Goal: Task Accomplishment & Management: Manage account settings

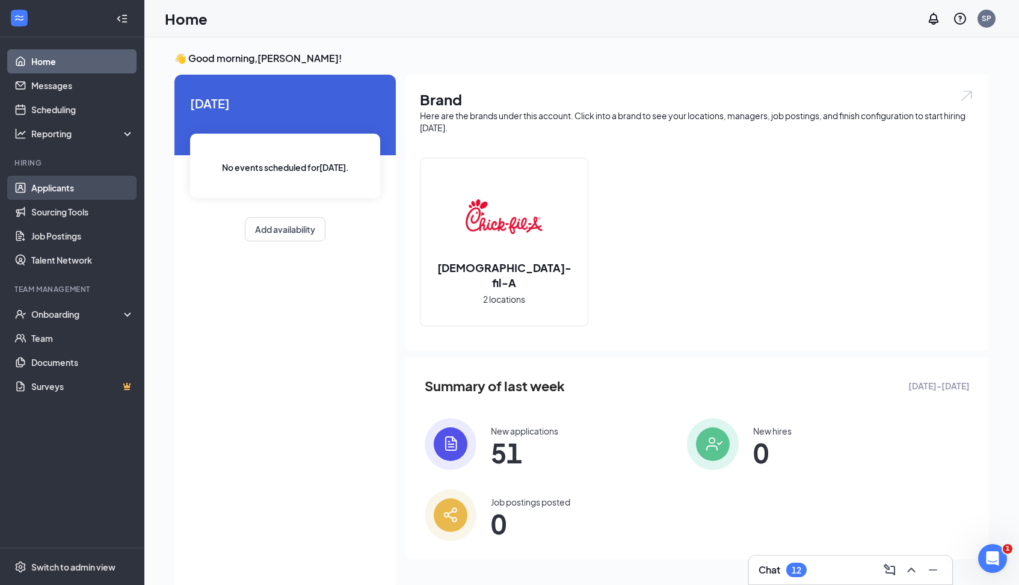
click at [61, 188] on link "Applicants" at bounding box center [82, 188] width 103 height 24
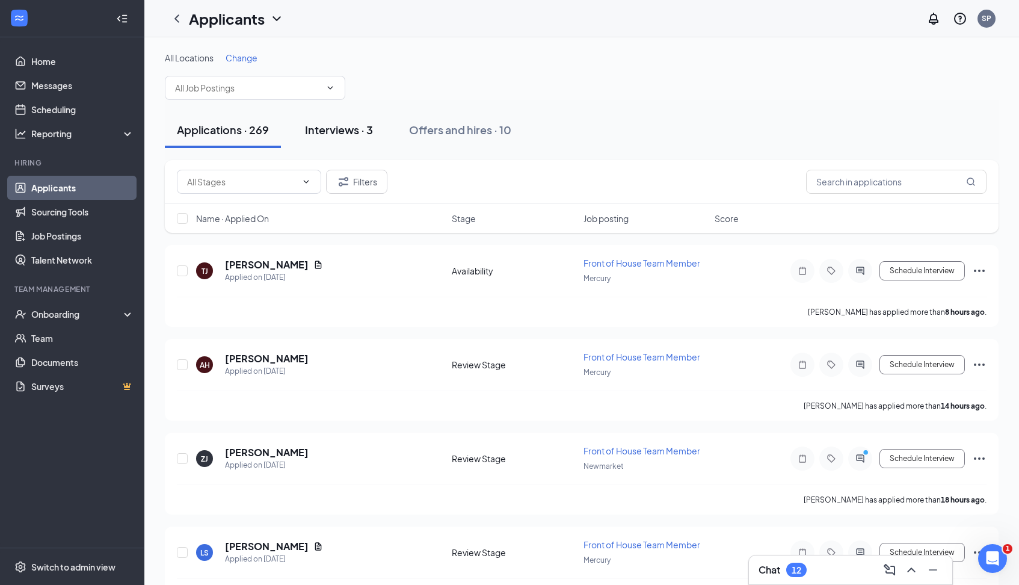
click at [343, 130] on div "Interviews · 3" at bounding box center [339, 129] width 68 height 15
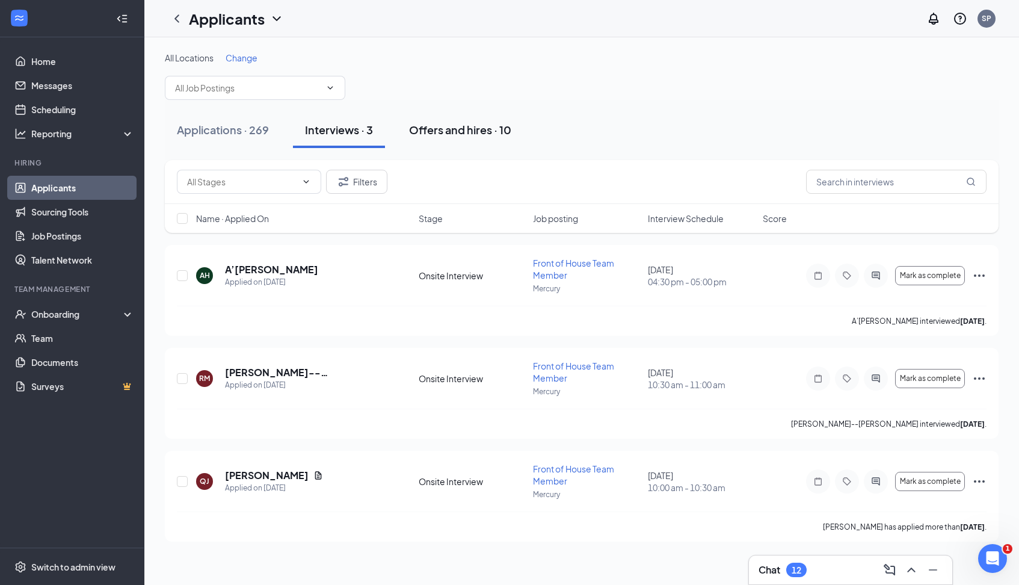
click at [453, 128] on div "Offers and hires · 10" at bounding box center [460, 129] width 102 height 15
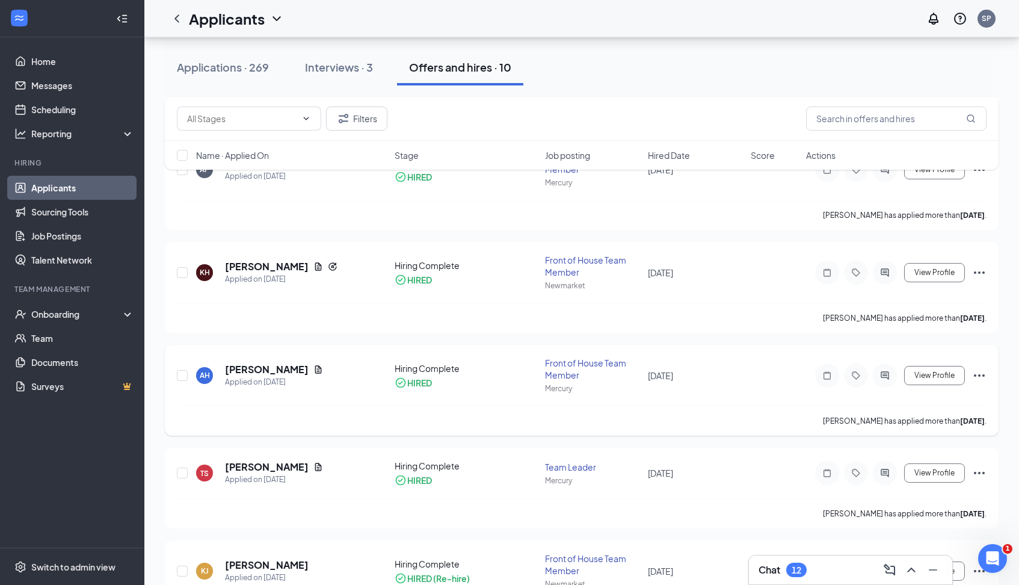
scroll to position [311, 0]
click at [77, 319] on div "Onboarding" at bounding box center [77, 314] width 93 height 12
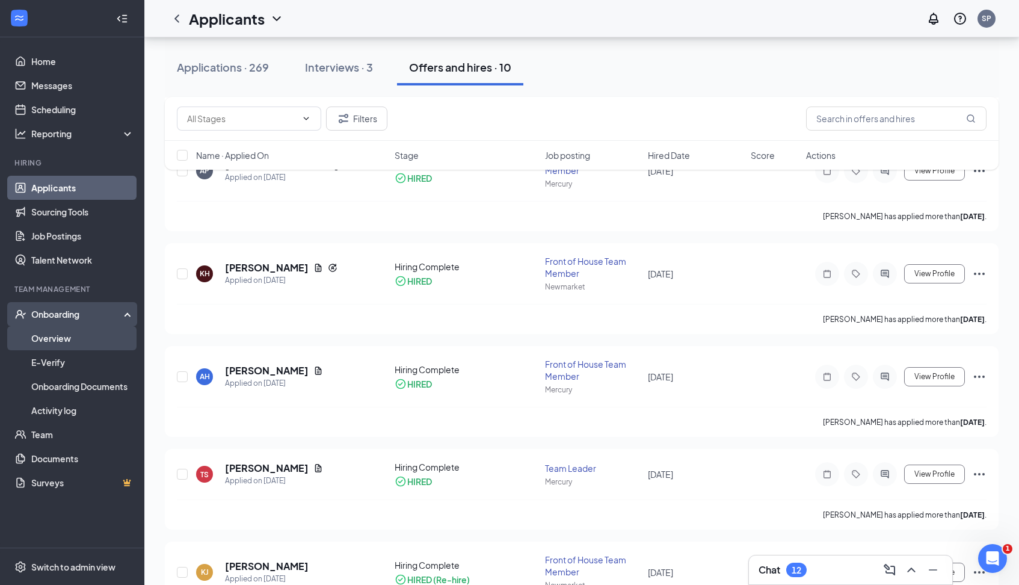
click at [64, 339] on link "Overview" at bounding box center [82, 338] width 103 height 24
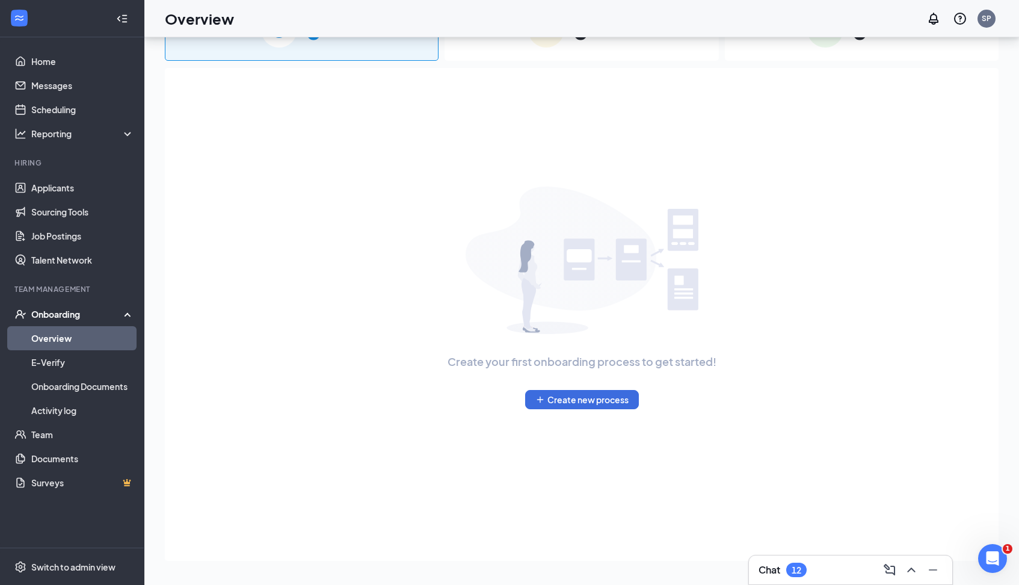
scroll to position [54, 0]
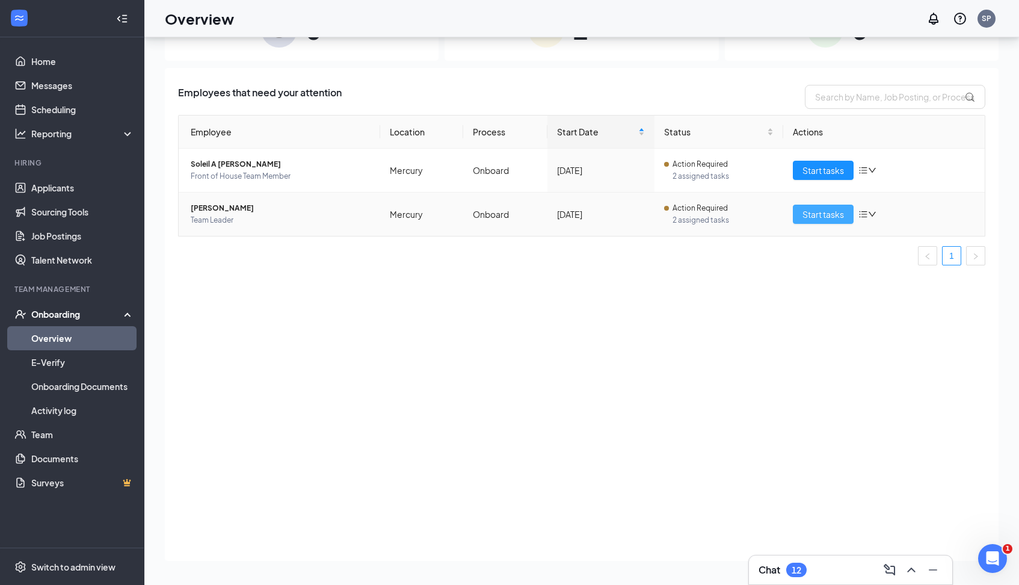
click at [822, 213] on span "Start tasks" at bounding box center [824, 214] width 42 height 13
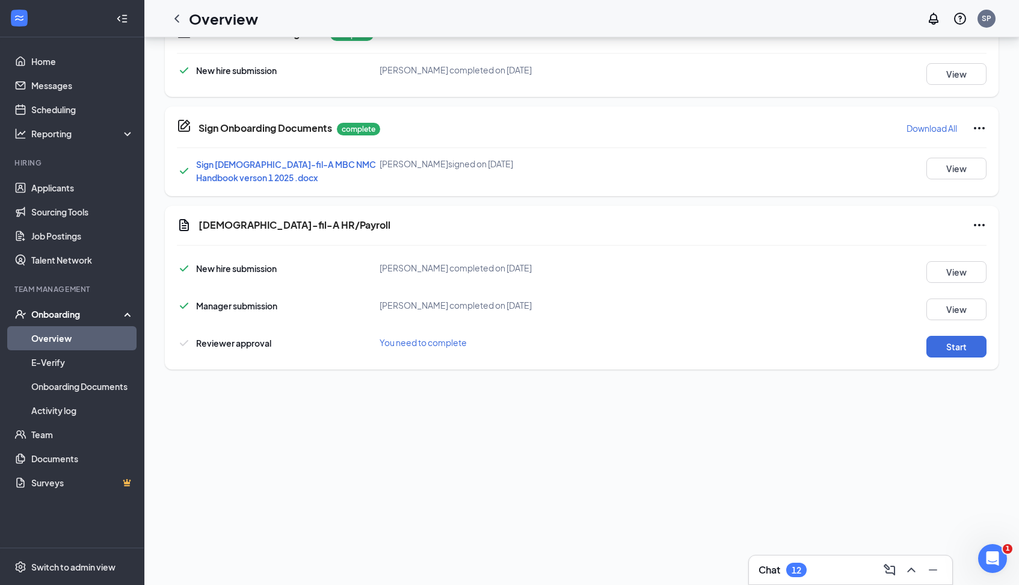
scroll to position [338, 0]
click at [954, 351] on button "Start" at bounding box center [957, 347] width 60 height 22
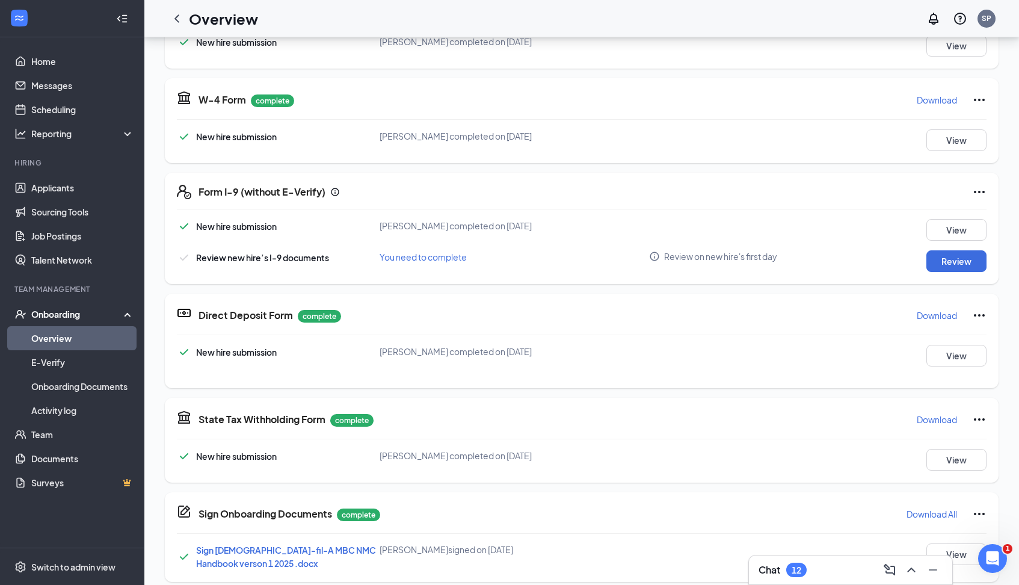
scroll to position [199, 0]
click at [947, 262] on button "Review" at bounding box center [957, 261] width 60 height 22
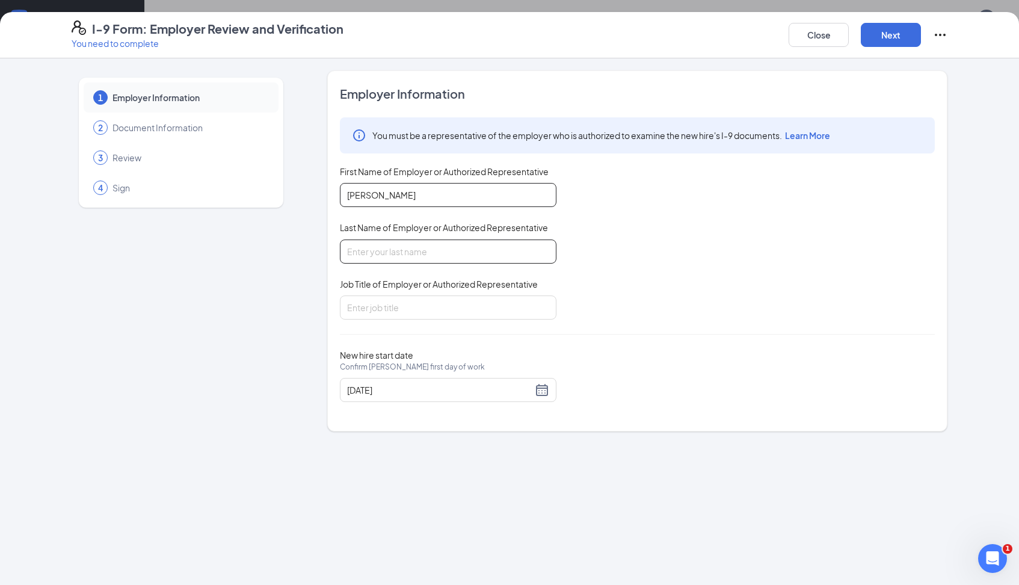
type input "Sheila"
type input "Perry"
type input "Director"
click at [899, 31] on button "Next" at bounding box center [891, 35] width 60 height 24
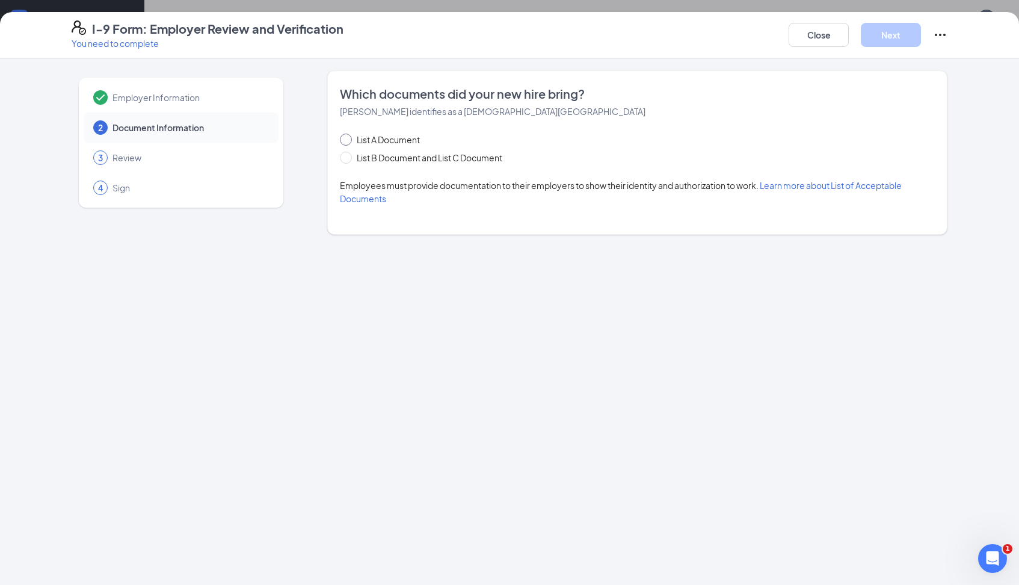
click at [351, 140] on span at bounding box center [346, 140] width 12 height 12
click at [348, 140] on input "List A Document" at bounding box center [344, 138] width 8 height 8
radio input "true"
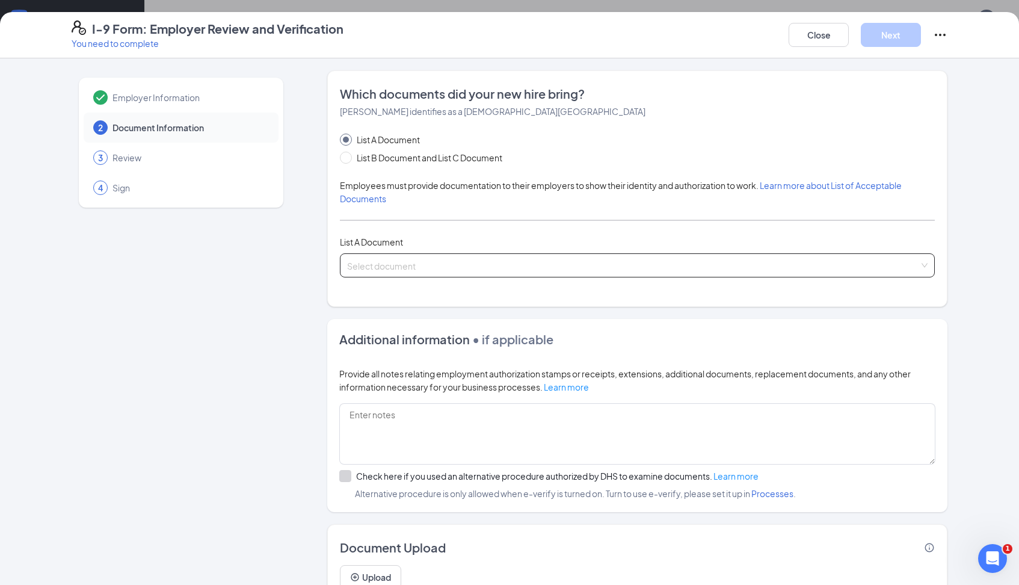
click at [389, 270] on input "search" at bounding box center [633, 263] width 572 height 18
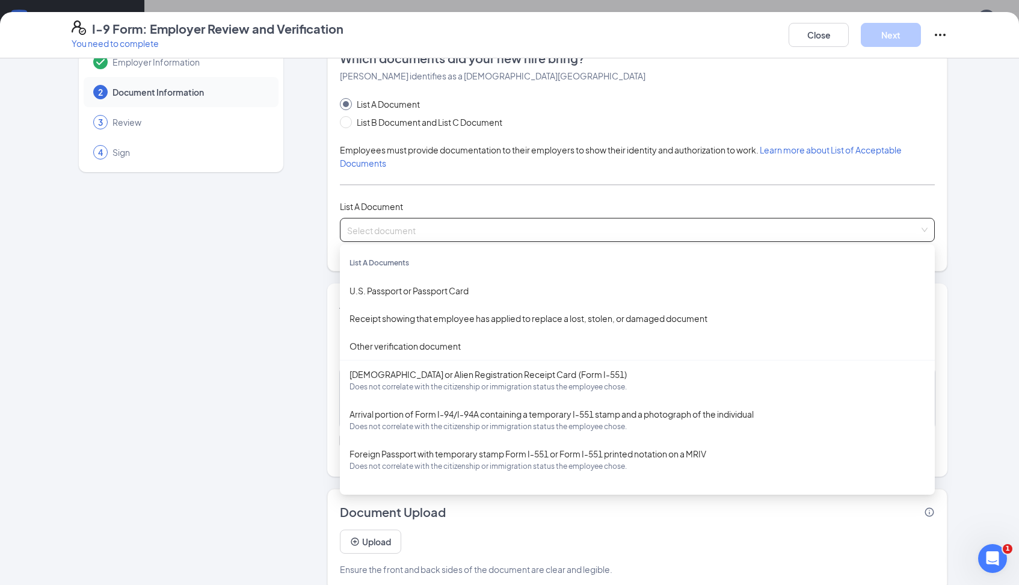
scroll to position [42, 0]
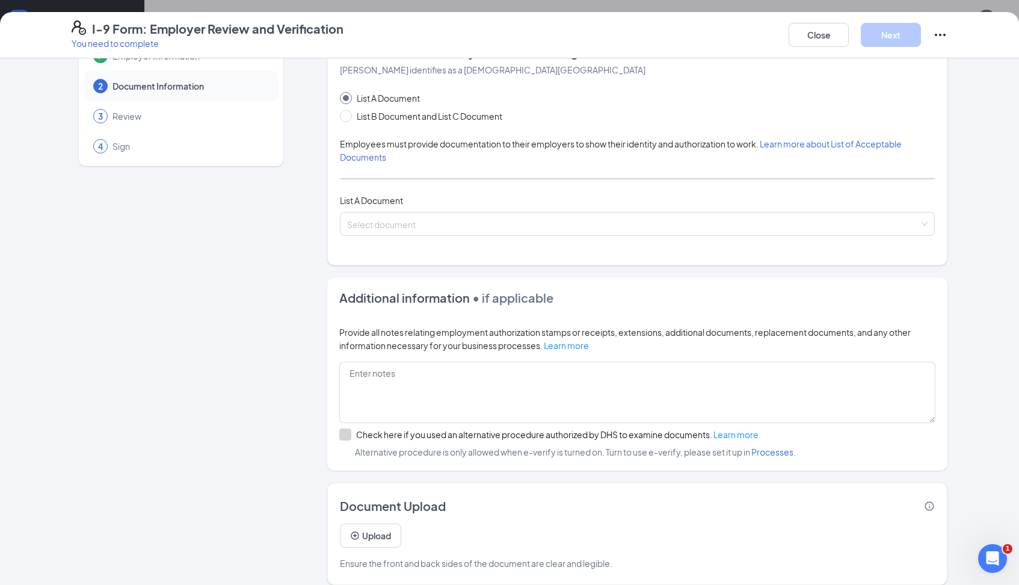
click at [283, 309] on div "Employer Information 2 Document Information 3 Review 4 Sign" at bounding box center [181, 307] width 219 height 556
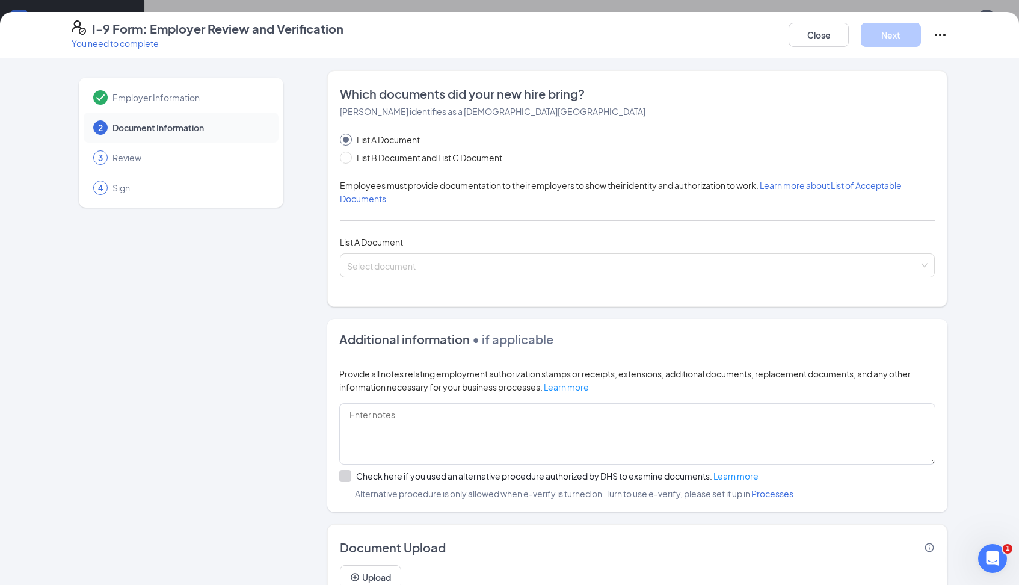
scroll to position [0, 0]
click at [345, 161] on span at bounding box center [346, 158] width 12 height 12
click at [345, 160] on input "List B Document and List C Document" at bounding box center [344, 156] width 8 height 8
radio input "true"
radio input "false"
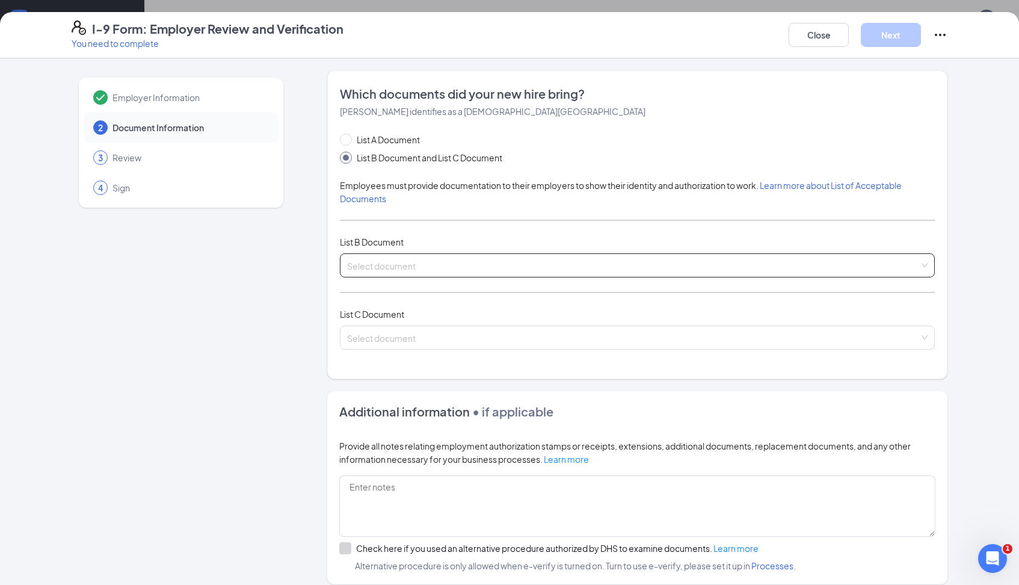
click at [391, 260] on input "search" at bounding box center [633, 263] width 572 height 18
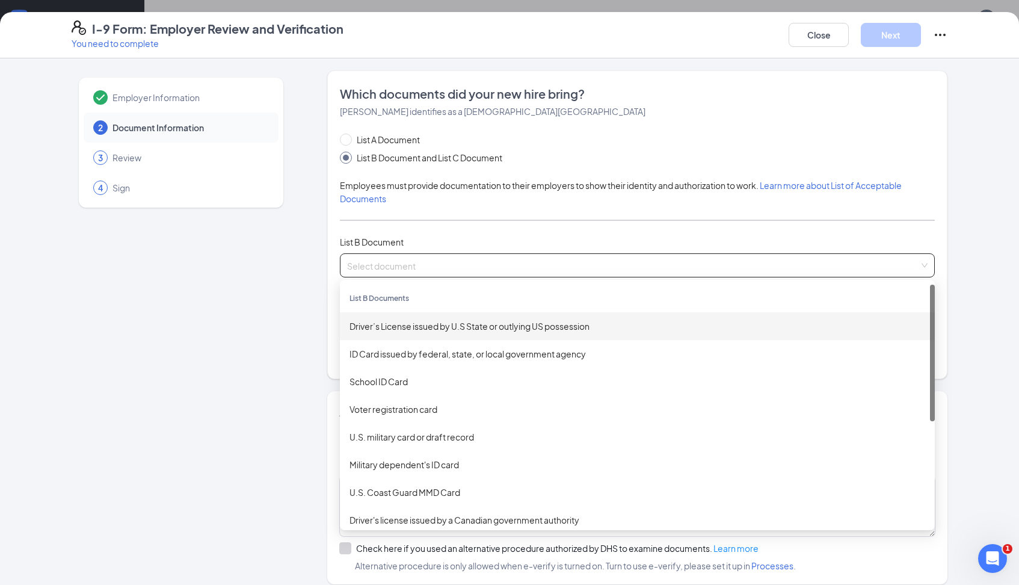
click at [407, 328] on div "Driver’s License issued by U.S State or outlying US possession" at bounding box center [638, 326] width 576 height 13
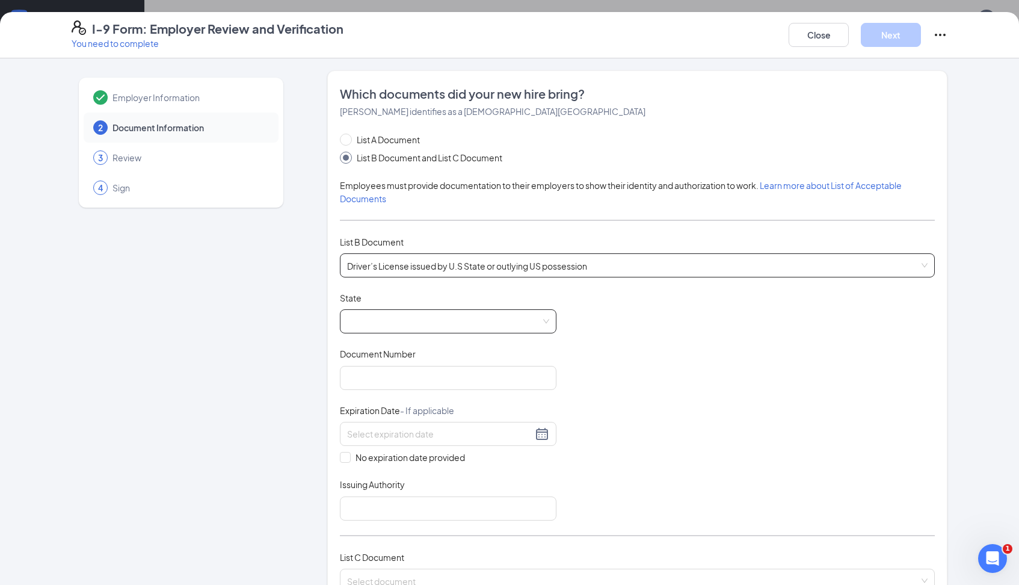
click at [406, 321] on span at bounding box center [448, 321] width 202 height 23
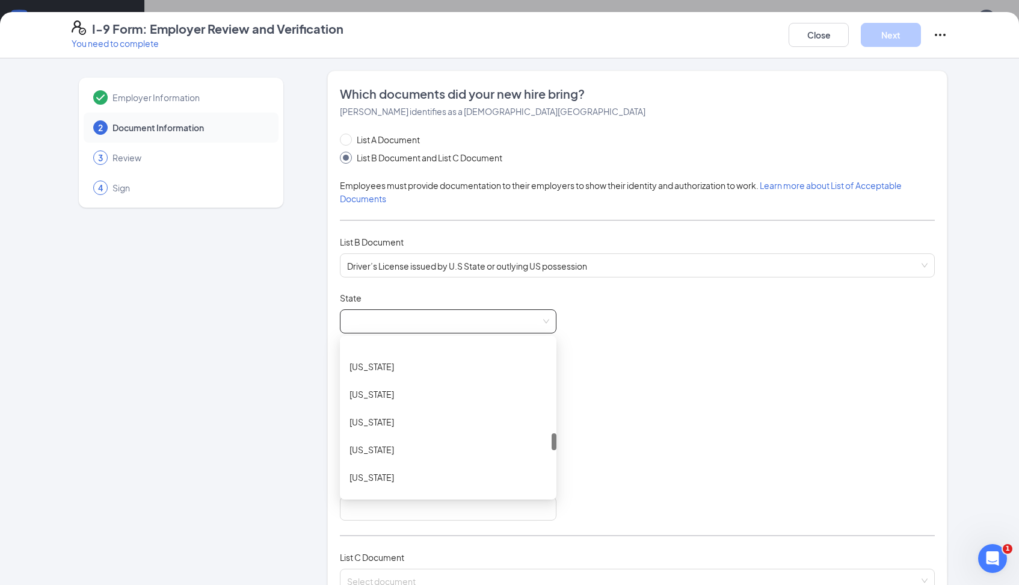
scroll to position [841, 0]
click at [385, 402] on div "New Jersey" at bounding box center [448, 399] width 197 height 13
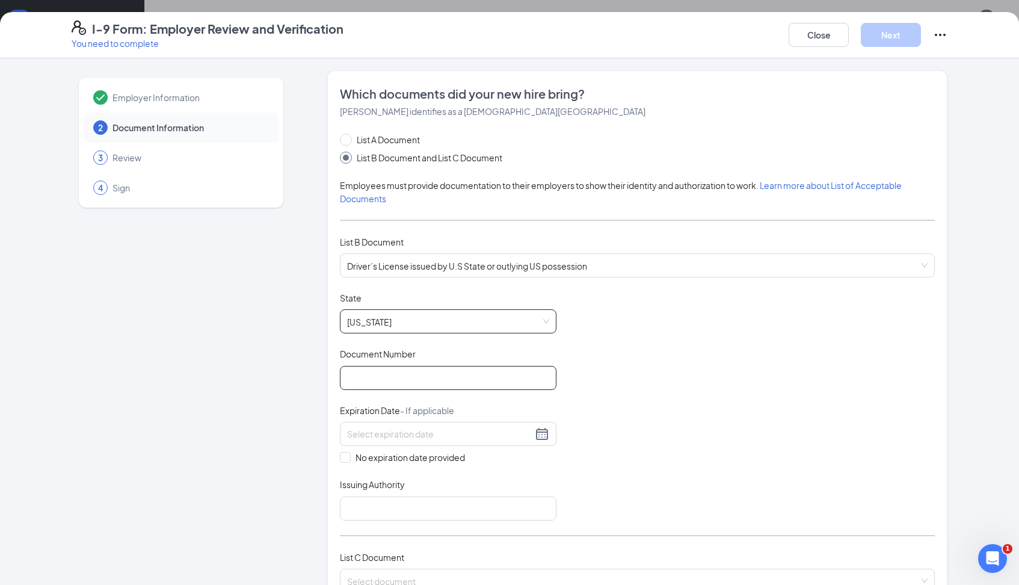
click at [379, 380] on input "Document Number" at bounding box center [448, 378] width 217 height 24
type input "S17117326755042"
click at [382, 436] on input at bounding box center [439, 433] width 185 height 13
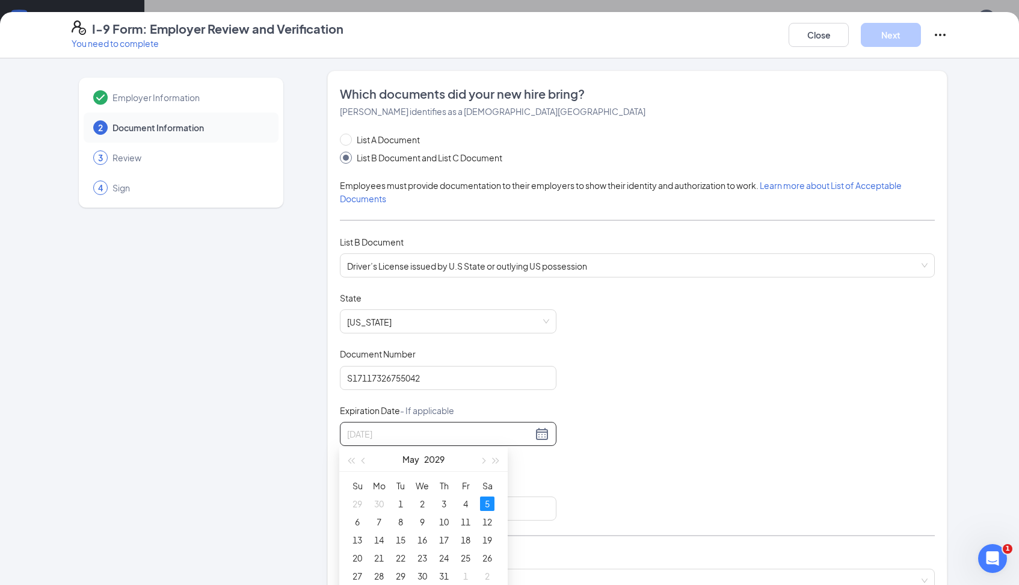
type input "05/05/2029"
click at [487, 503] on div "5" at bounding box center [487, 503] width 14 height 14
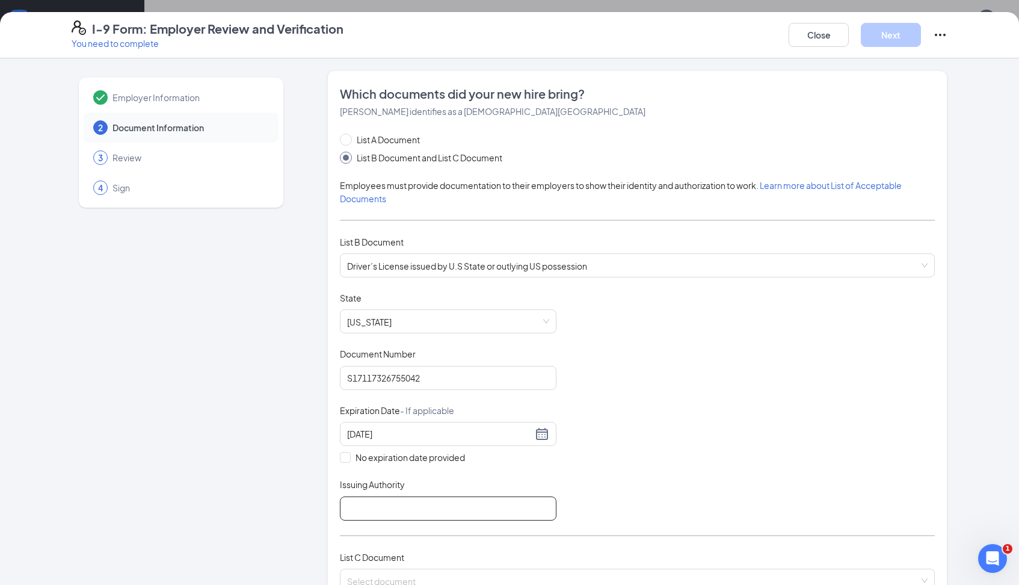
click at [439, 504] on input "Issuing Authority" at bounding box center [448, 508] width 217 height 24
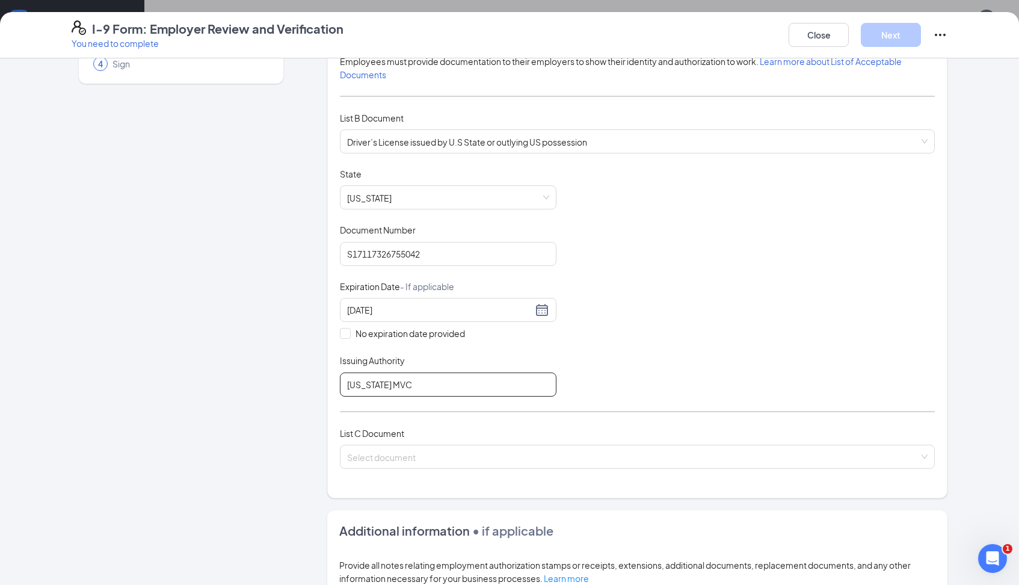
scroll to position [129, 0]
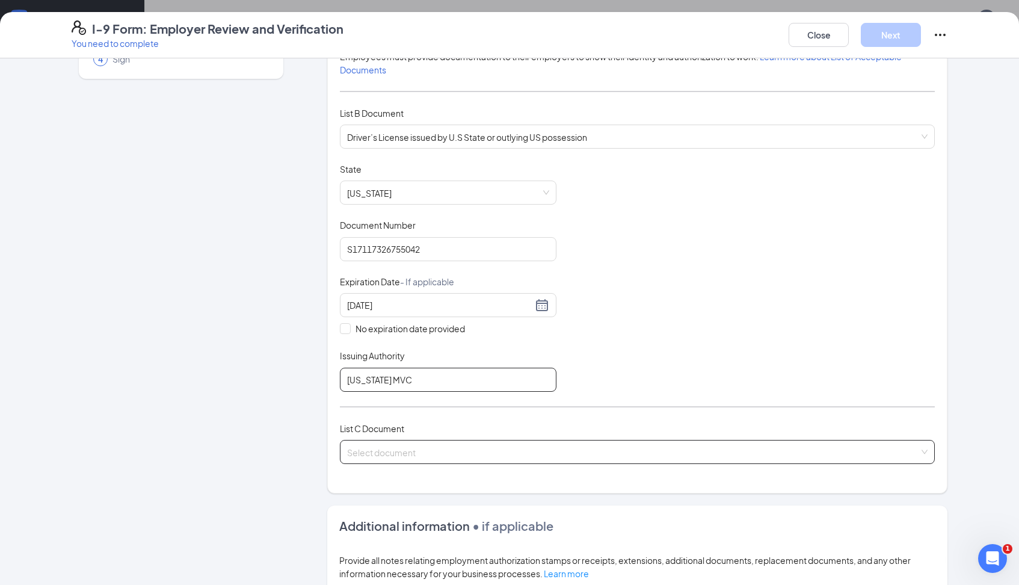
type input "New Jersey MVC"
click at [409, 448] on input "search" at bounding box center [633, 449] width 572 height 18
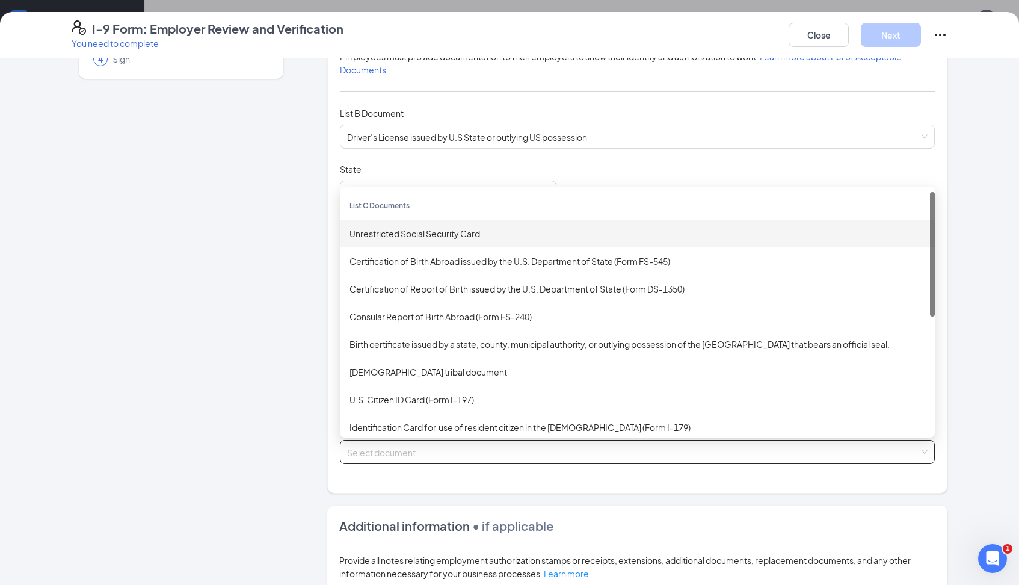
click at [439, 233] on div "Unrestricted Social Security Card" at bounding box center [638, 233] width 576 height 13
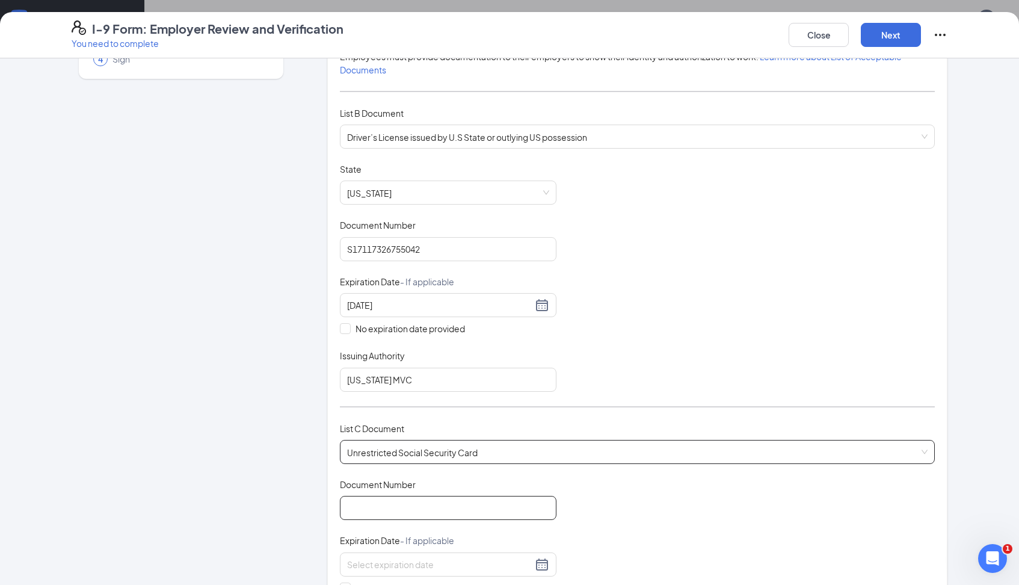
click at [425, 499] on input "Document Number" at bounding box center [448, 508] width 217 height 24
paste input "155-13-9438"
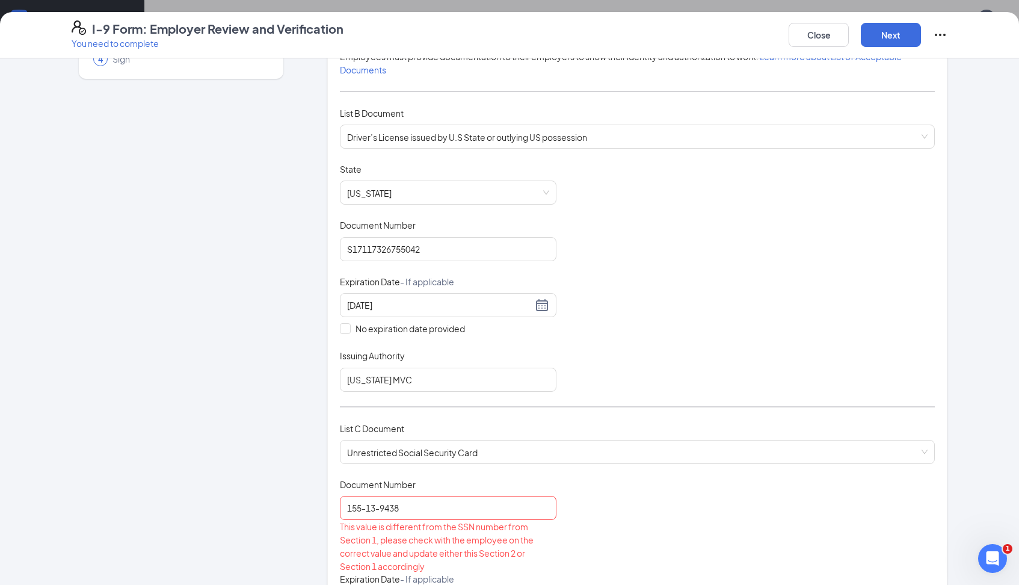
click at [267, 481] on div "Employer Information 2 Document Information 3 Review 4 Sign" at bounding box center [181, 490] width 219 height 1096
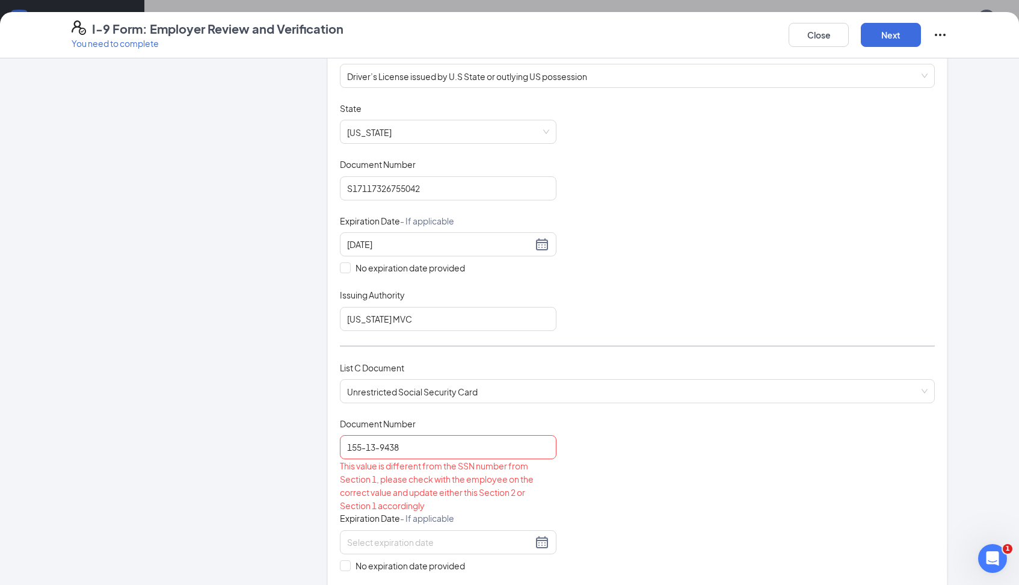
scroll to position [199, 0]
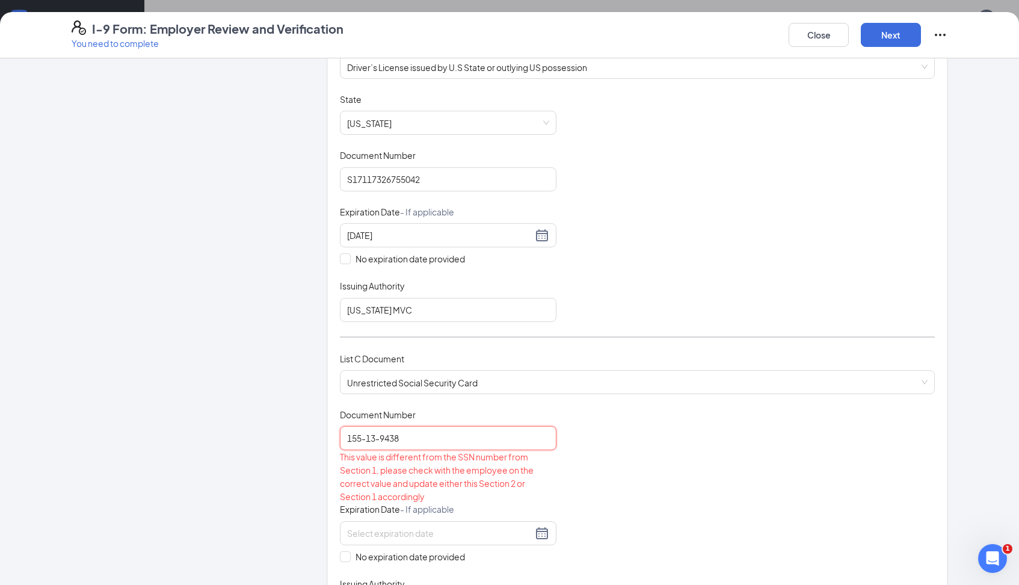
click at [364, 434] on input "155-13-9438" at bounding box center [448, 438] width 217 height 24
click at [366, 437] on input "155-13-9438" at bounding box center [448, 438] width 217 height 24
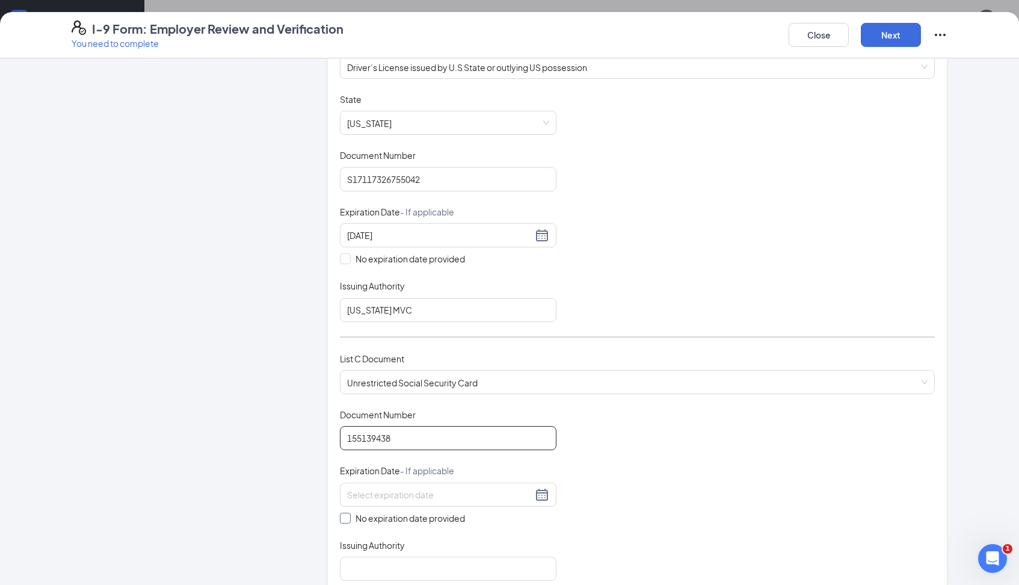
type input "155139438"
click at [349, 516] on span at bounding box center [345, 518] width 11 height 11
click at [348, 516] on input "No expiration date provided" at bounding box center [344, 517] width 8 height 8
checkbox input "true"
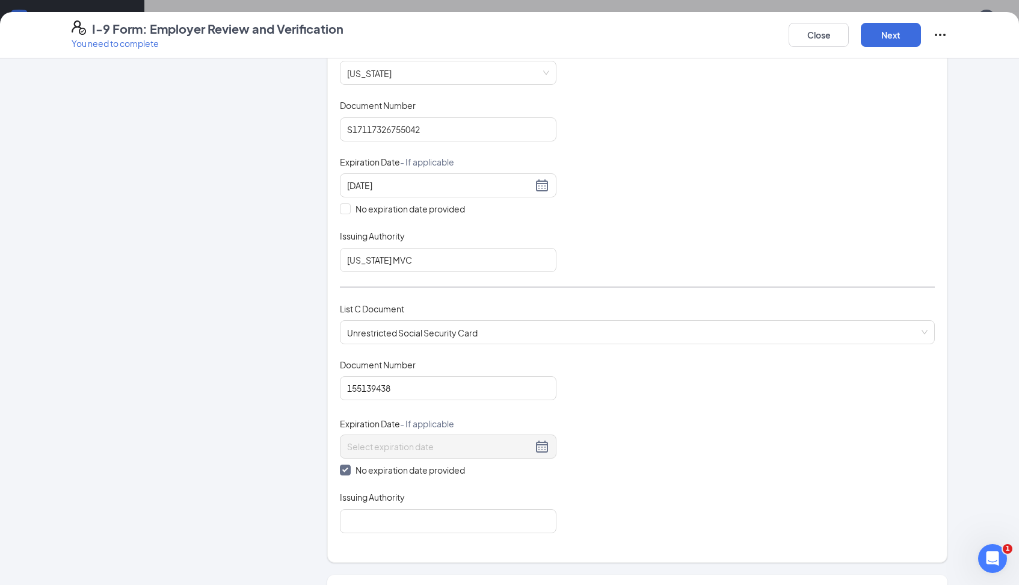
scroll to position [267, 0]
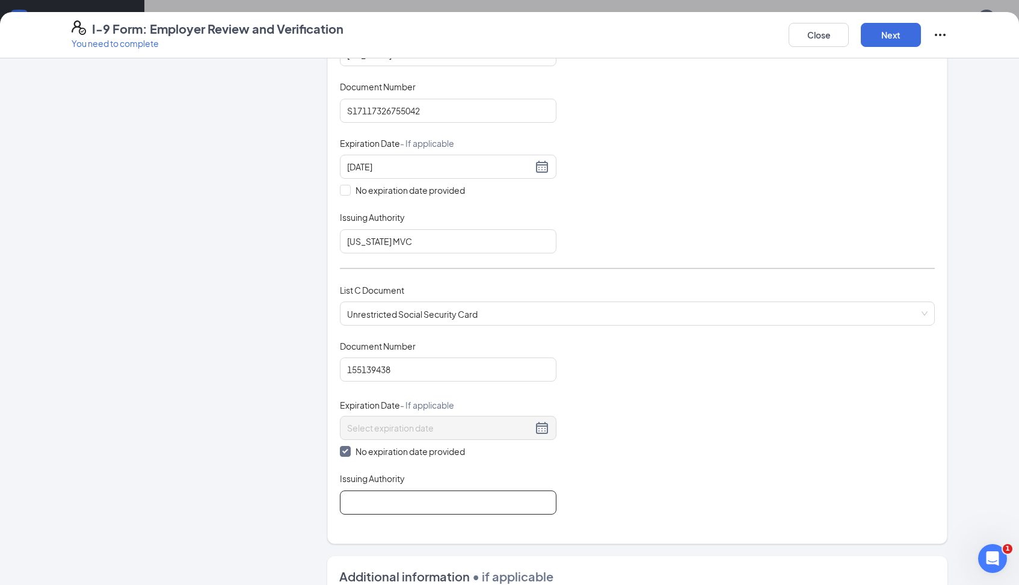
click at [369, 497] on input "Issuing Authority" at bounding box center [448, 502] width 217 height 24
type input "New Jersey"
click at [504, 539] on div "Which documents did your new hire bring? Taylor G Sconiers identifies as a citi…" at bounding box center [637, 173] width 620 height 741
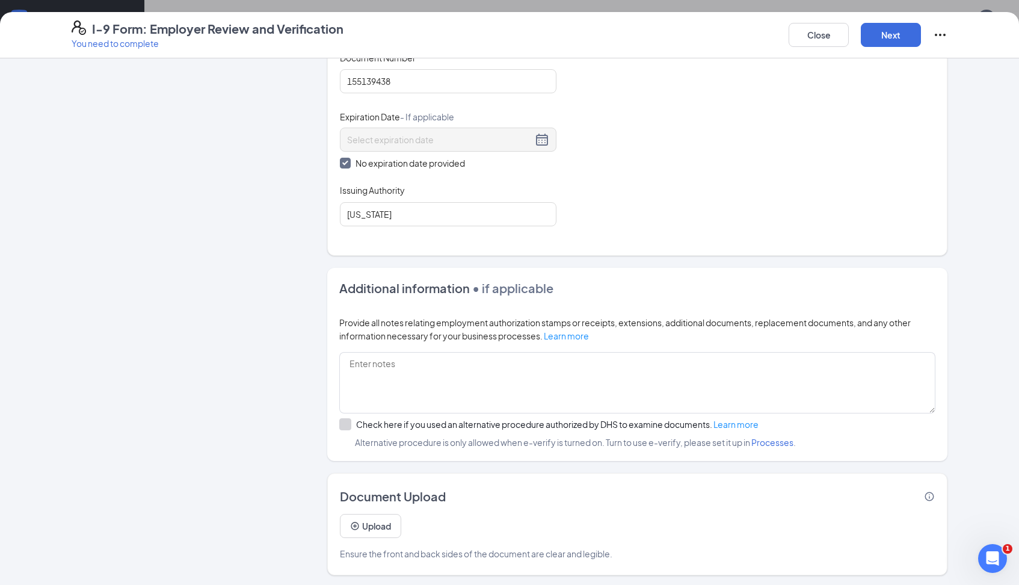
scroll to position [555, 0]
click at [877, 35] on button "Next" at bounding box center [891, 35] width 60 height 24
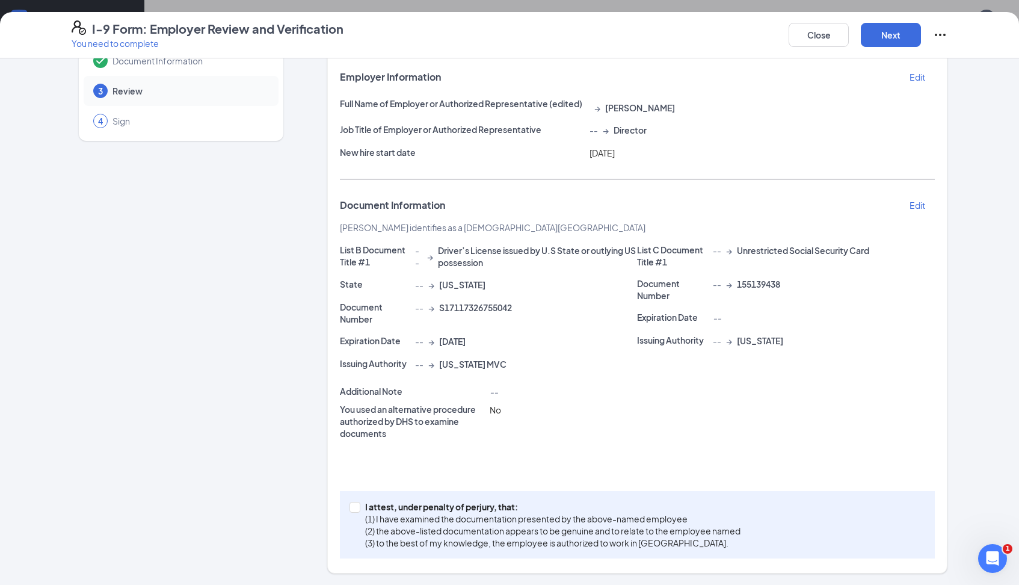
scroll to position [107, 0]
click at [356, 506] on input "I attest, under penalty of perjury, that: (1) I have examined the documentation…" at bounding box center [354, 506] width 8 height 8
checkbox input "true"
click at [902, 37] on button "Next" at bounding box center [891, 35] width 60 height 24
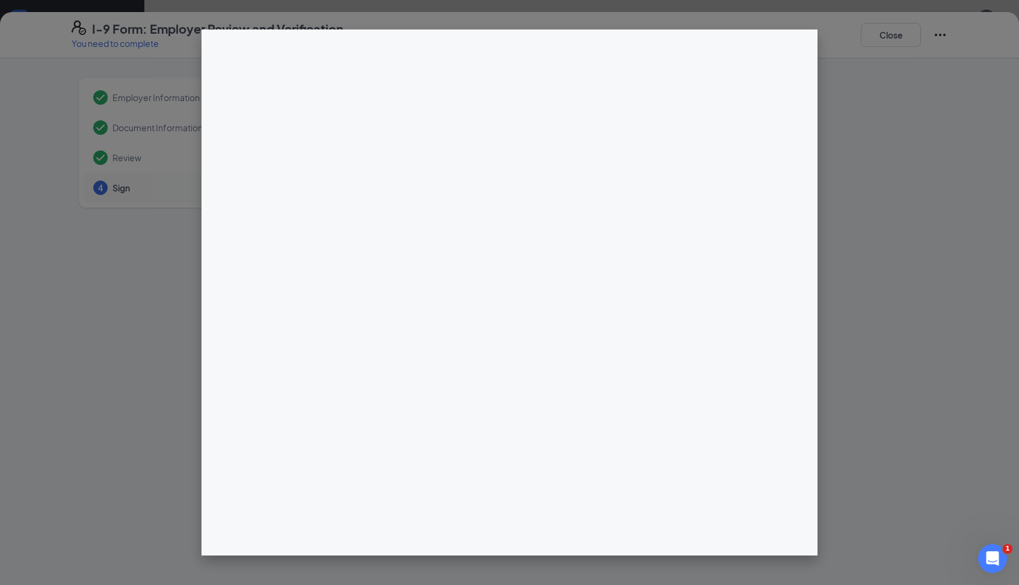
scroll to position [0, 0]
click at [917, 255] on div at bounding box center [509, 292] width 1019 height 585
click at [898, 249] on div at bounding box center [509, 292] width 1019 height 585
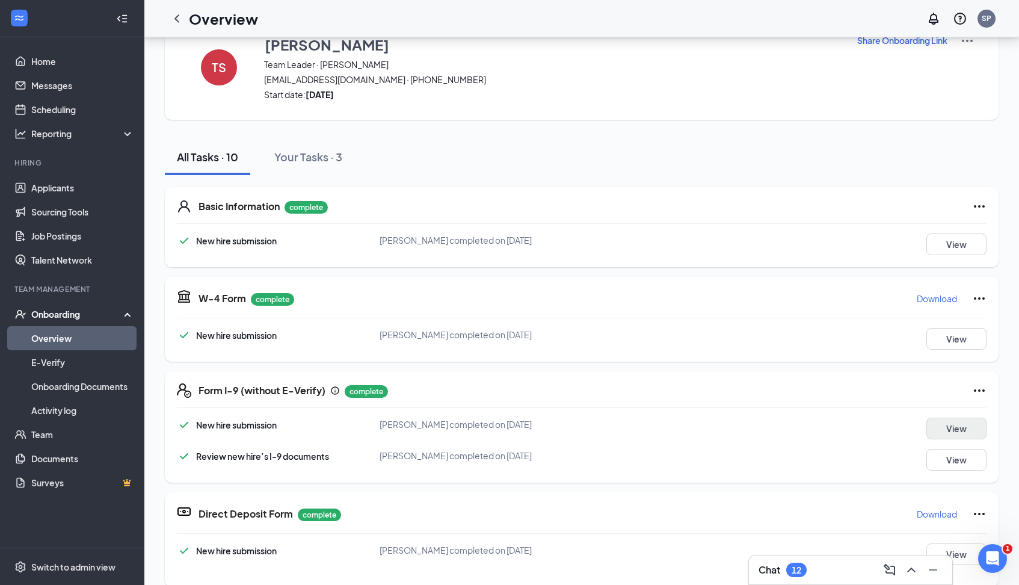
click at [949, 425] on button "View" at bounding box center [957, 429] width 60 height 22
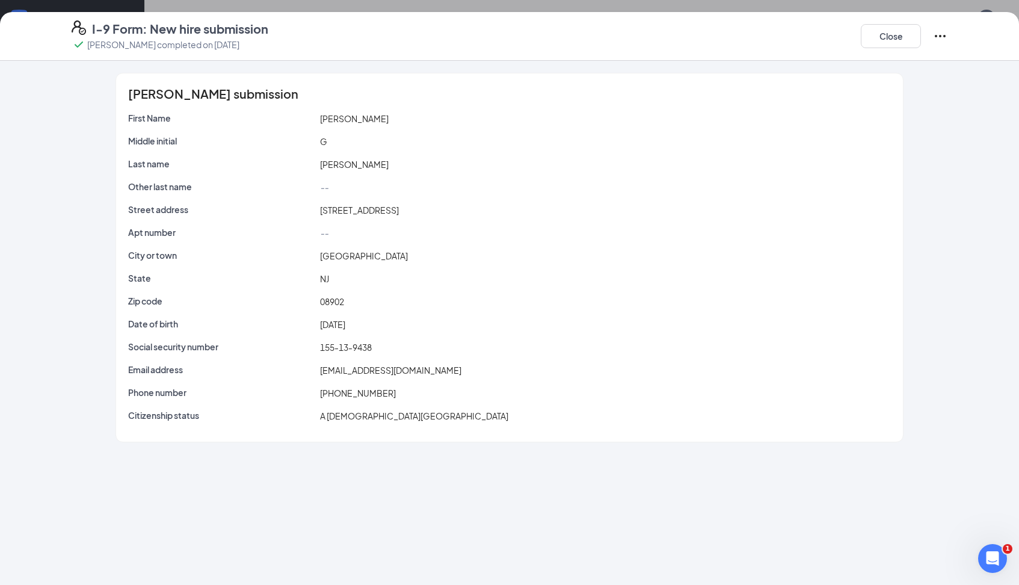
click at [949, 425] on div "Taylor G Sconiers's submission First Name Taylor Middle initial G Last name Sco…" at bounding box center [510, 257] width 924 height 369
click at [888, 41] on button "Close" at bounding box center [891, 36] width 60 height 24
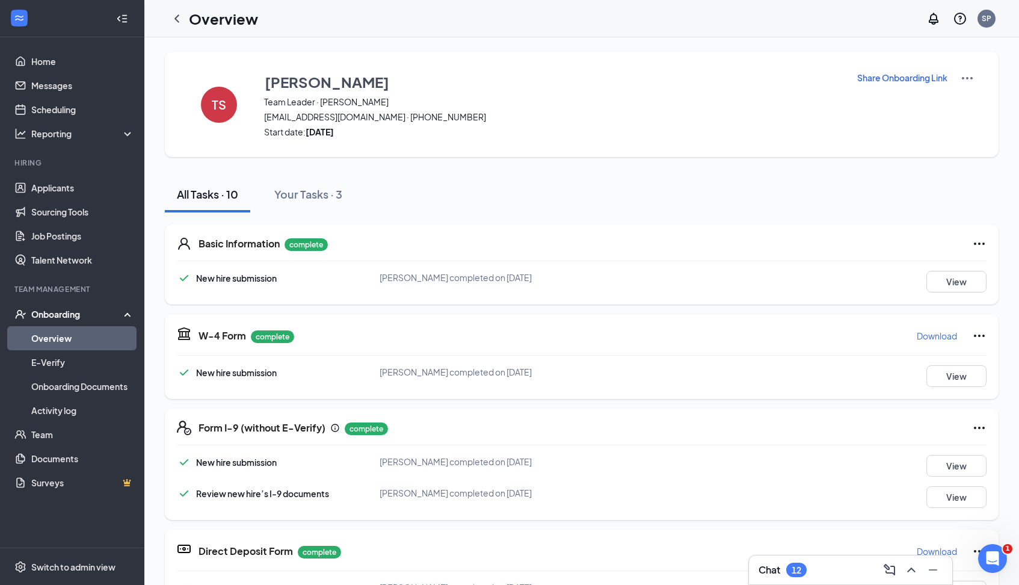
click at [692, 166] on div "TS Taylor Sconiers Team Leader · Mercury taylorgsconiers@gmail.com · (862) 899-…" at bounding box center [582, 526] width 834 height 949
click at [910, 73] on p "Share Onboarding Link" at bounding box center [902, 78] width 90 height 12
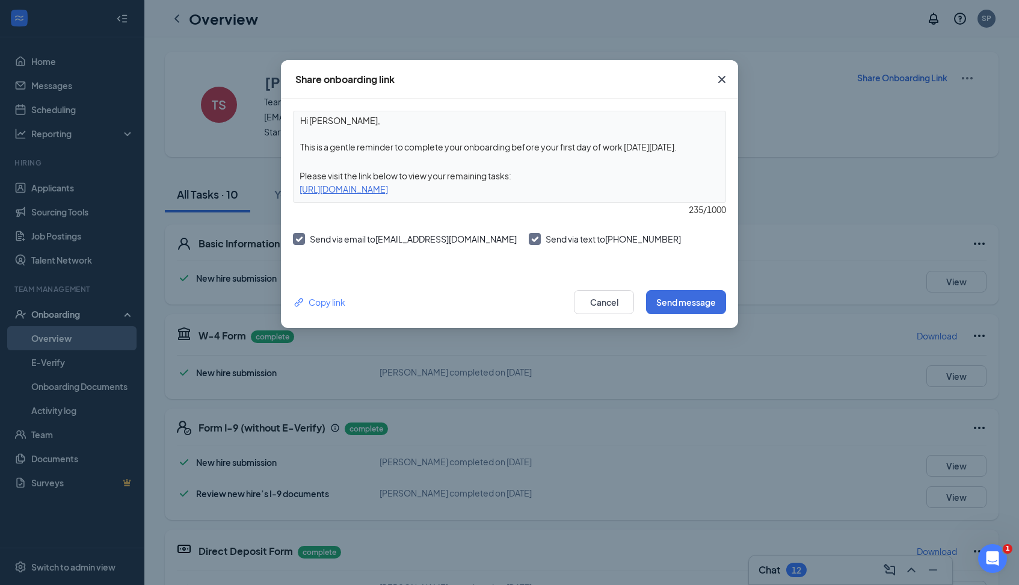
click at [723, 79] on icon "Cross" at bounding box center [721, 79] width 7 height 7
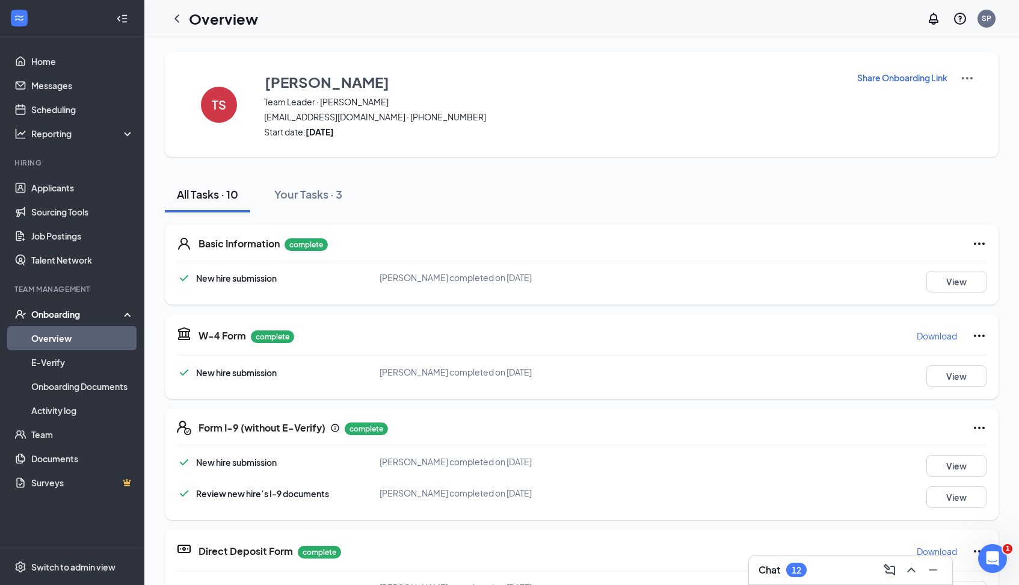
click at [82, 335] on link "Overview" at bounding box center [82, 338] width 103 height 24
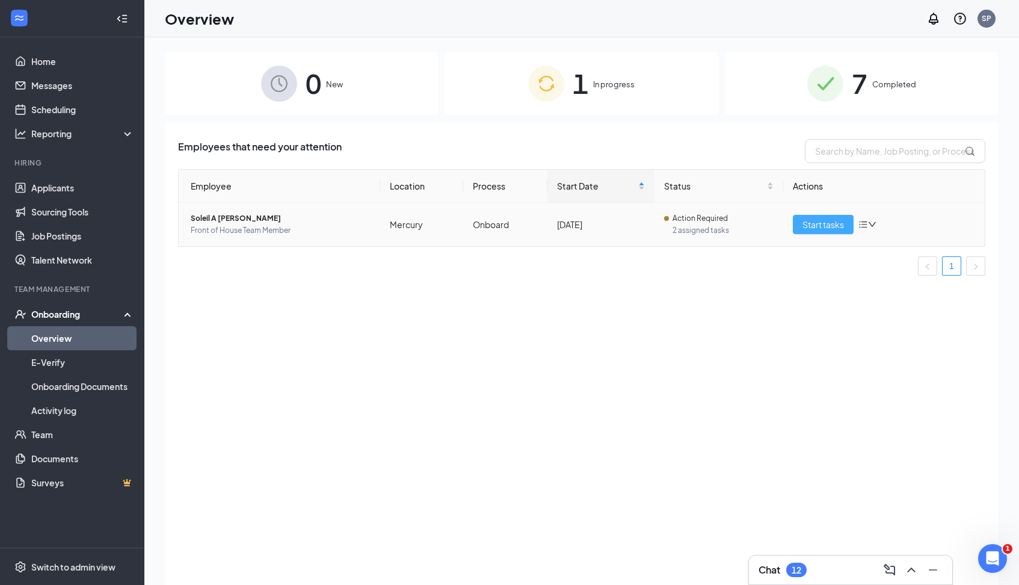
click at [821, 222] on span "Start tasks" at bounding box center [824, 224] width 42 height 13
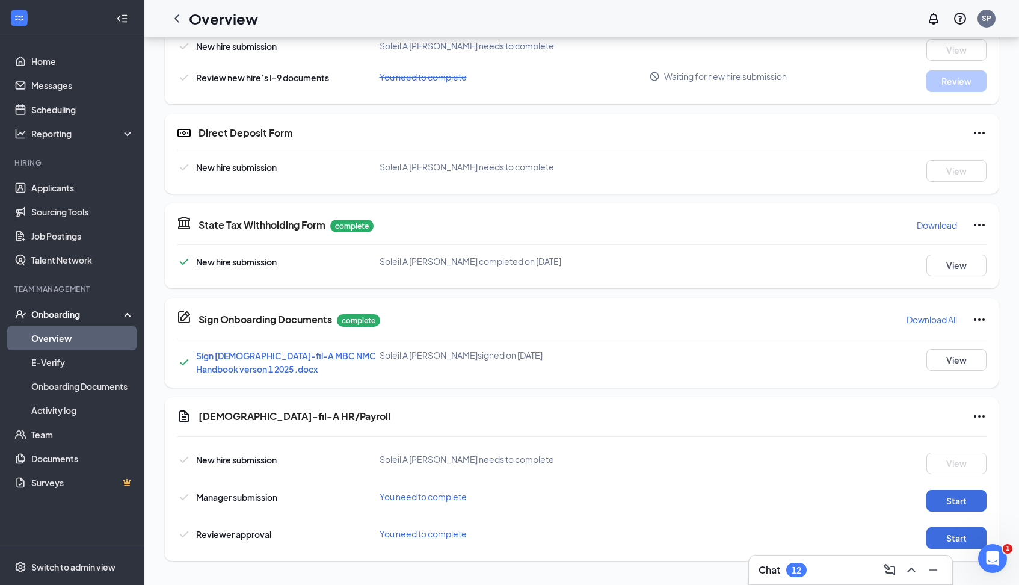
scroll to position [416, 0]
click at [949, 496] on button "Start" at bounding box center [957, 501] width 60 height 22
click at [951, 538] on button "Start" at bounding box center [957, 538] width 60 height 22
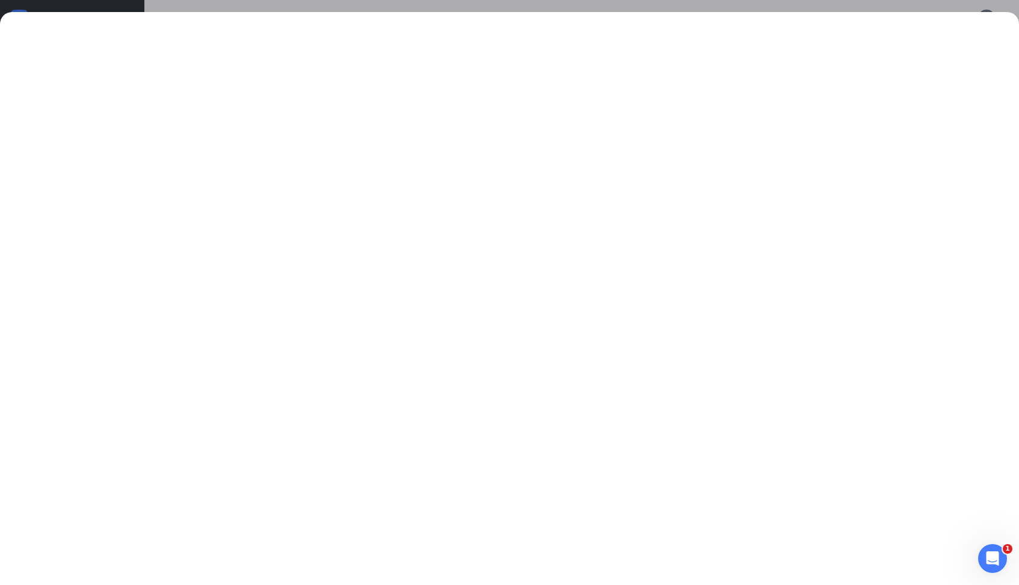
click at [538, 10] on div at bounding box center [509, 292] width 1019 height 585
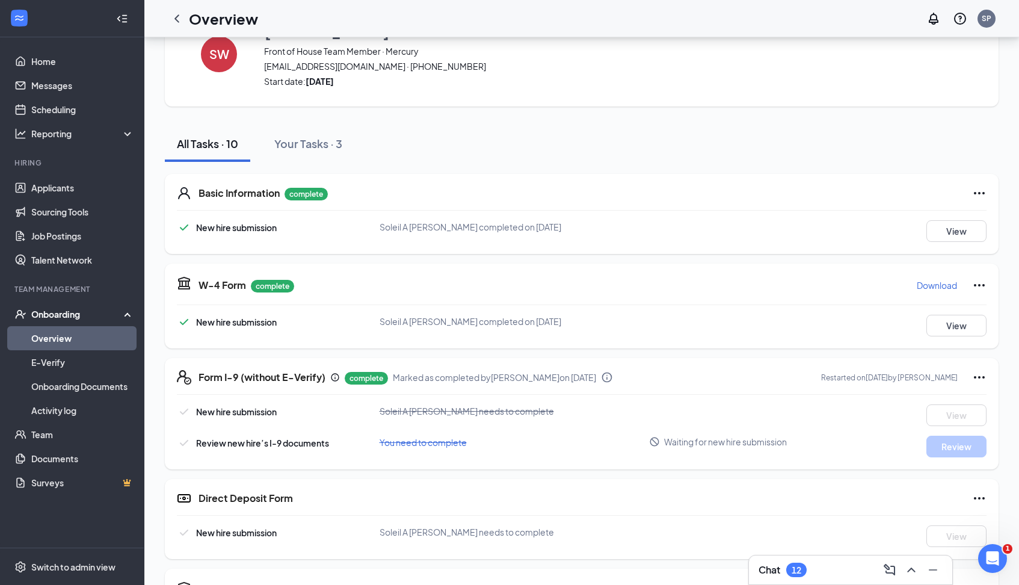
scroll to position [45, 0]
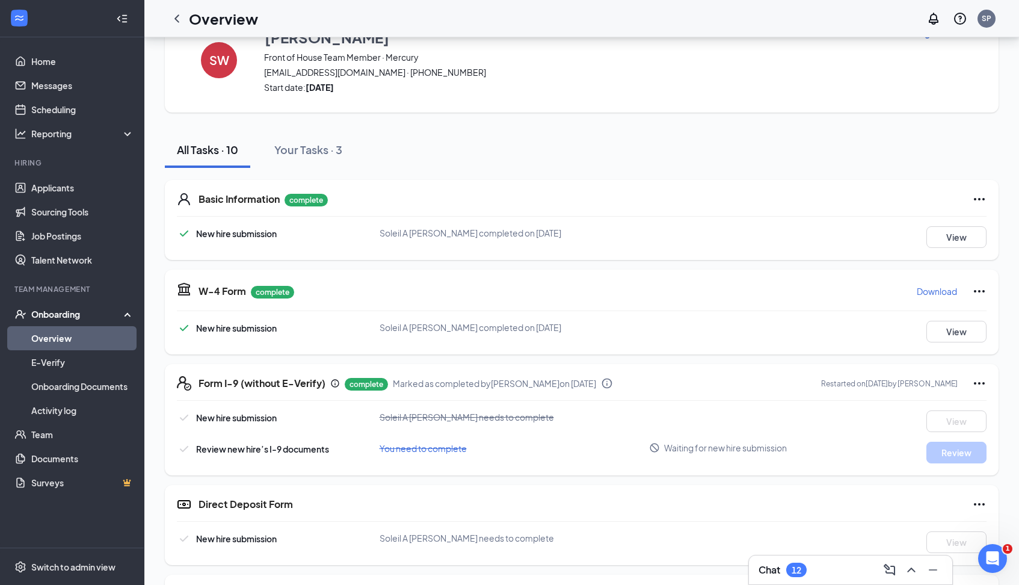
click at [253, 333] on div "New hire submission" at bounding box center [236, 327] width 81 height 13
click at [959, 334] on button "View" at bounding box center [957, 332] width 60 height 22
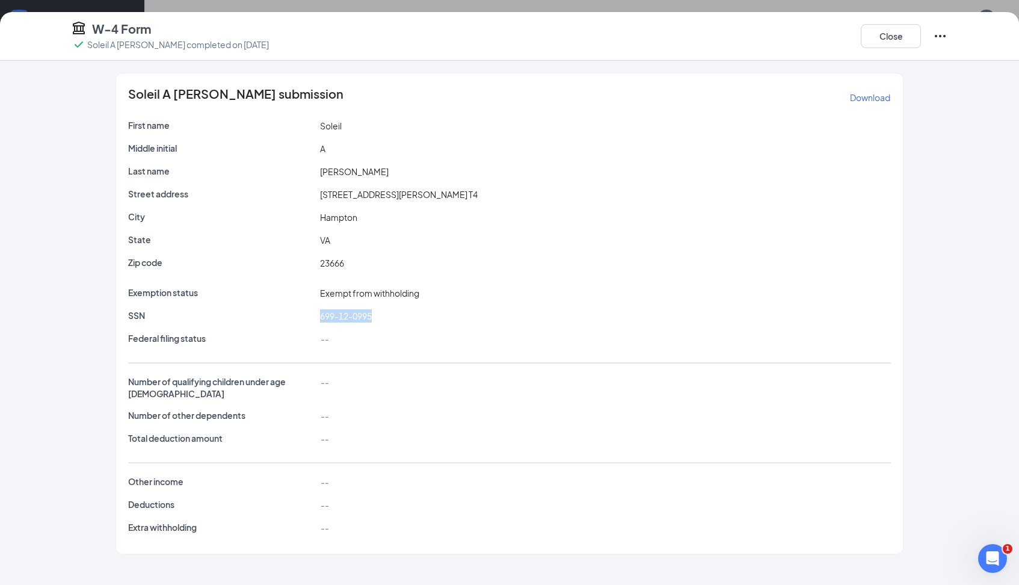
drag, startPoint x: 318, startPoint y: 314, endPoint x: 376, endPoint y: 314, distance: 57.8
click at [376, 315] on div "699-12-0995" at bounding box center [606, 315] width 576 height 13
copy span "699-12-0995"
click at [869, 38] on button "Close" at bounding box center [891, 36] width 60 height 24
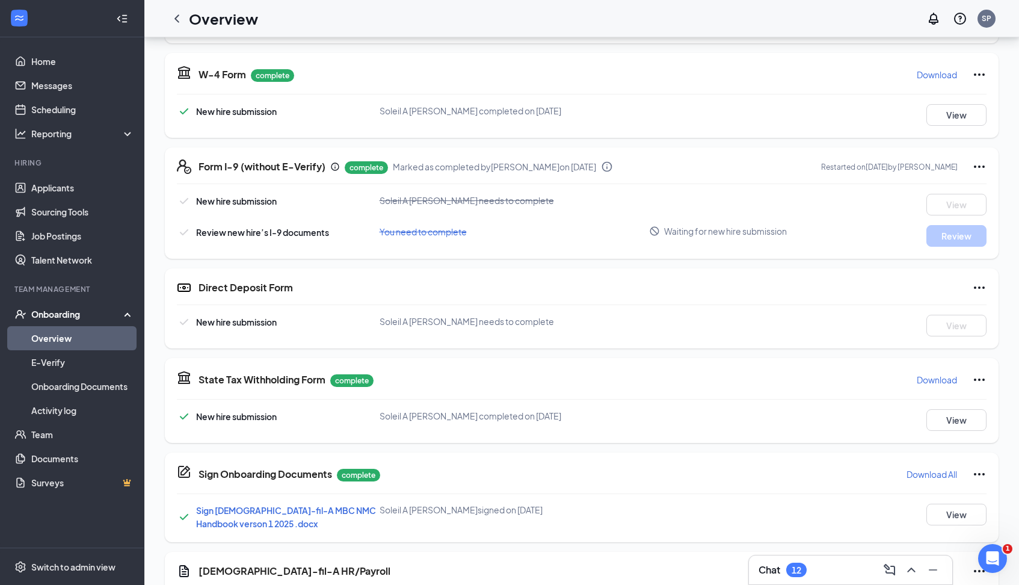
scroll to position [261, 0]
click at [552, 232] on div "You need to complete" at bounding box center [515, 232] width 270 height 13
click at [704, 232] on span "Waiting for new hire submission" at bounding box center [725, 232] width 123 height 12
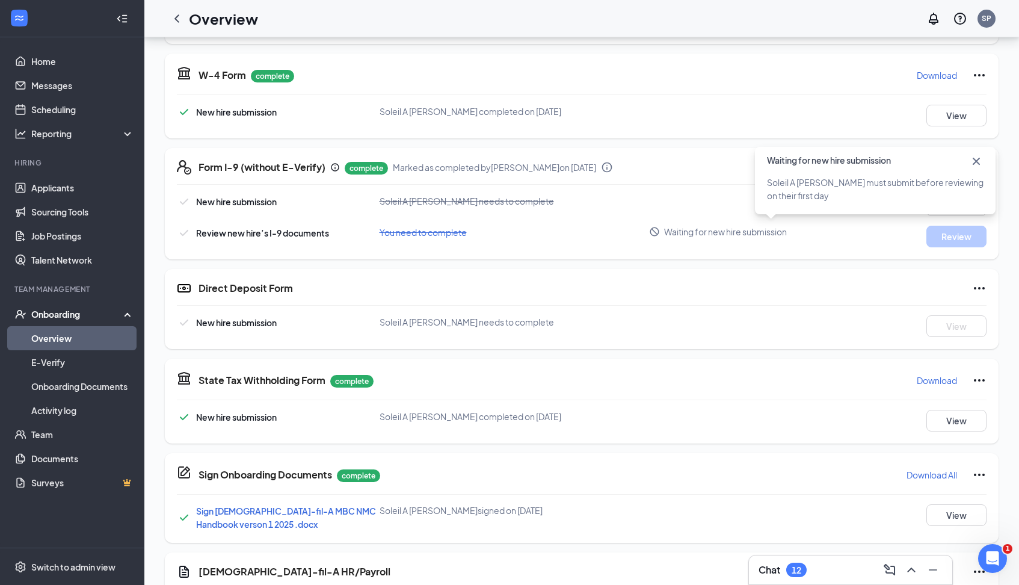
click at [368, 166] on p "complete" at bounding box center [366, 168] width 43 height 13
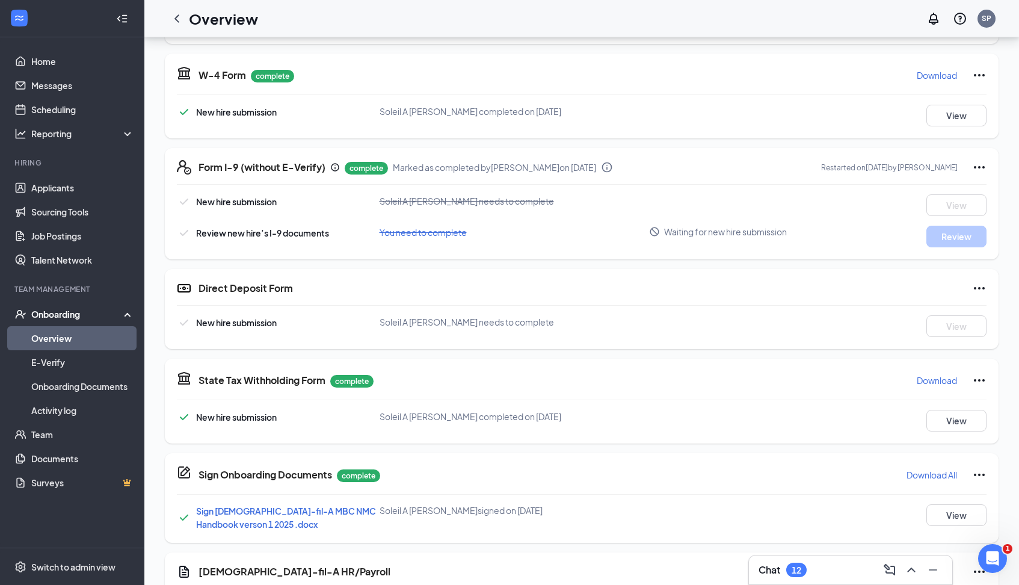
click at [368, 167] on p "complete" at bounding box center [366, 168] width 43 height 13
click at [975, 167] on icon "Ellipses" at bounding box center [979, 167] width 11 height 2
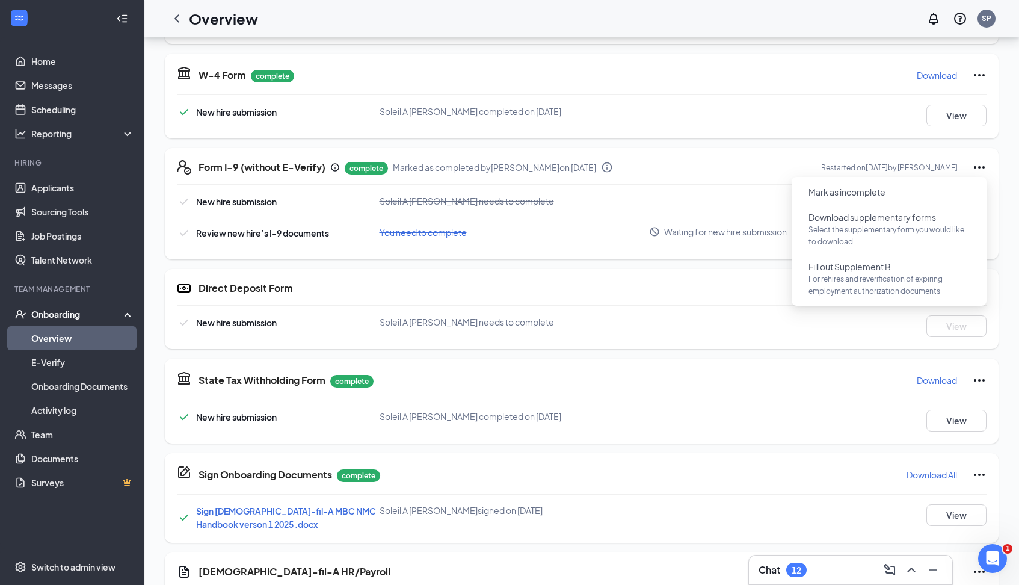
click at [737, 212] on div "New hire submission Soleil A Williams needs to complete View" at bounding box center [582, 205] width 810 height 22
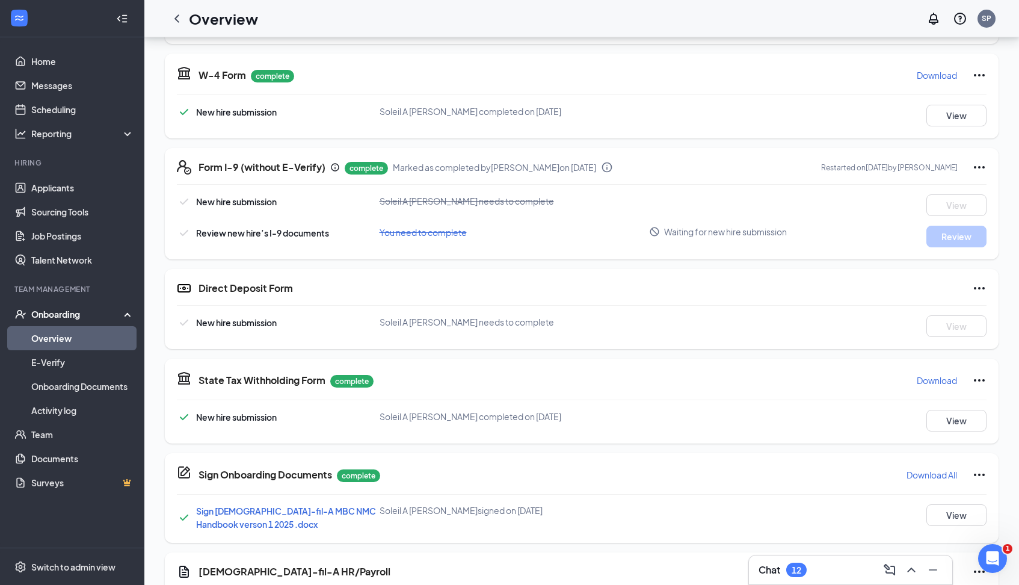
click at [285, 236] on span "Review new hire’s I-9 documents" at bounding box center [262, 232] width 133 height 11
click at [185, 229] on icon "Checkmark" at bounding box center [184, 233] width 14 height 14
click at [430, 236] on span "You need to complete" at bounding box center [423, 232] width 87 height 11
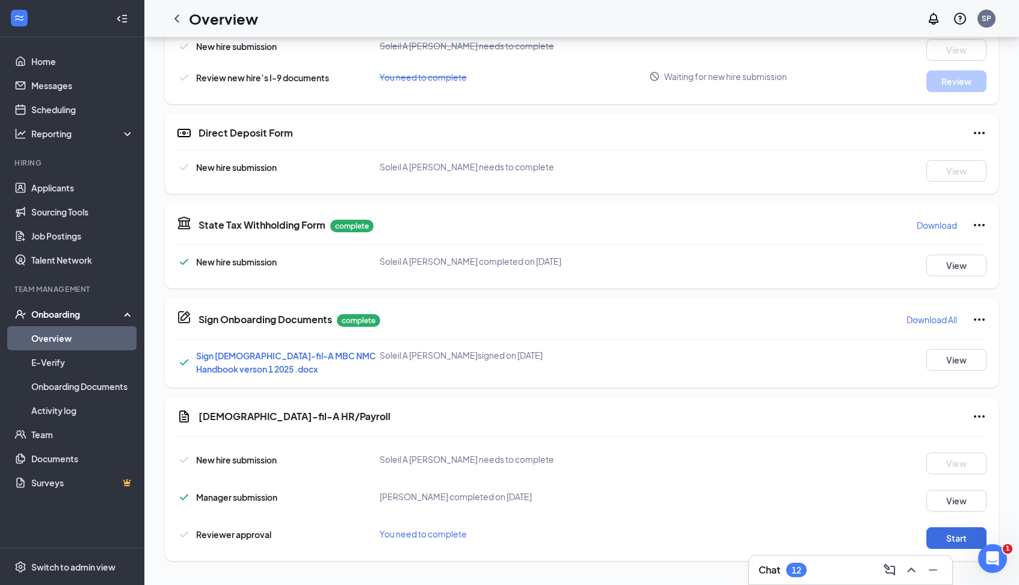
scroll to position [416, 0]
click at [950, 534] on button "Start" at bounding box center [957, 538] width 60 height 22
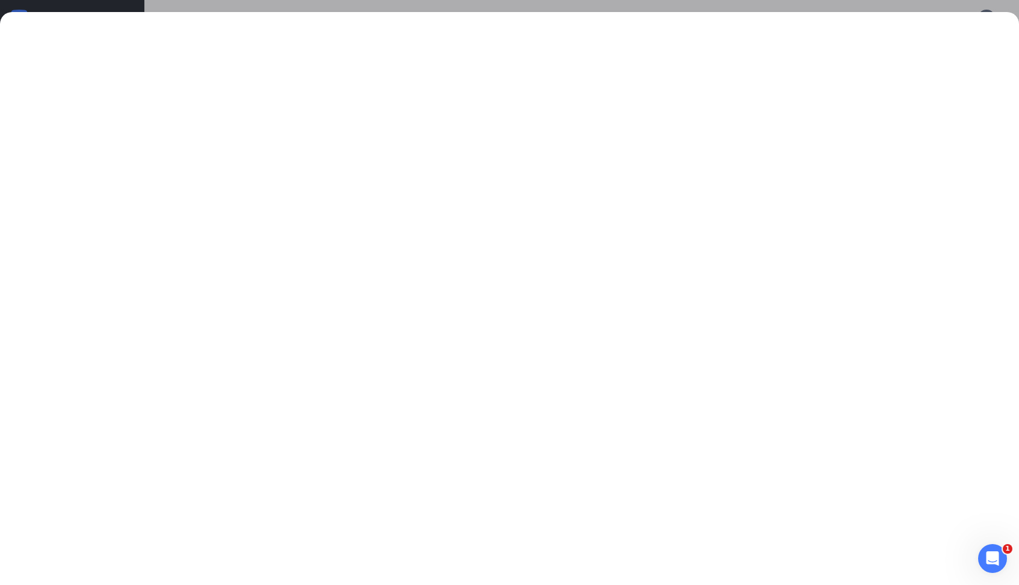
click at [357, 5] on div at bounding box center [509, 292] width 1019 height 585
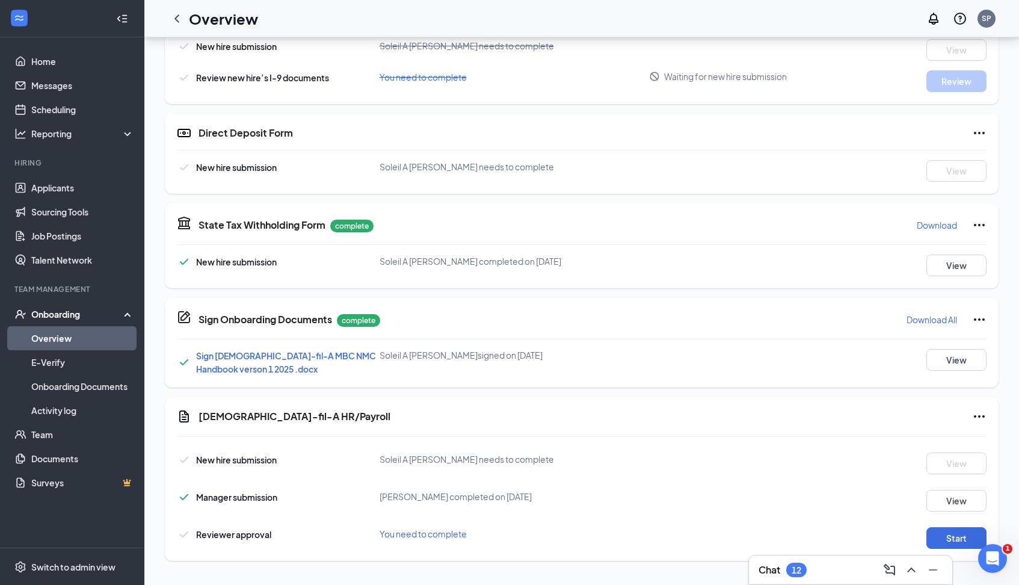
click at [410, 533] on span "You need to complete" at bounding box center [423, 533] width 87 height 11
click at [243, 529] on span "Reviewer approval" at bounding box center [233, 534] width 75 height 11
click at [954, 495] on button "View" at bounding box center [957, 501] width 60 height 22
click at [953, 536] on button "Start" at bounding box center [957, 538] width 60 height 22
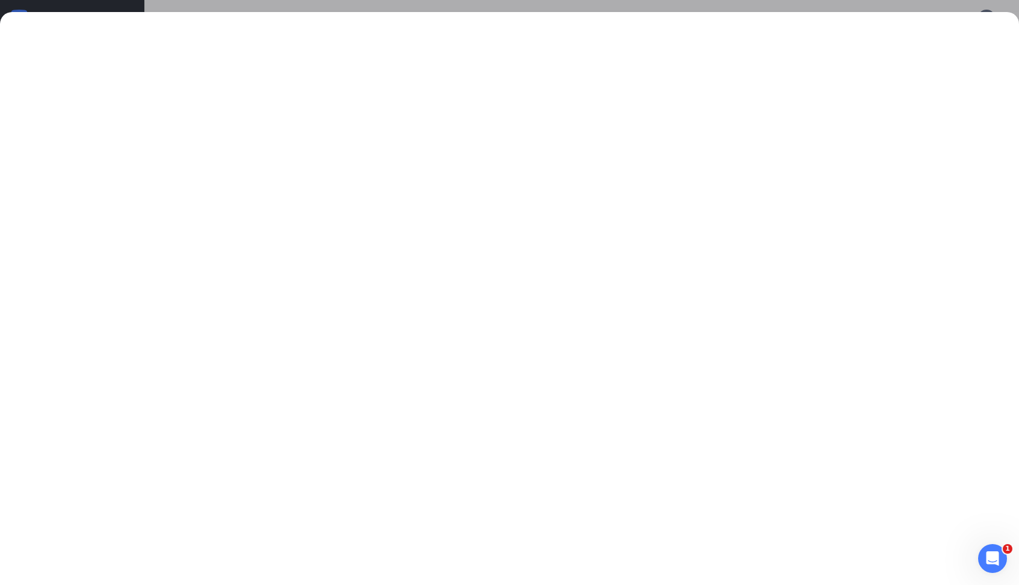
click at [433, 8] on div at bounding box center [509, 292] width 1019 height 585
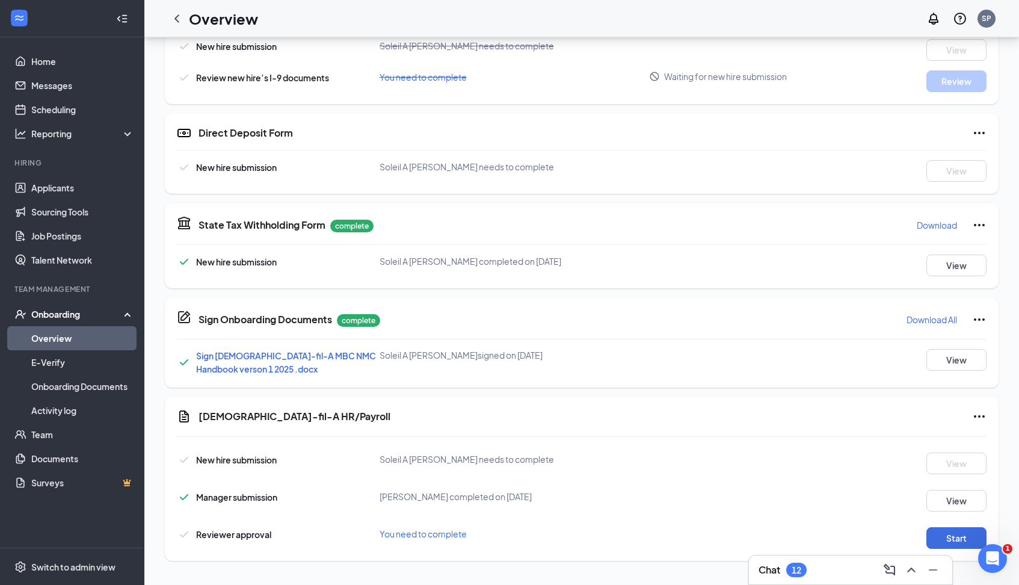
scroll to position [212, 0]
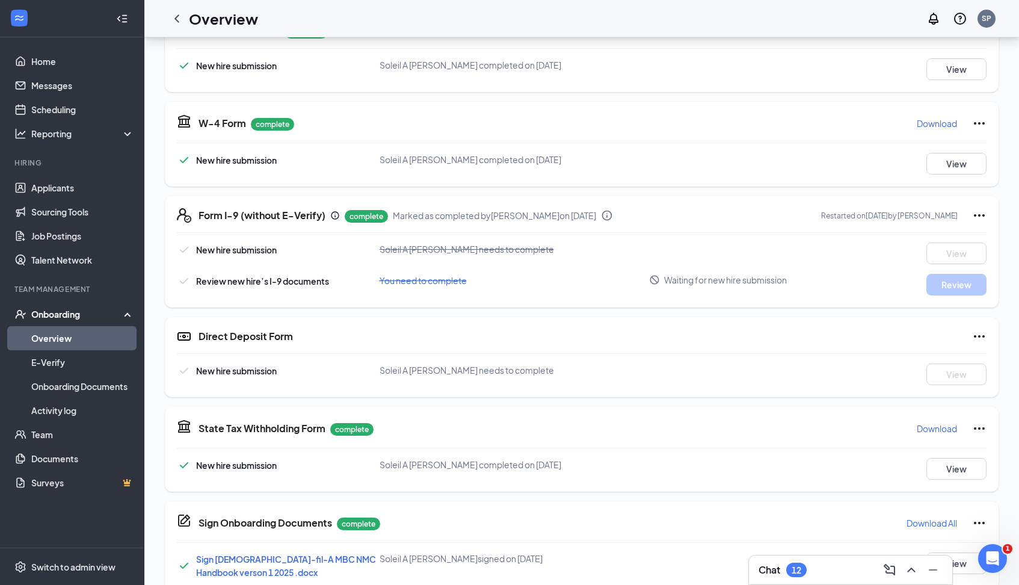
click at [375, 217] on p "complete" at bounding box center [366, 216] width 43 height 13
click at [303, 233] on div "Form I-9 (without E-Verify) complete Marked as completed by Sheila Perry on Aug…" at bounding box center [582, 251] width 834 height 111
click at [107, 379] on link "Onboarding Documents" at bounding box center [82, 386] width 103 height 24
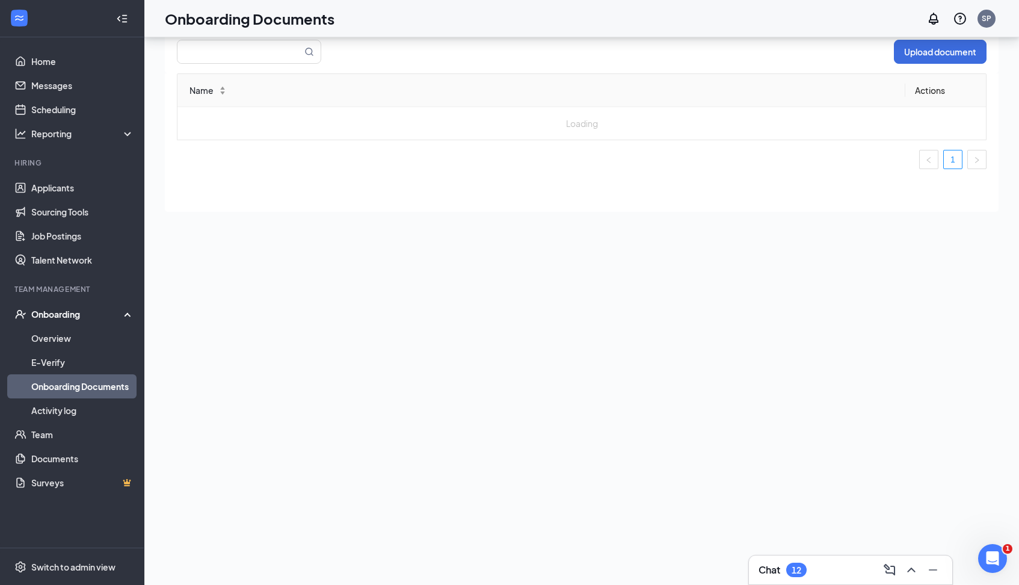
scroll to position [54, 0]
click at [259, 122] on span "[DEMOGRAPHIC_DATA]-fil-A MBC NMC Handbook verson 1 2025 .docx" at bounding box center [543, 123] width 706 height 13
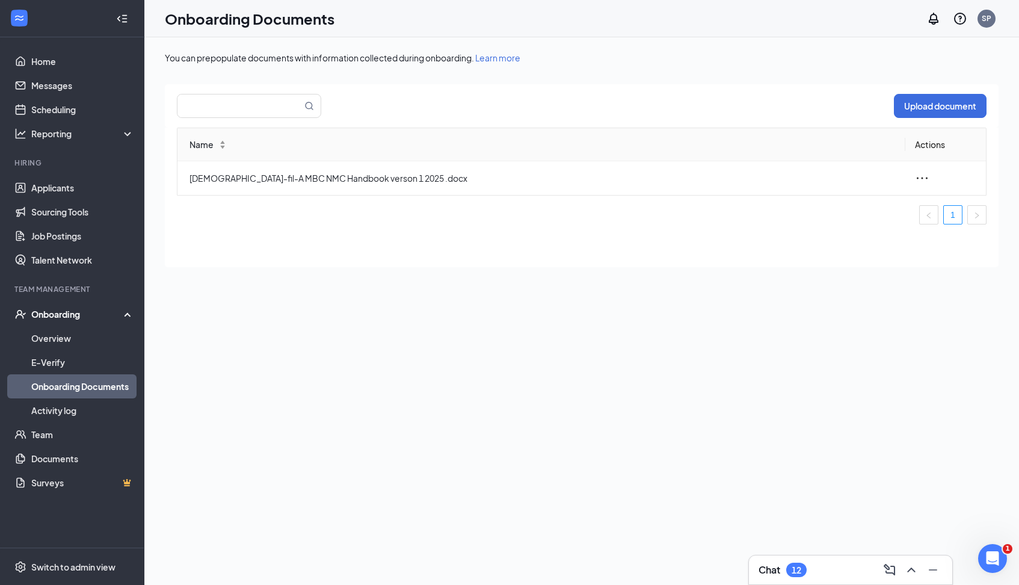
scroll to position [0, 0]
click at [64, 318] on div "Onboarding" at bounding box center [77, 314] width 93 height 12
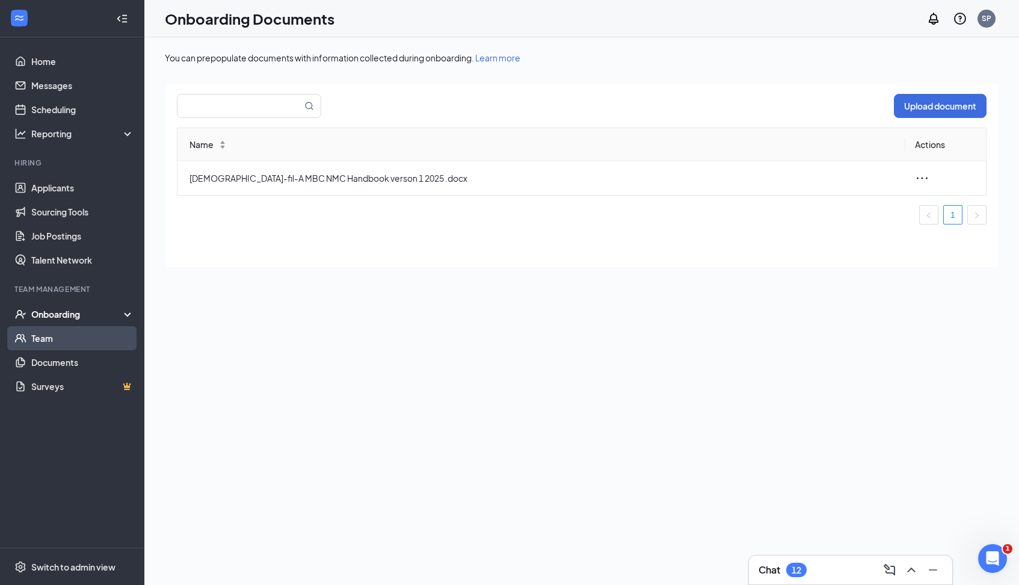
click at [45, 341] on link "Team" at bounding box center [82, 338] width 103 height 24
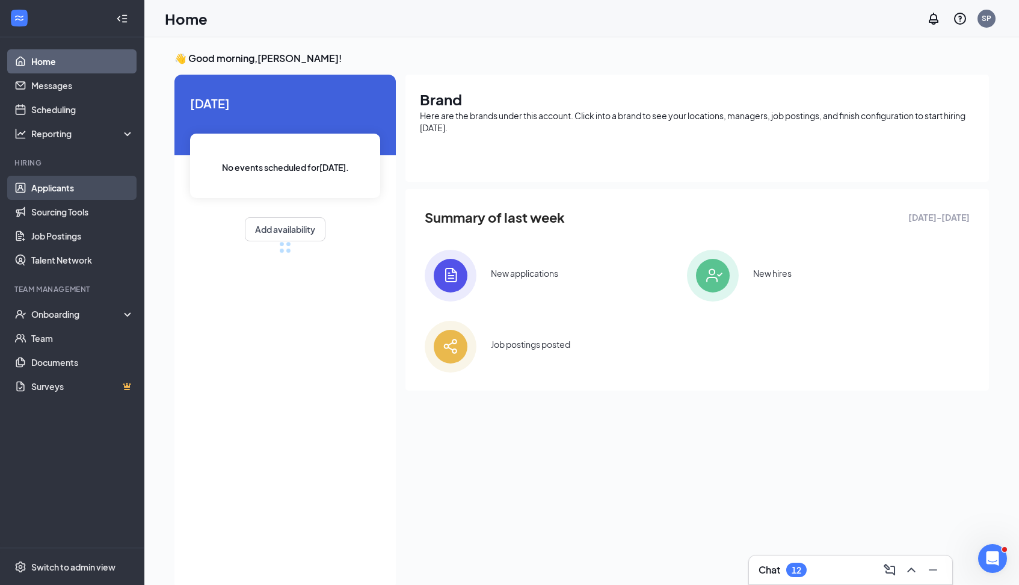
click at [65, 187] on link "Applicants" at bounding box center [82, 188] width 103 height 24
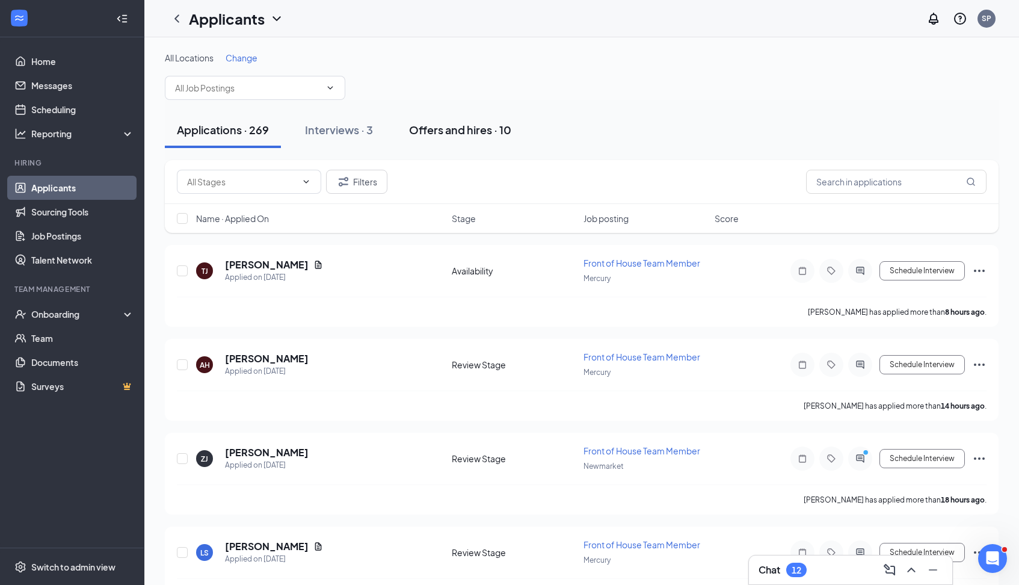
click at [438, 125] on div "Offers and hires · 10" at bounding box center [460, 129] width 102 height 15
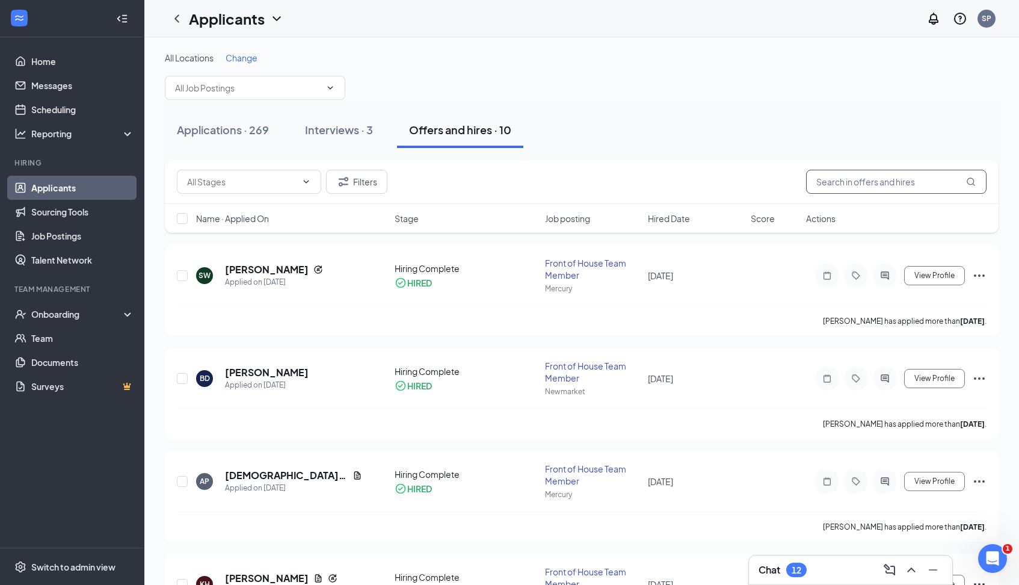
click at [837, 187] on input "text" at bounding box center [896, 182] width 181 height 24
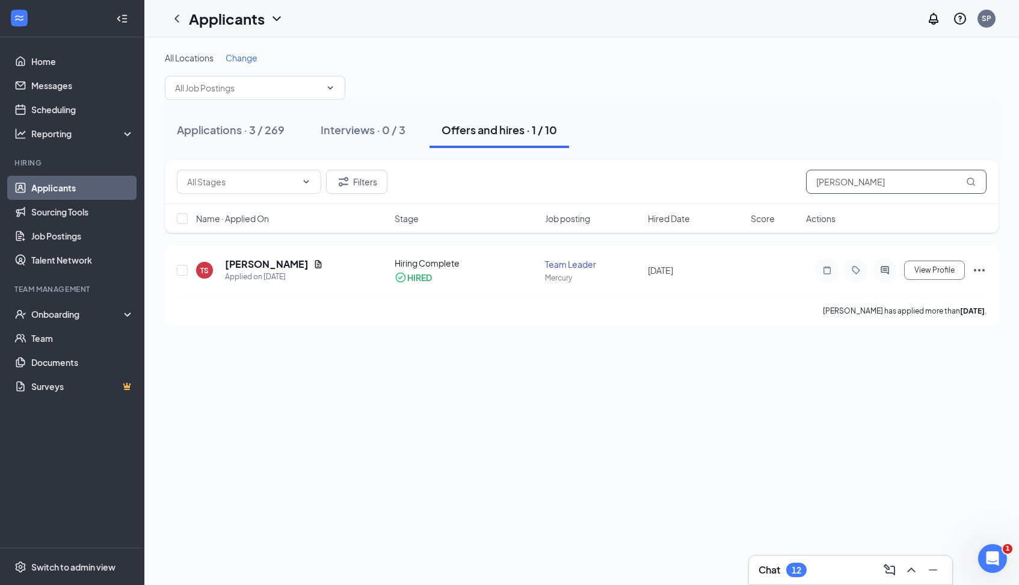
type input "Taylor"
drag, startPoint x: 829, startPoint y: 204, endPoint x: 915, endPoint y: 267, distance: 106.8
click at [915, 267] on span "View Profile" at bounding box center [935, 270] width 40 height 8
click at [942, 271] on span "View Profile" at bounding box center [935, 270] width 40 height 8
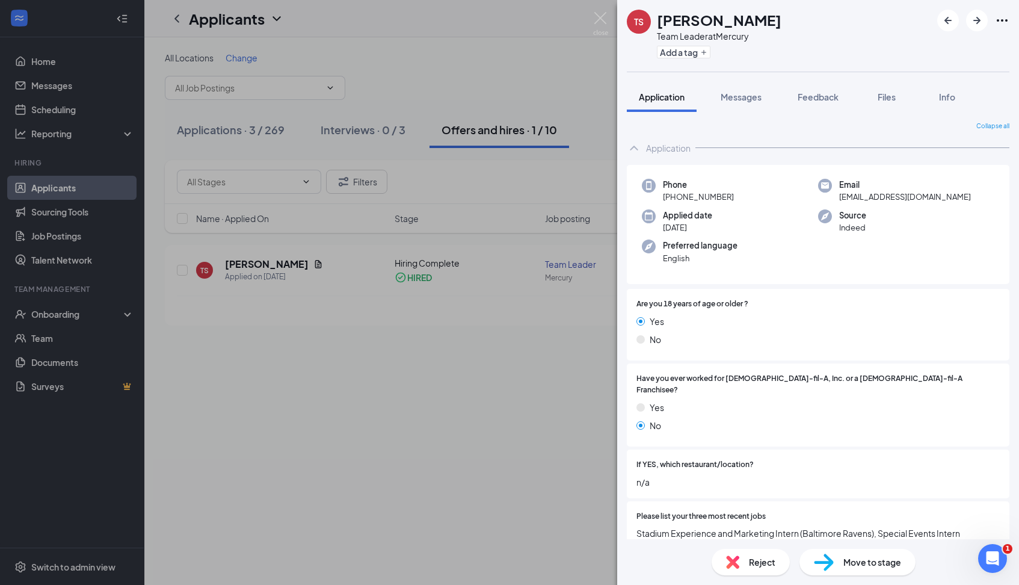
click at [524, 369] on div "TS Taylor Sconiers Team Leader at Mercury Add a tag Application Messages Feedba…" at bounding box center [509, 292] width 1019 height 585
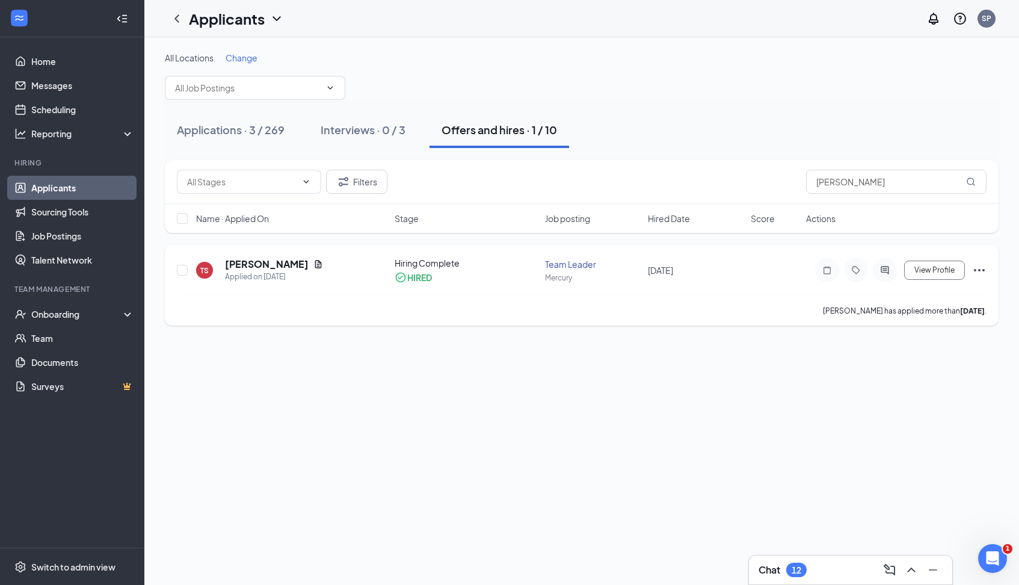
click at [978, 268] on icon "Ellipses" at bounding box center [979, 270] width 14 height 14
click at [250, 266] on h5 "Taylor Sconiers" at bounding box center [267, 264] width 84 height 13
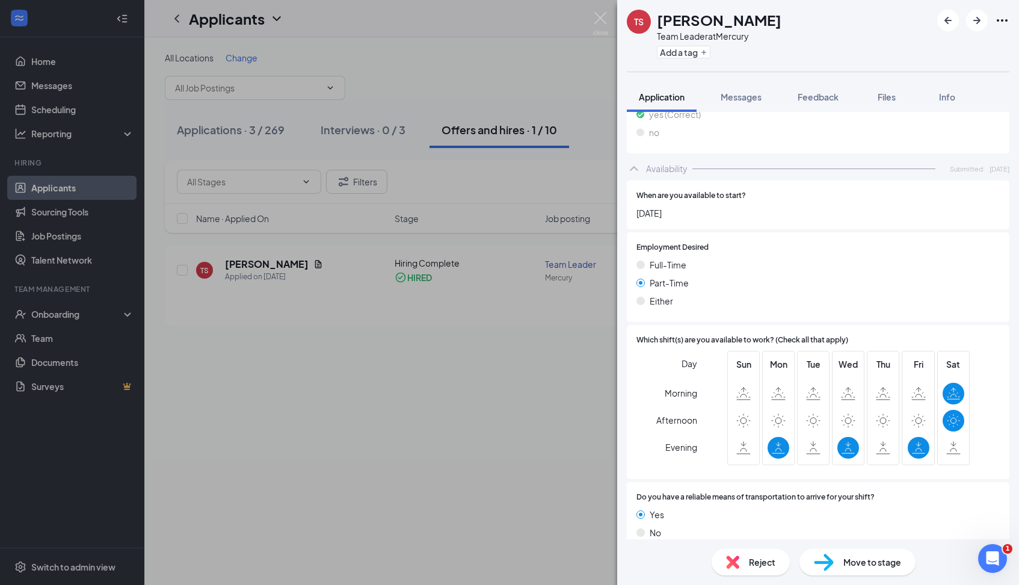
scroll to position [554, 0]
click at [472, 353] on div "TS Taylor Sconiers Team Leader at Mercury Add a tag Application Messages Feedba…" at bounding box center [509, 292] width 1019 height 585
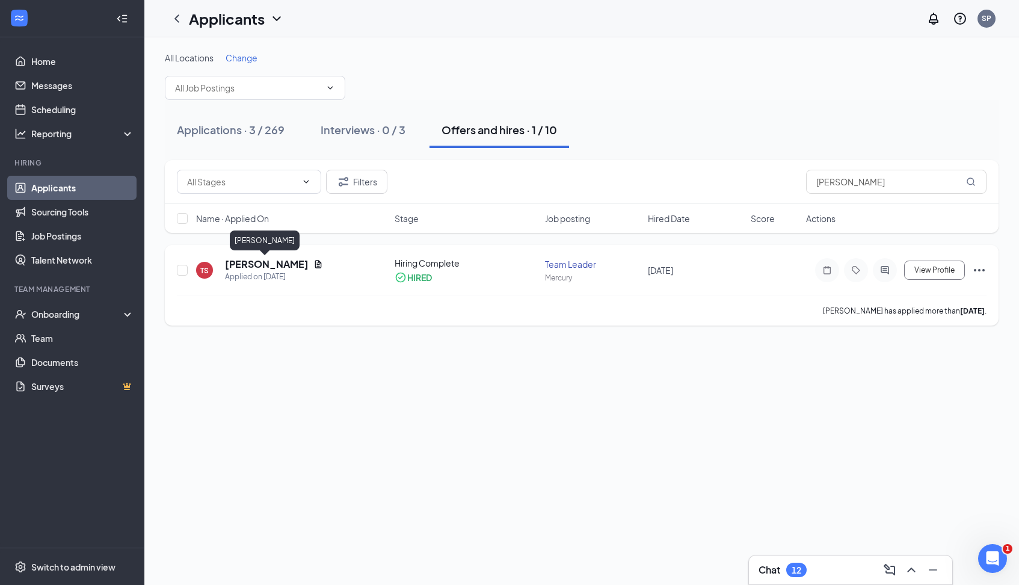
click at [282, 269] on h5 "Taylor Sconiers" at bounding box center [267, 264] width 84 height 13
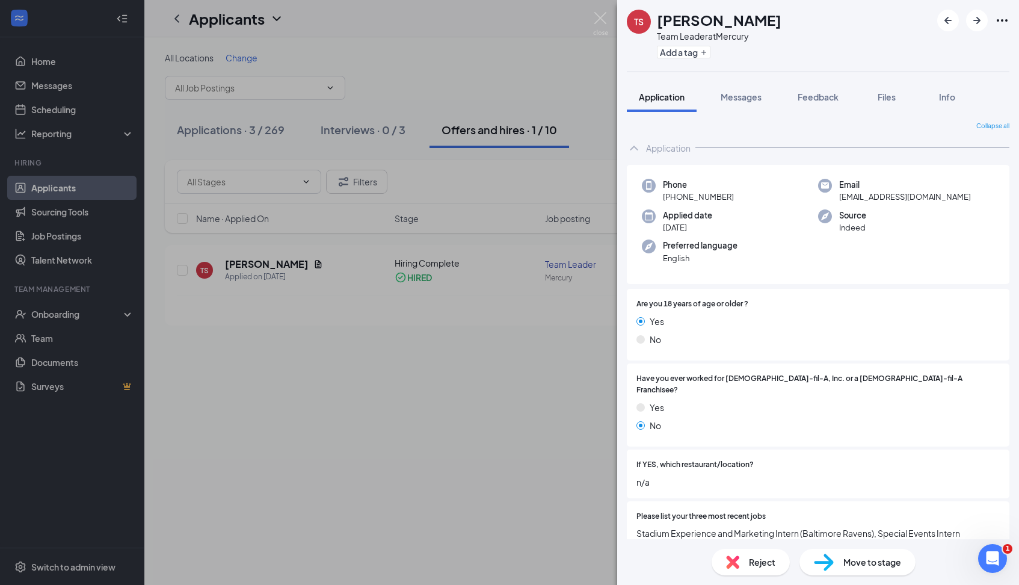
click at [76, 316] on div "TS Taylor Sconiers Team Leader at Mercury Add a tag Application Messages Feedba…" at bounding box center [509, 292] width 1019 height 585
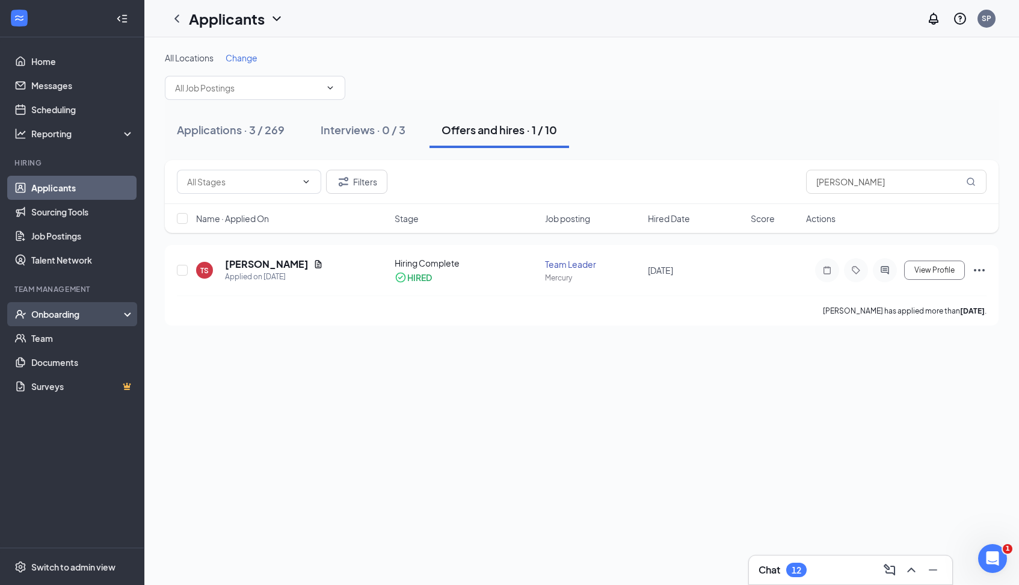
click at [71, 315] on div "Onboarding" at bounding box center [77, 314] width 93 height 12
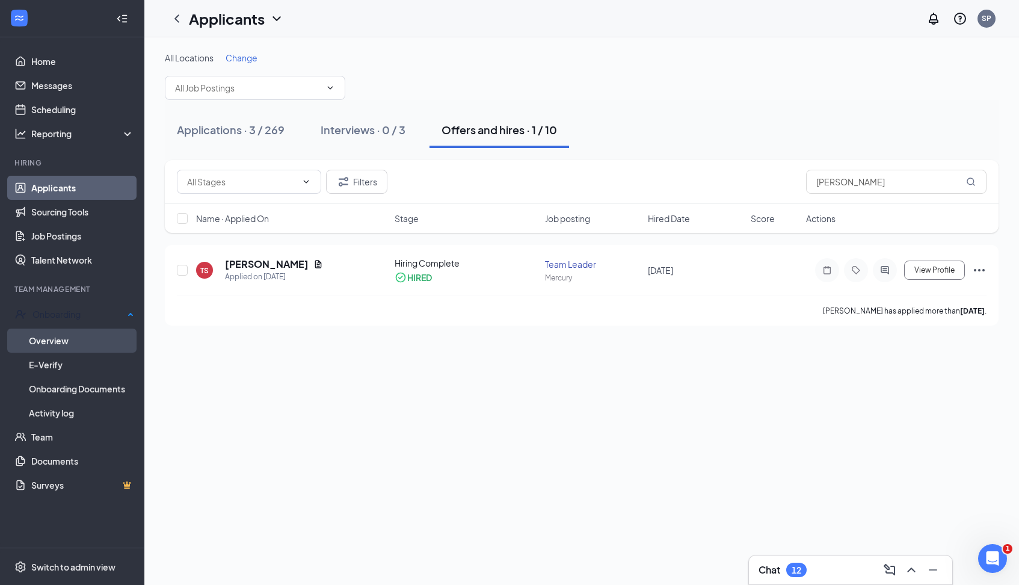
click at [66, 336] on link "Overview" at bounding box center [81, 341] width 105 height 24
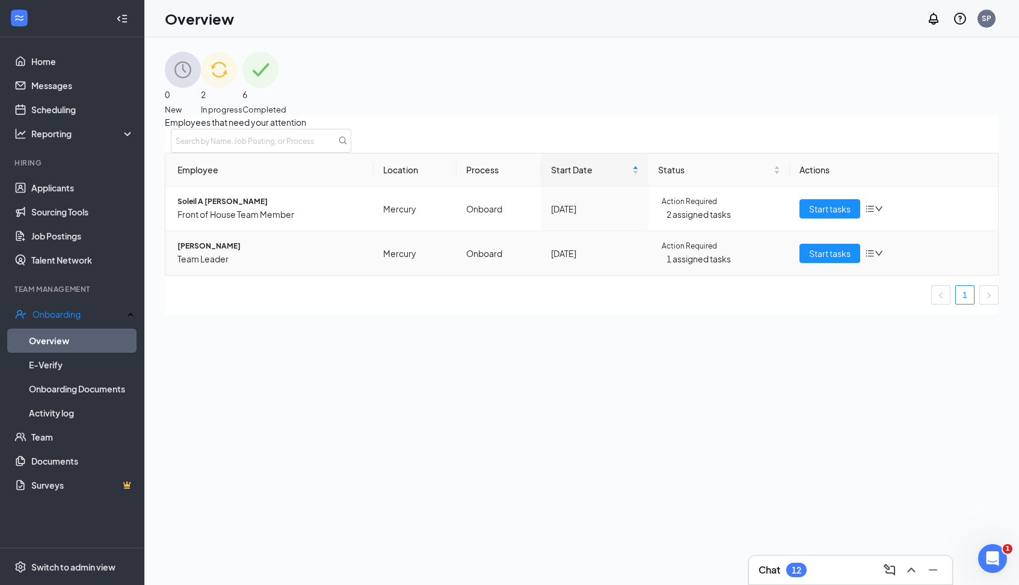
click at [420, 261] on td "Mercury" at bounding box center [415, 253] width 83 height 44
click at [212, 265] on span "Team Leader" at bounding box center [271, 258] width 187 height 13
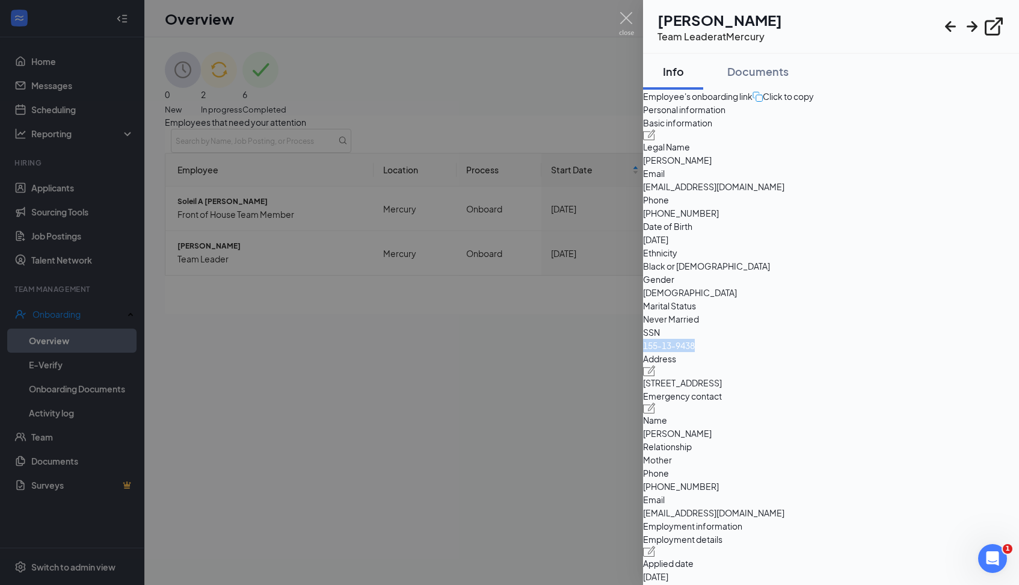
drag, startPoint x: 866, startPoint y: 389, endPoint x: 811, endPoint y: 386, distance: 55.4
click at [811, 352] on span "155-13-9438" at bounding box center [831, 345] width 376 height 13
copy span "155-13-9438"
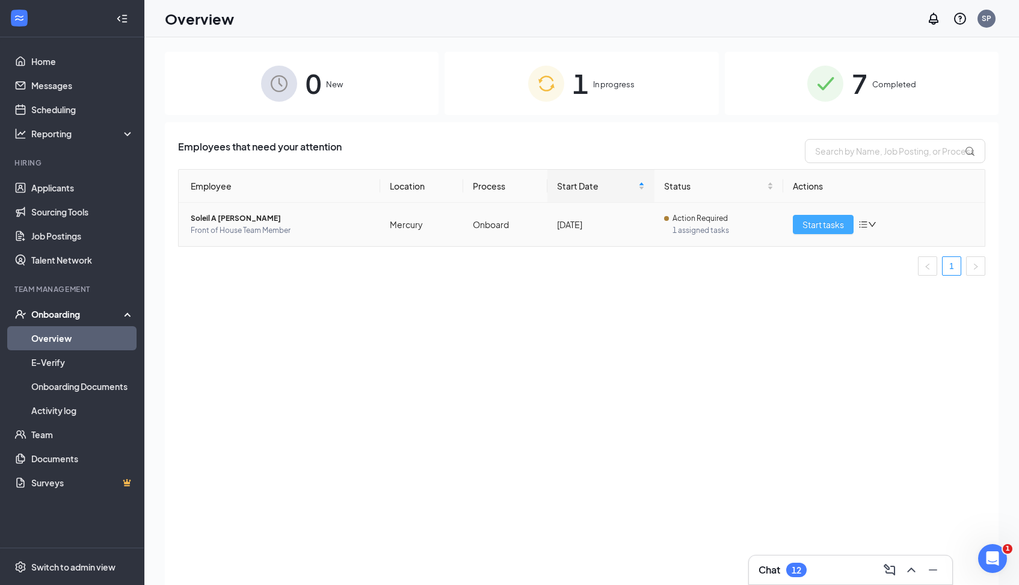
click at [819, 224] on span "Start tasks" at bounding box center [824, 224] width 42 height 13
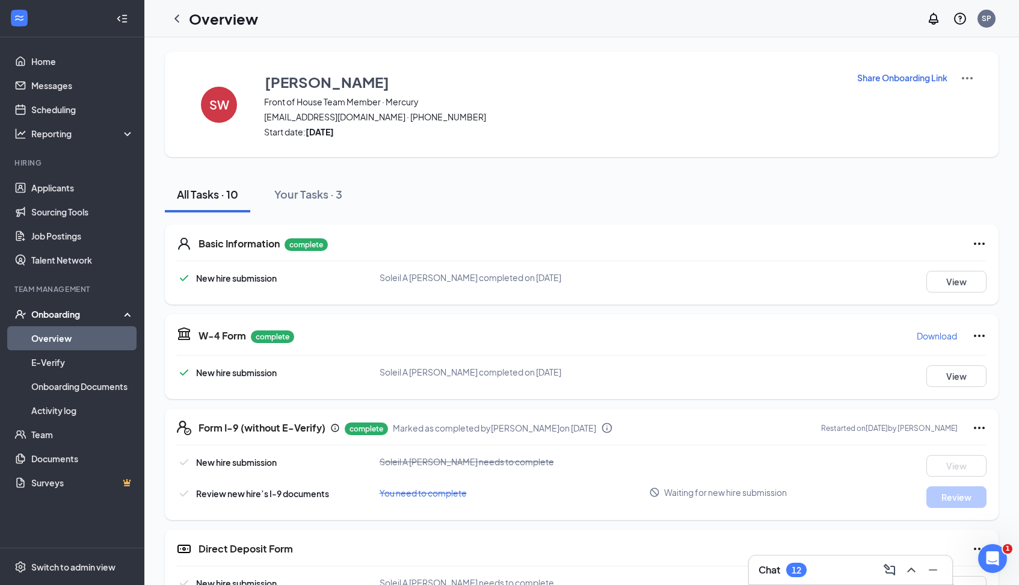
click at [894, 80] on p "Share Onboarding Link" at bounding box center [902, 78] width 90 height 12
type textarea "Hi Soleil, This is a gentle reminder to complete your onboarding before your fi…"
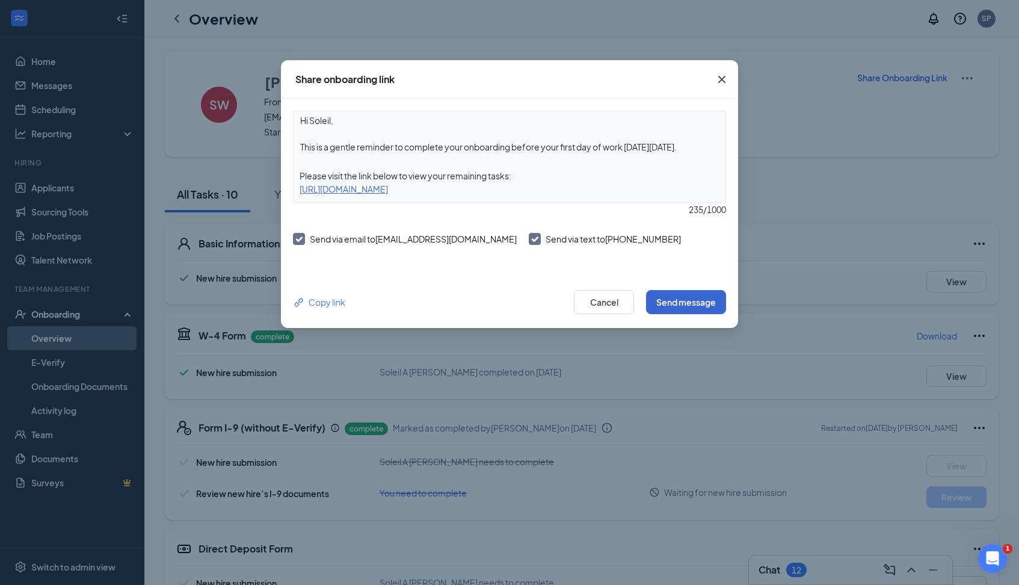
click at [664, 303] on button "Send message" at bounding box center [686, 302] width 80 height 24
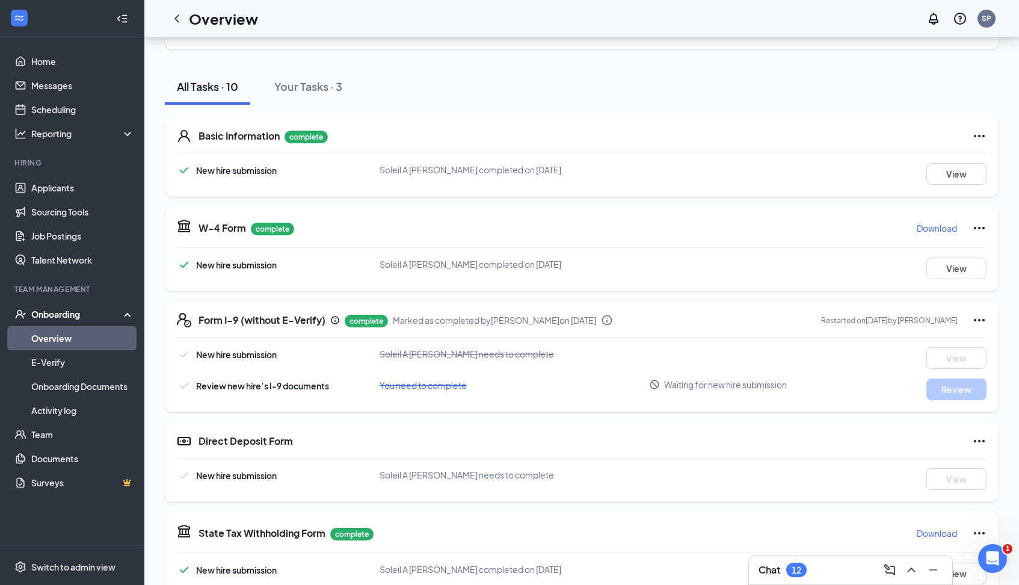
scroll to position [110, 0]
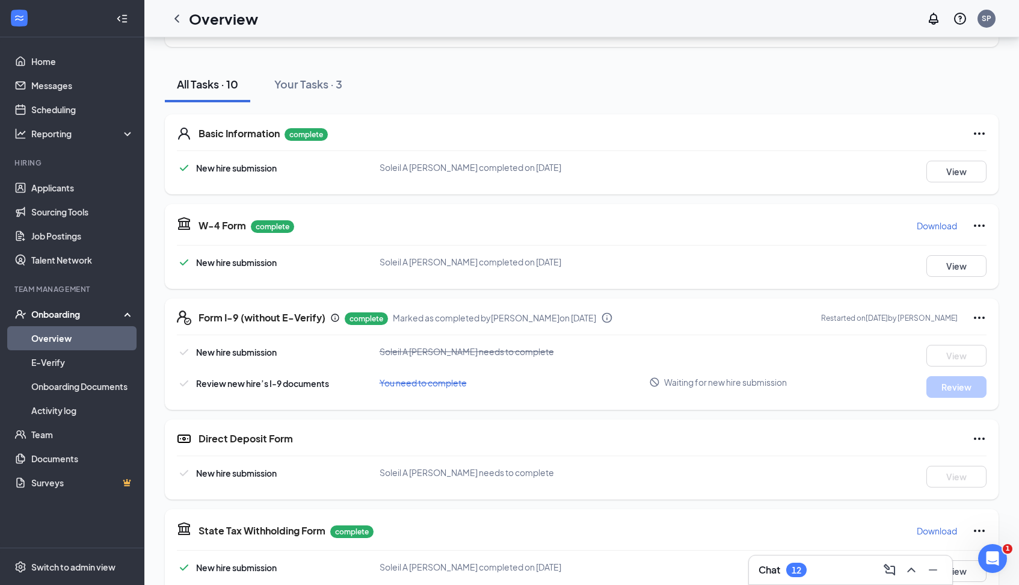
click at [415, 347] on span "Soleil A Williams needs to complete" at bounding box center [467, 351] width 175 height 11
click at [264, 355] on span "New hire submission" at bounding box center [236, 352] width 81 height 11
click at [359, 321] on p "complete" at bounding box center [366, 318] width 43 height 13
click at [613, 314] on icon "Info" at bounding box center [607, 318] width 12 height 12
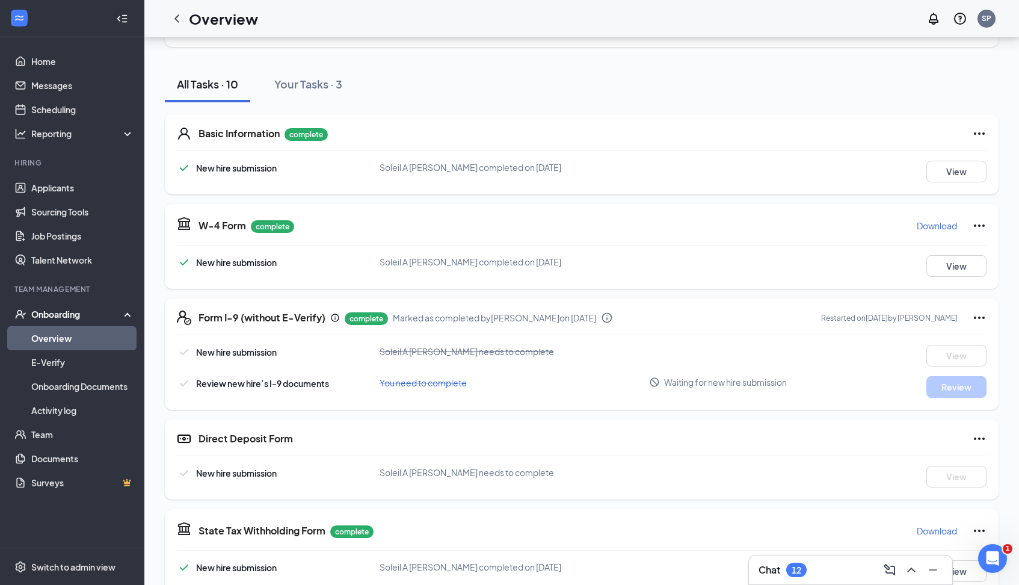
click at [975, 316] on icon "Ellipses" at bounding box center [979, 318] width 14 height 14
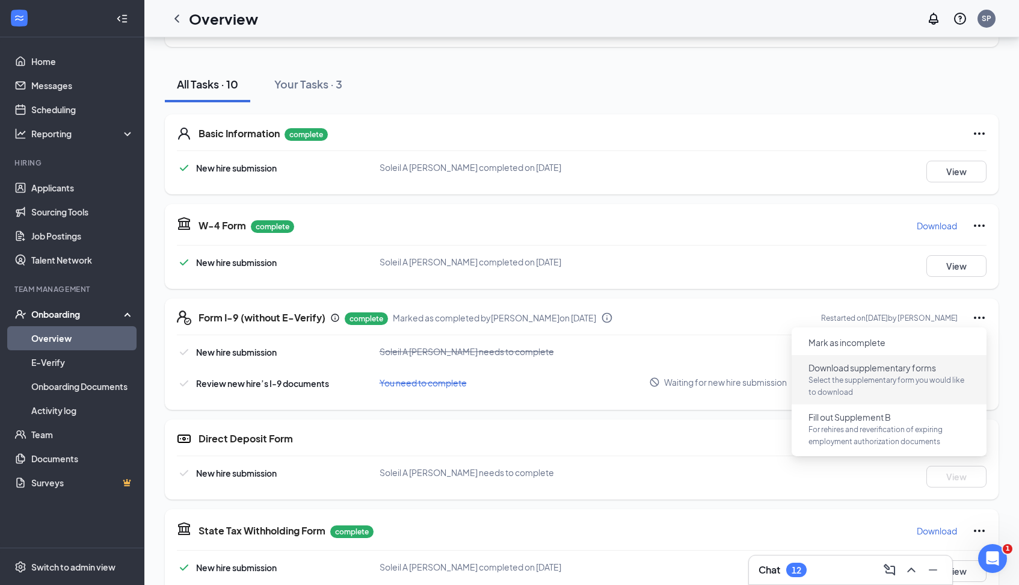
click at [855, 369] on span "Download supplementary forms" at bounding box center [873, 368] width 128 height 12
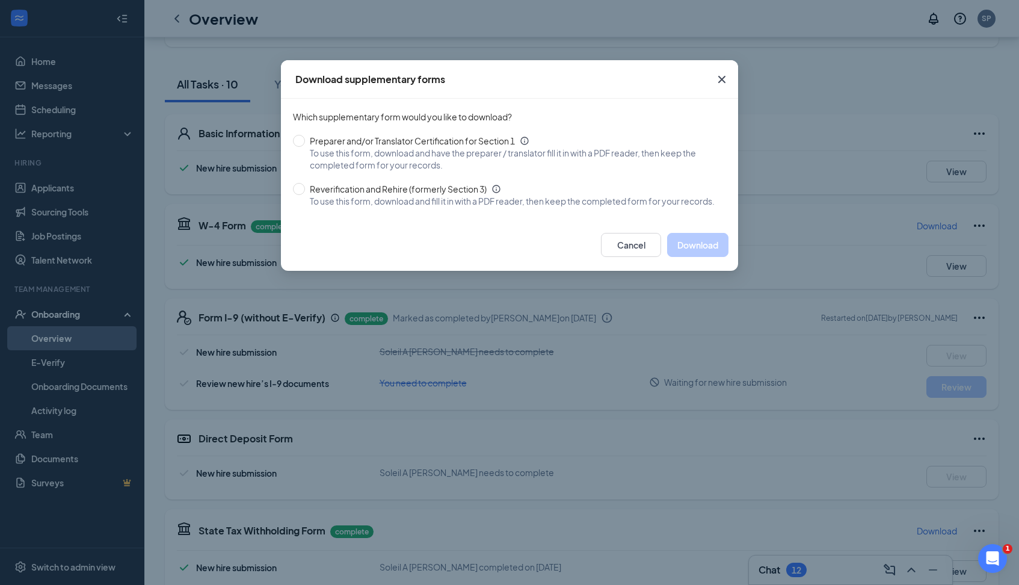
click at [720, 75] on icon "Cross" at bounding box center [722, 79] width 14 height 14
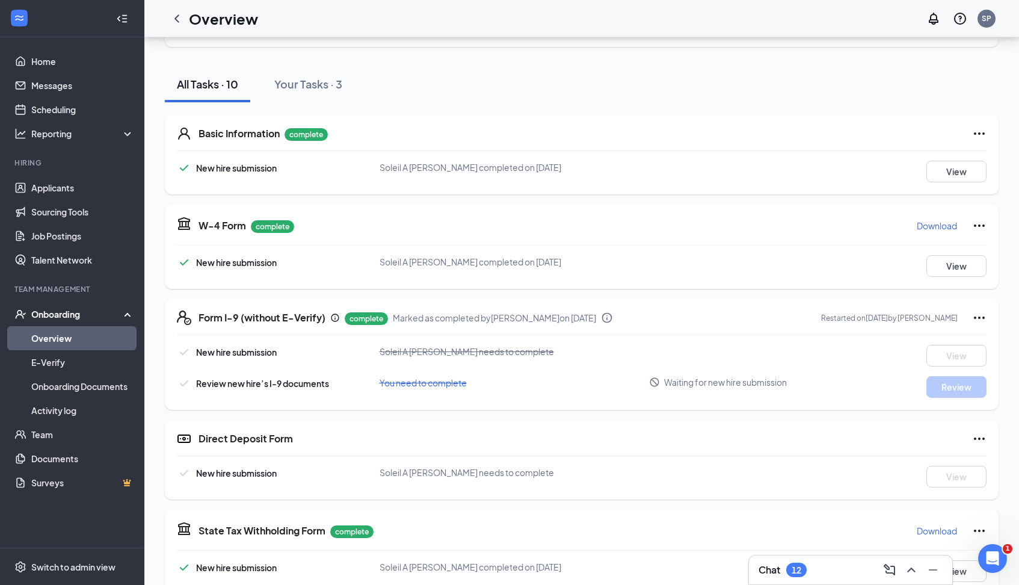
click at [316, 383] on span "Review new hire’s I-9 documents" at bounding box center [262, 383] width 133 height 11
click at [64, 415] on link "Activity log" at bounding box center [82, 410] width 103 height 24
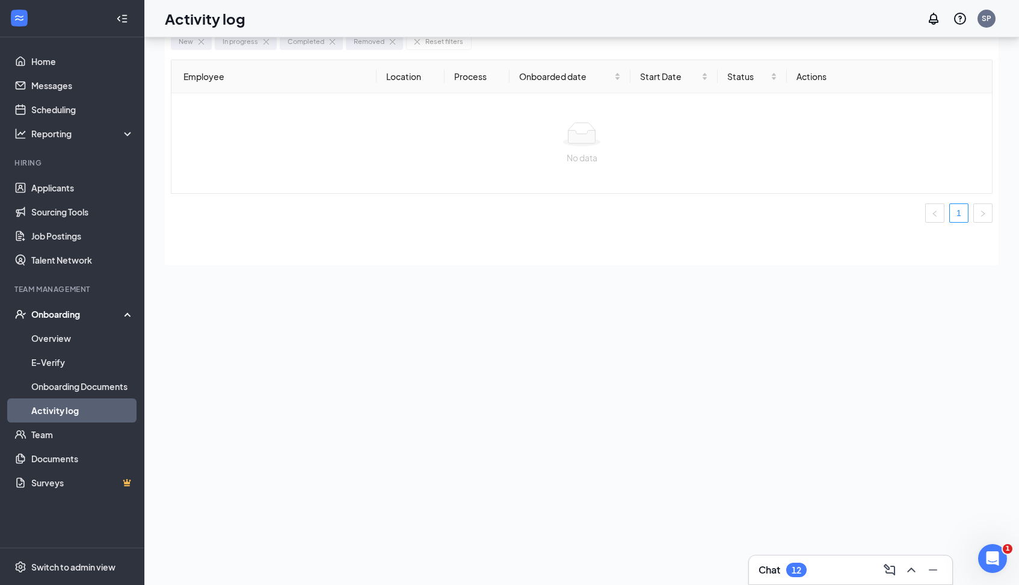
scroll to position [54, 0]
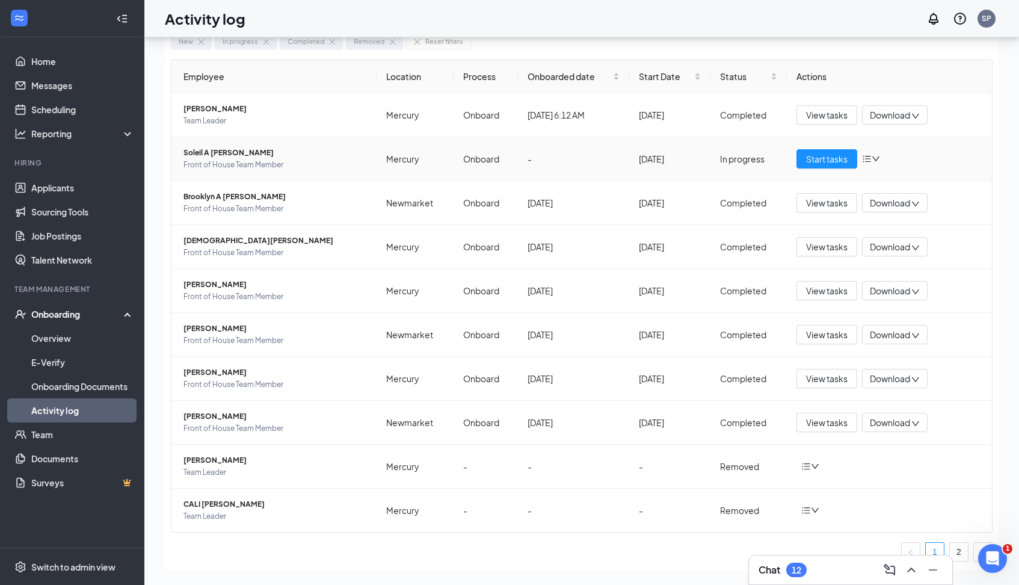
click at [877, 158] on icon "down" at bounding box center [876, 159] width 8 height 8
click at [890, 208] on div "Change process" at bounding box center [935, 211] width 130 height 12
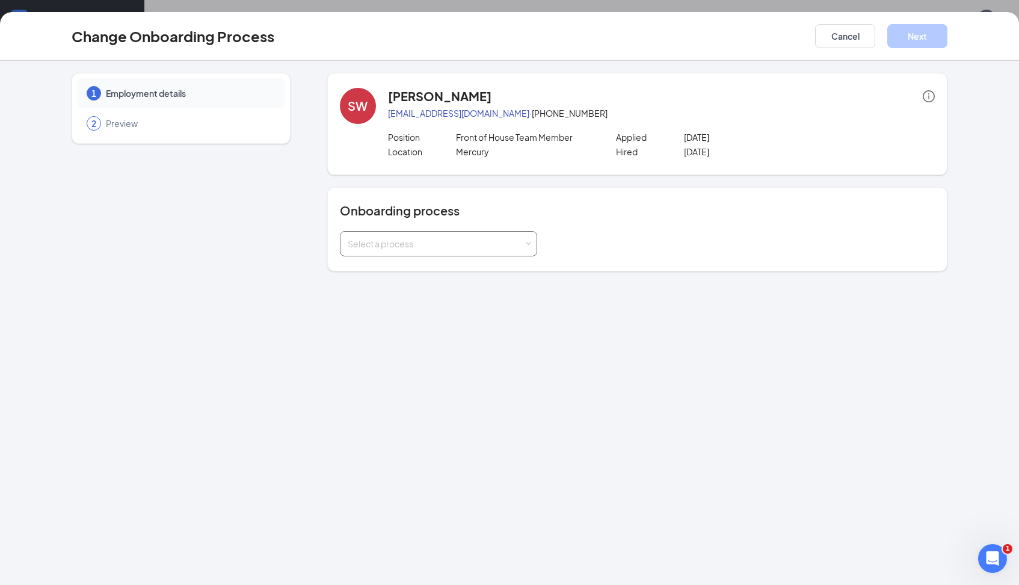
click at [519, 243] on div "Select a process" at bounding box center [436, 244] width 176 height 12
click at [511, 271] on li "Onboard (current process)" at bounding box center [437, 270] width 197 height 22
click at [502, 268] on li "Onboard (current process)" at bounding box center [437, 270] width 197 height 22
click at [854, 36] on button "Cancel" at bounding box center [845, 36] width 60 height 24
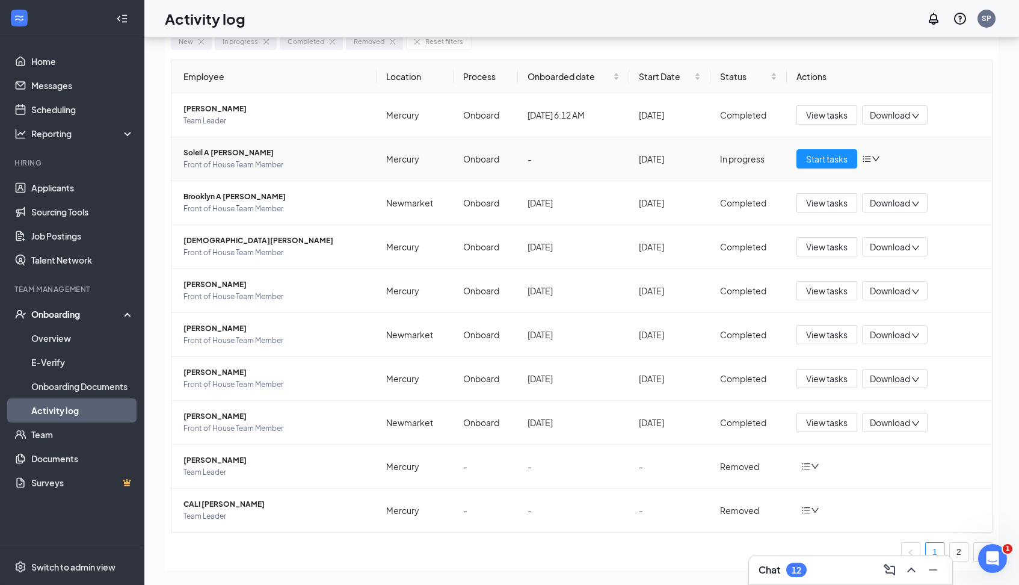
click at [217, 153] on span "Soleil A Williams" at bounding box center [276, 153] width 184 height 12
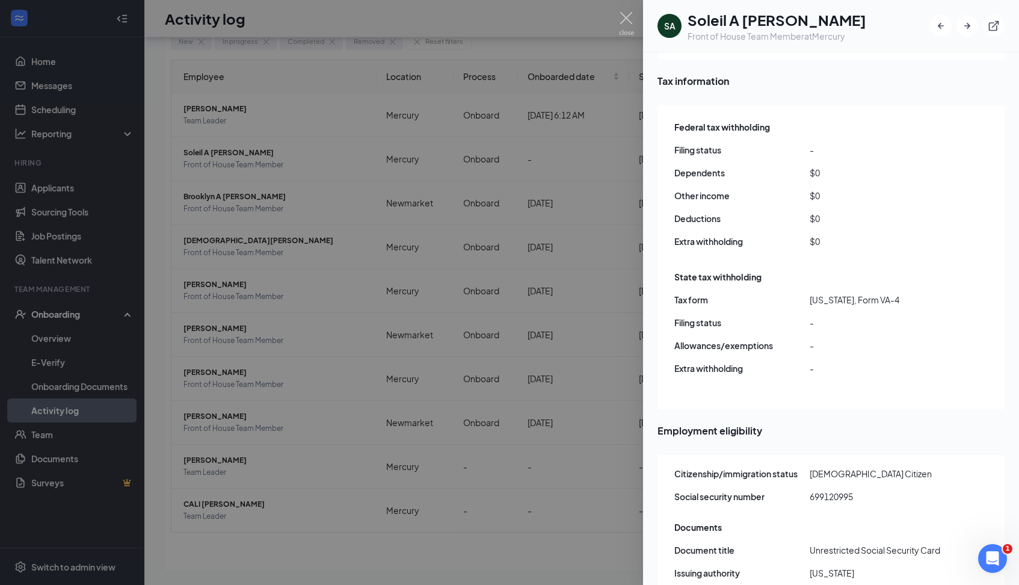
scroll to position [1042, 0]
click at [705, 317] on span "Filing status" at bounding box center [742, 323] width 135 height 13
click at [779, 317] on span "Filing status" at bounding box center [742, 323] width 135 height 13
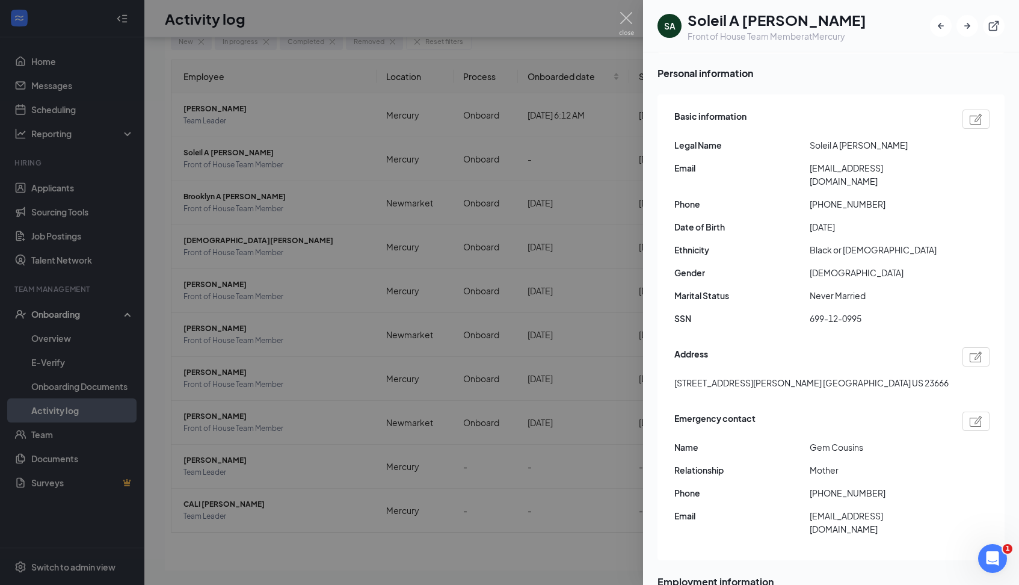
scroll to position [81, 0]
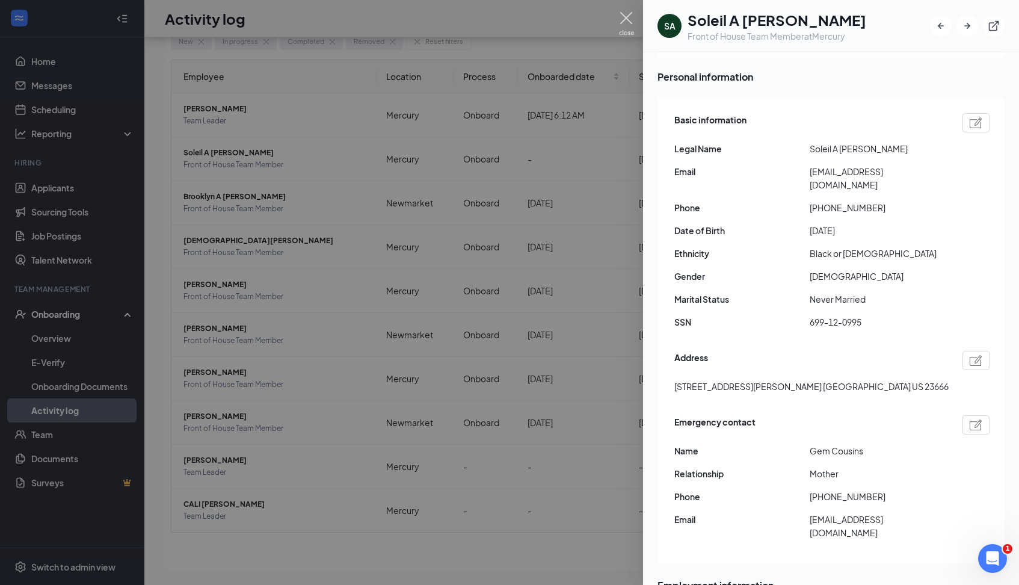
click at [628, 16] on img at bounding box center [626, 23] width 15 height 23
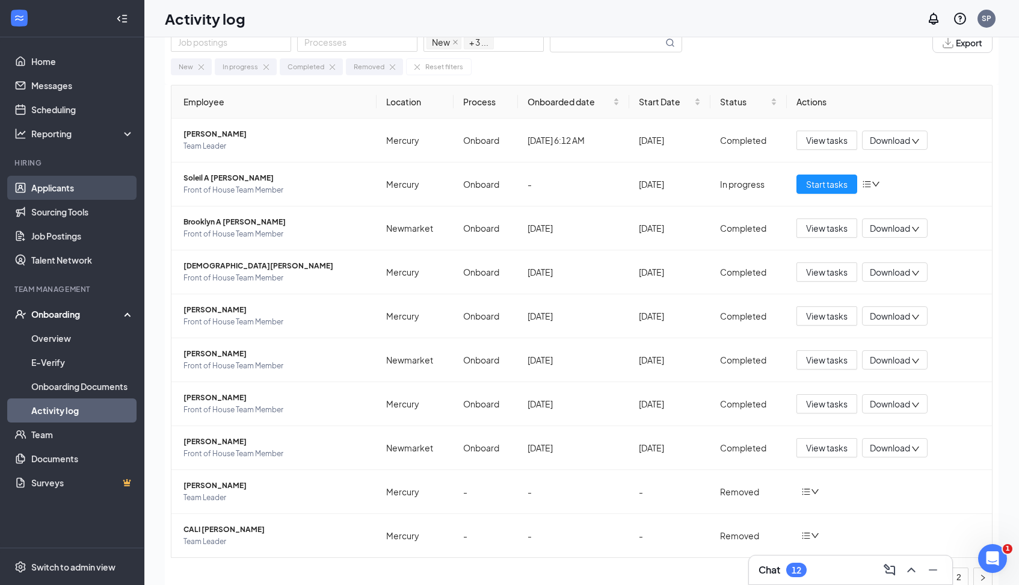
click at [64, 185] on link "Applicants" at bounding box center [82, 188] width 103 height 24
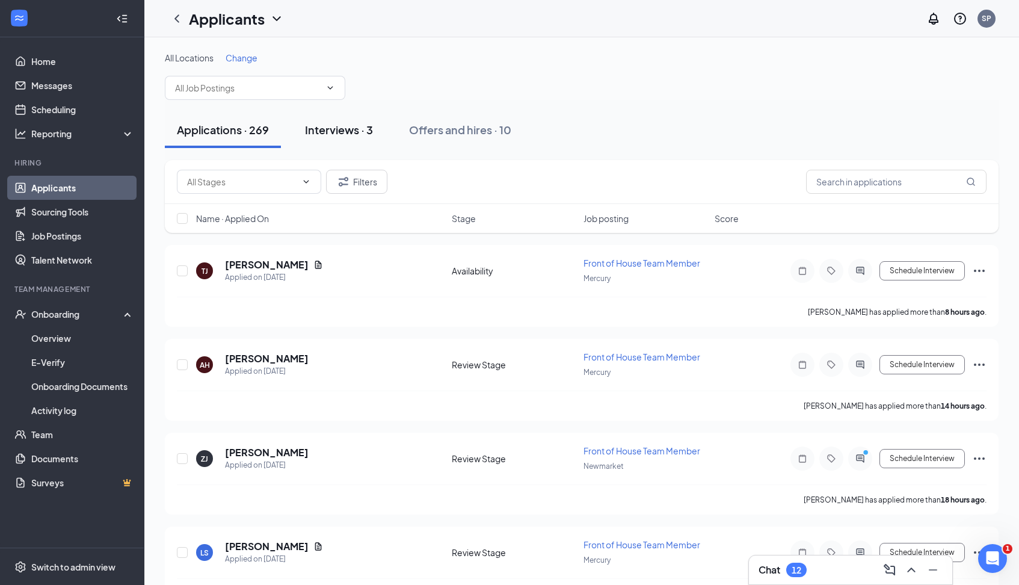
click at [353, 131] on div "Interviews · 3" at bounding box center [339, 129] width 68 height 15
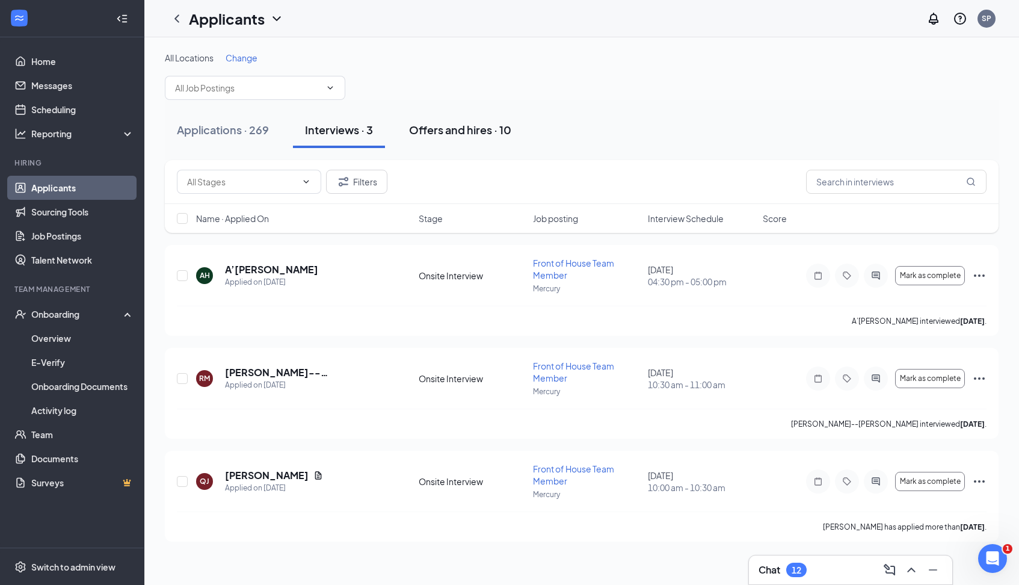
click at [448, 127] on div "Offers and hires · 10" at bounding box center [460, 129] width 102 height 15
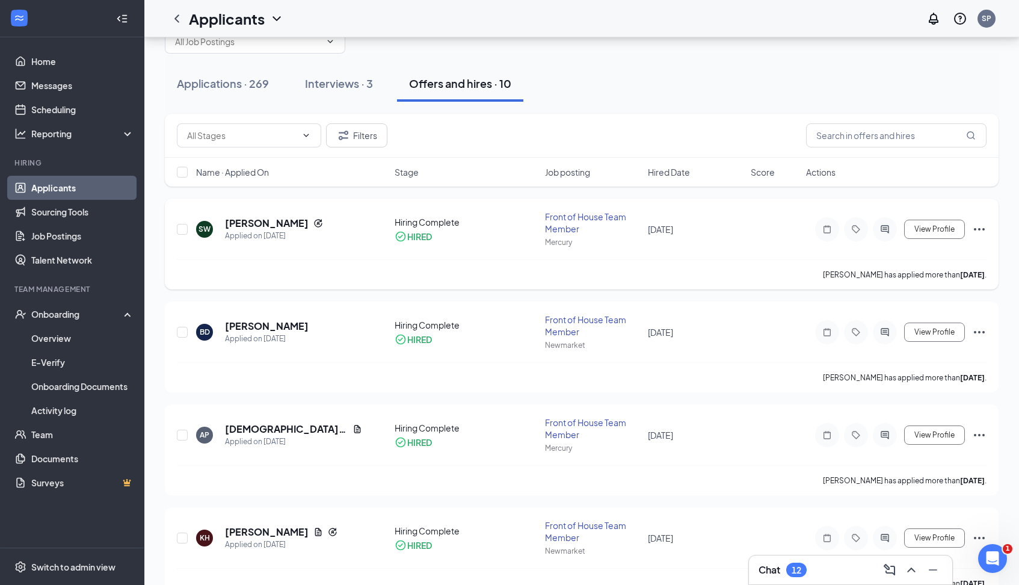
scroll to position [49, 0]
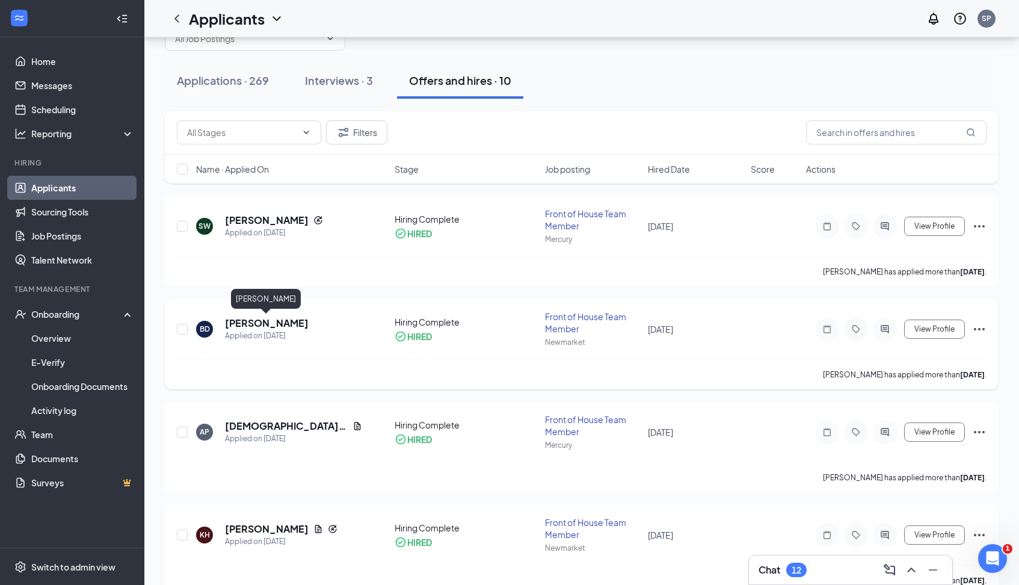
click at [273, 324] on h5 "[PERSON_NAME]" at bounding box center [267, 323] width 84 height 13
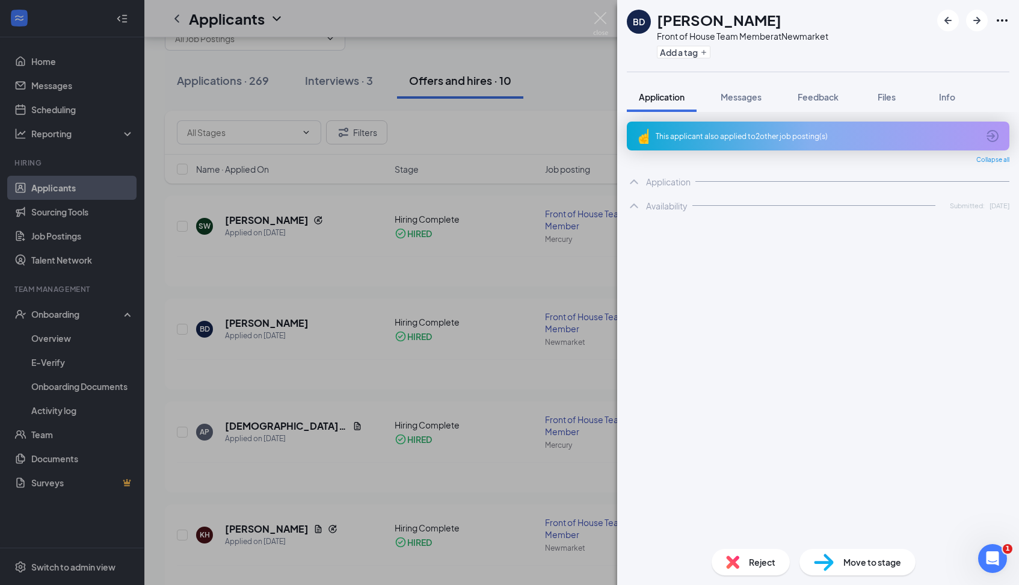
click at [345, 341] on div "BD Brooklyn Douglas Front of House Team Member at Newmarket Add a tag Applicati…" at bounding box center [509, 292] width 1019 height 585
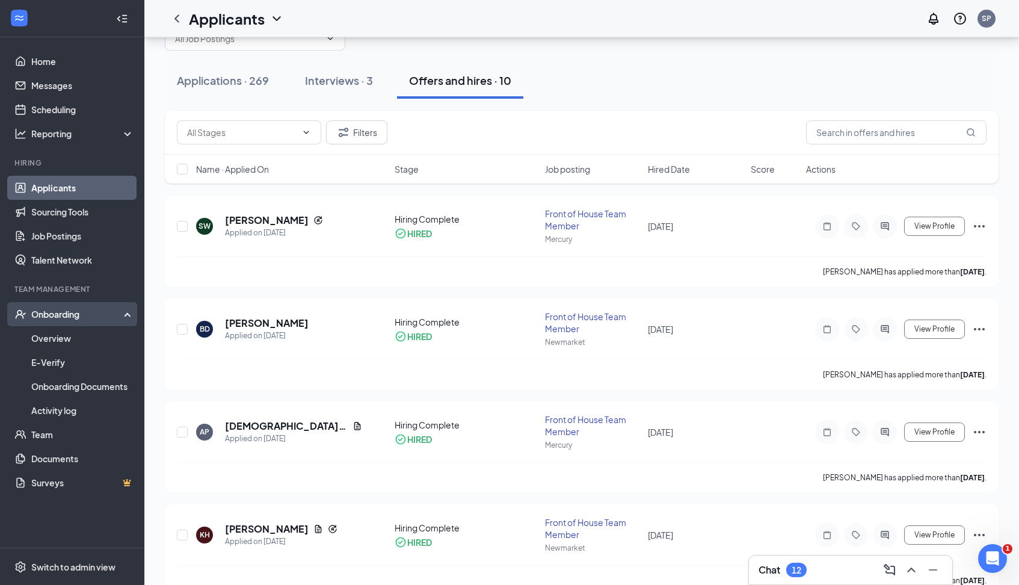
click at [73, 311] on div "Onboarding" at bounding box center [77, 314] width 93 height 12
click at [129, 314] on div "Onboarding" at bounding box center [72, 314] width 144 height 24
click at [100, 337] on link "Overview" at bounding box center [82, 338] width 103 height 24
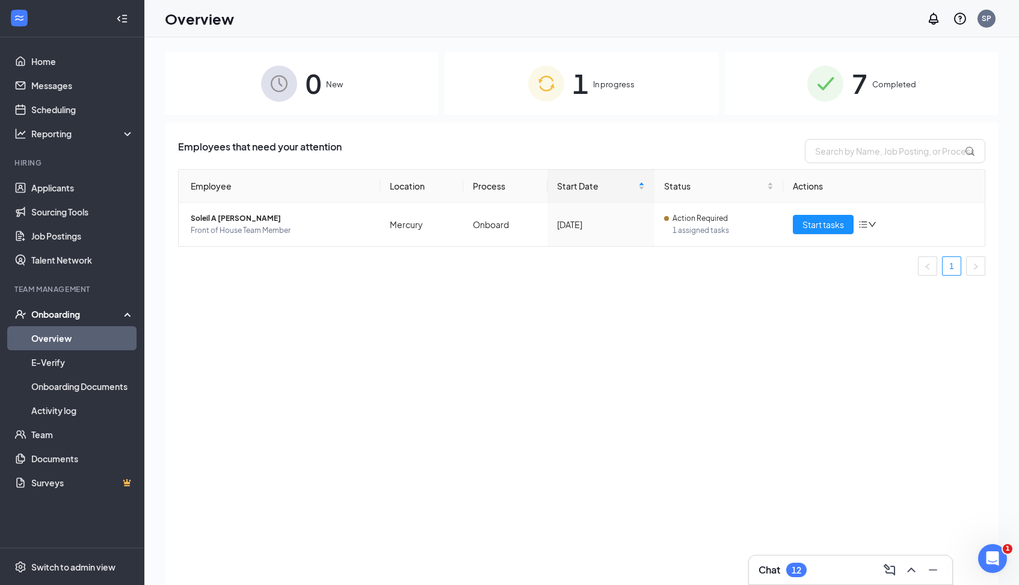
click at [880, 88] on span "Completed" at bounding box center [895, 84] width 44 height 12
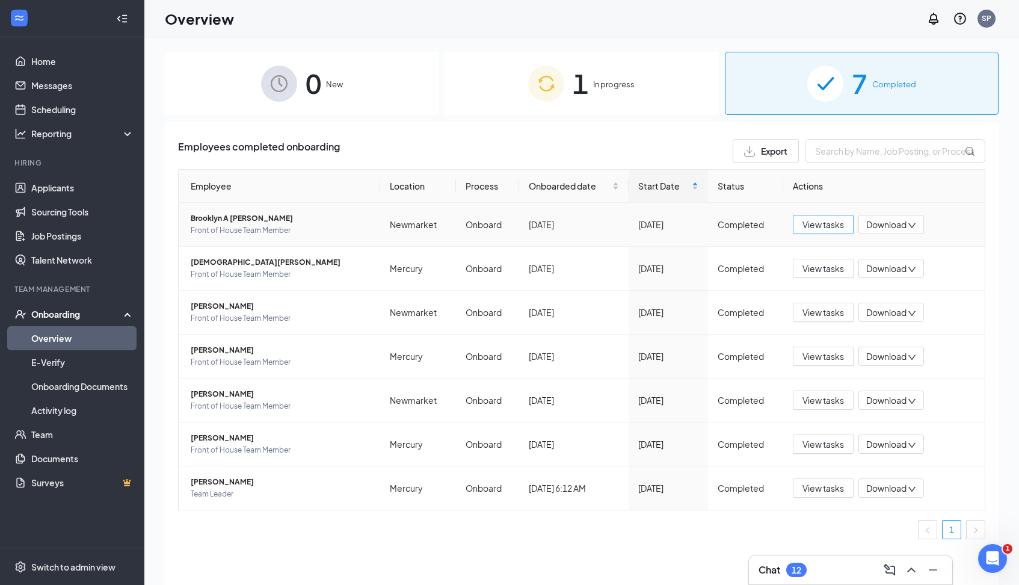
click at [830, 226] on span "View tasks" at bounding box center [824, 224] width 42 height 13
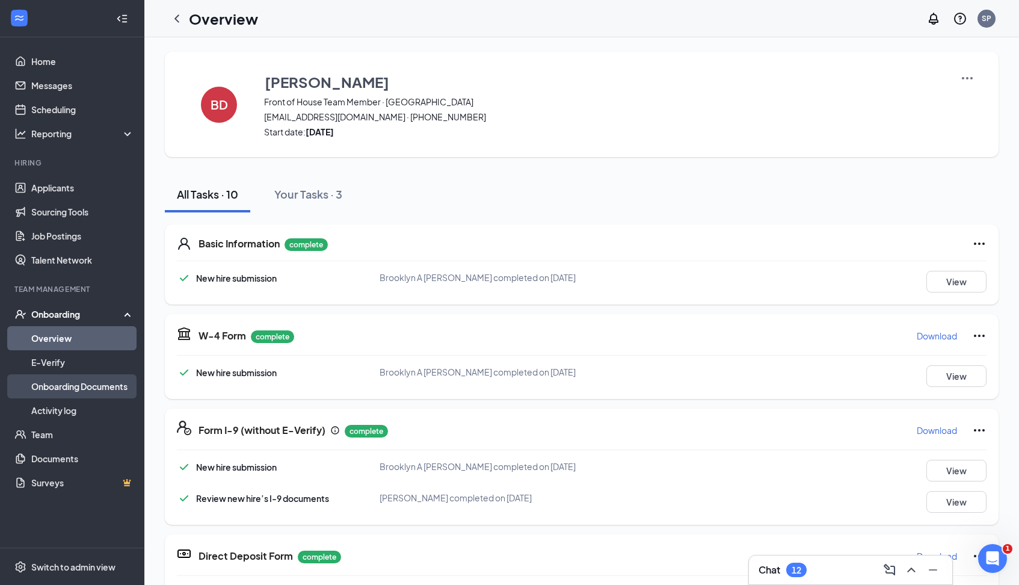
click at [108, 388] on link "Onboarding Documents" at bounding box center [82, 386] width 103 height 24
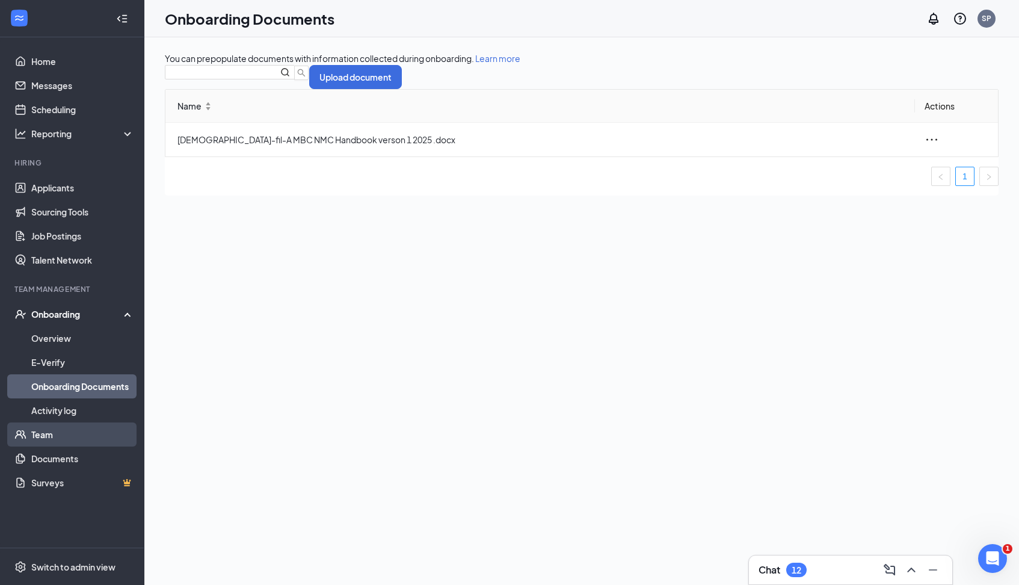
click at [77, 428] on link "Team" at bounding box center [82, 434] width 103 height 24
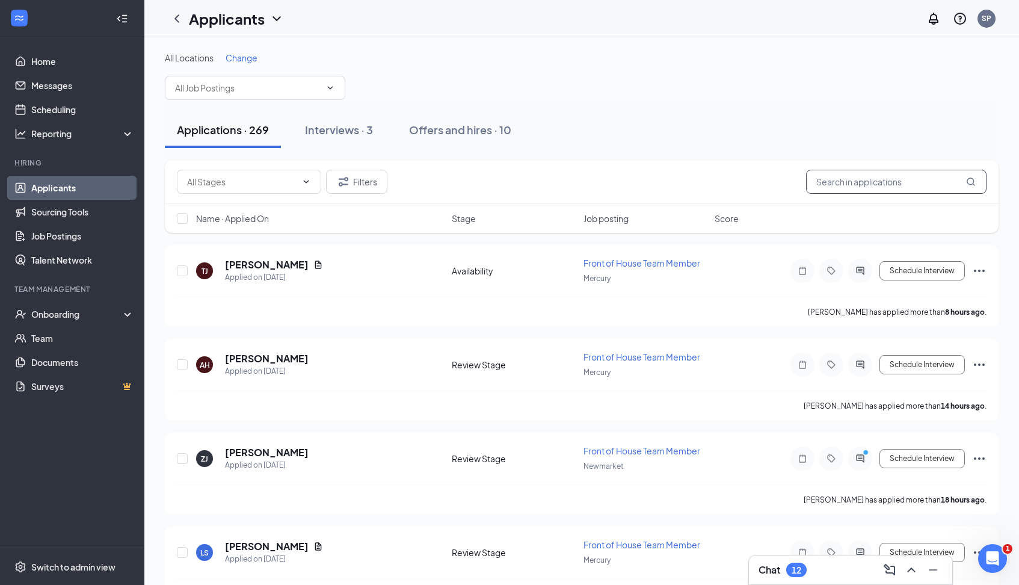
click at [839, 182] on input "text" at bounding box center [896, 182] width 181 height 24
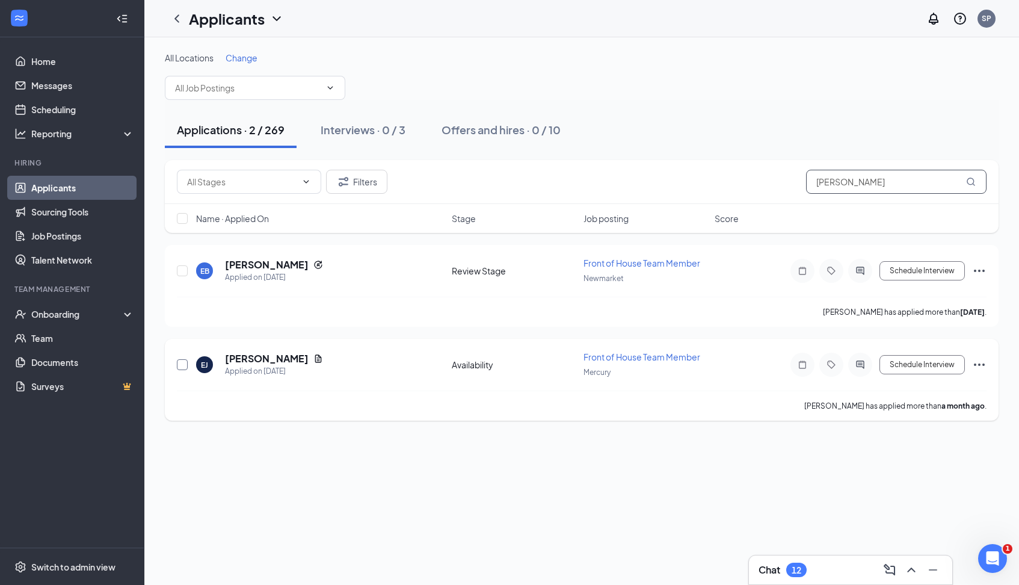
type input "[PERSON_NAME]"
click at [182, 365] on input "checkbox" at bounding box center [182, 364] width 11 height 11
checkbox input "true"
click at [260, 362] on h5 "[PERSON_NAME]" at bounding box center [267, 358] width 84 height 13
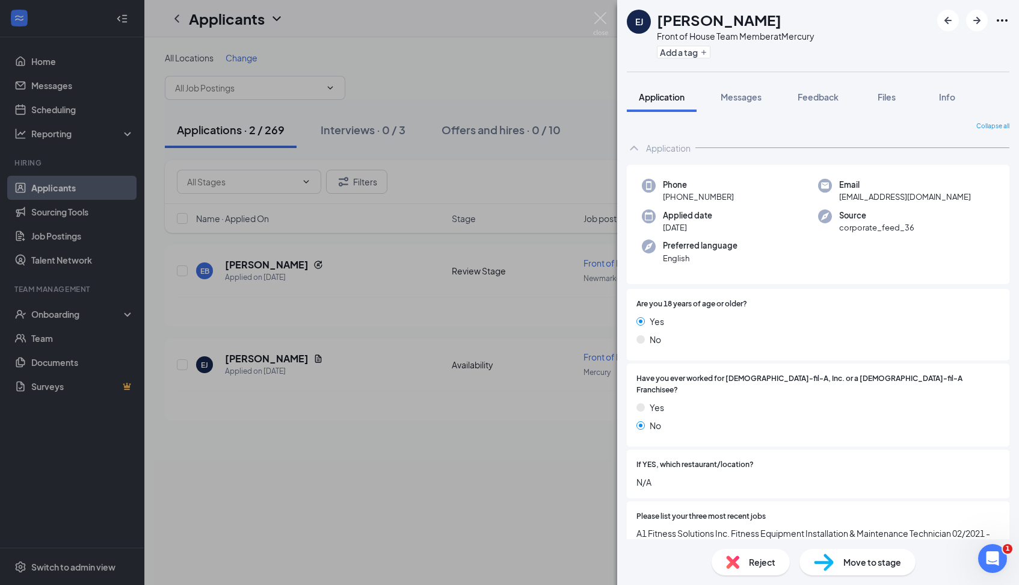
click at [260, 362] on div "[PERSON_NAME] Front of House Team Member at Mercury Add a tag Application Messa…" at bounding box center [509, 292] width 1019 height 585
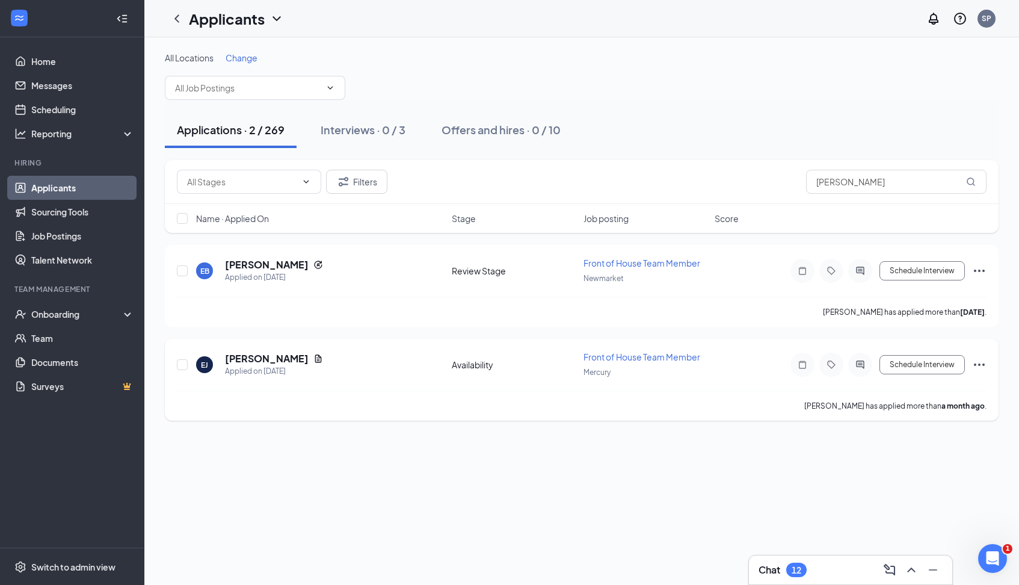
click at [979, 363] on icon "Ellipses" at bounding box center [979, 364] width 14 height 14
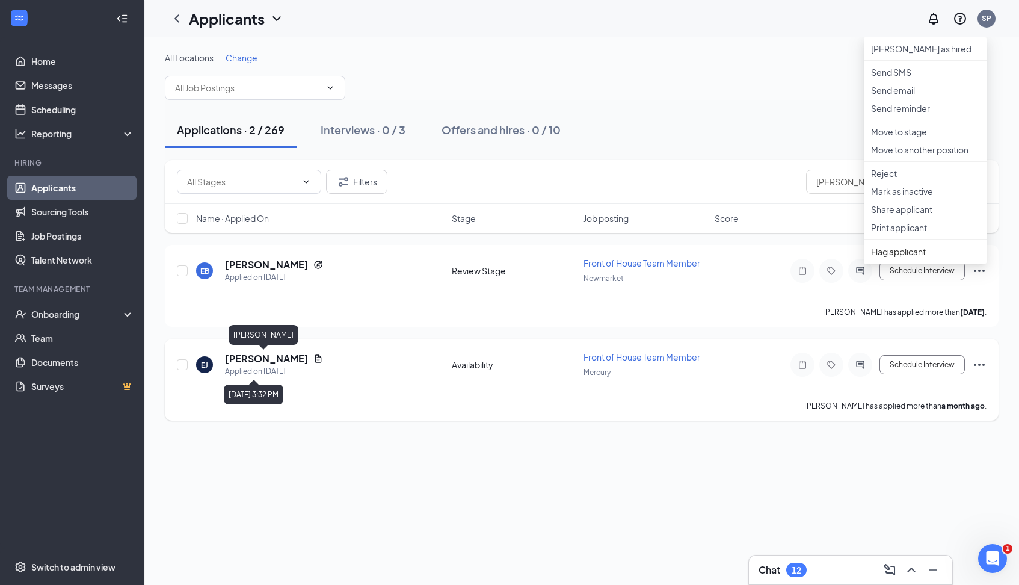
click at [252, 364] on h5 "[PERSON_NAME]" at bounding box center [267, 358] width 84 height 13
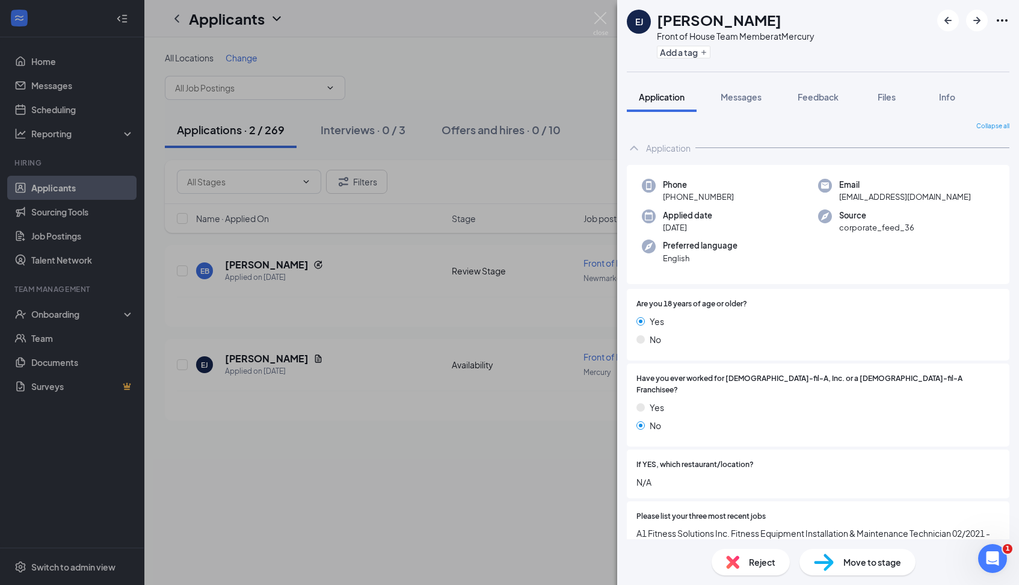
click at [182, 368] on div "[PERSON_NAME] Front of House Team Member at Mercury Add a tag Application Messa…" at bounding box center [509, 292] width 1019 height 585
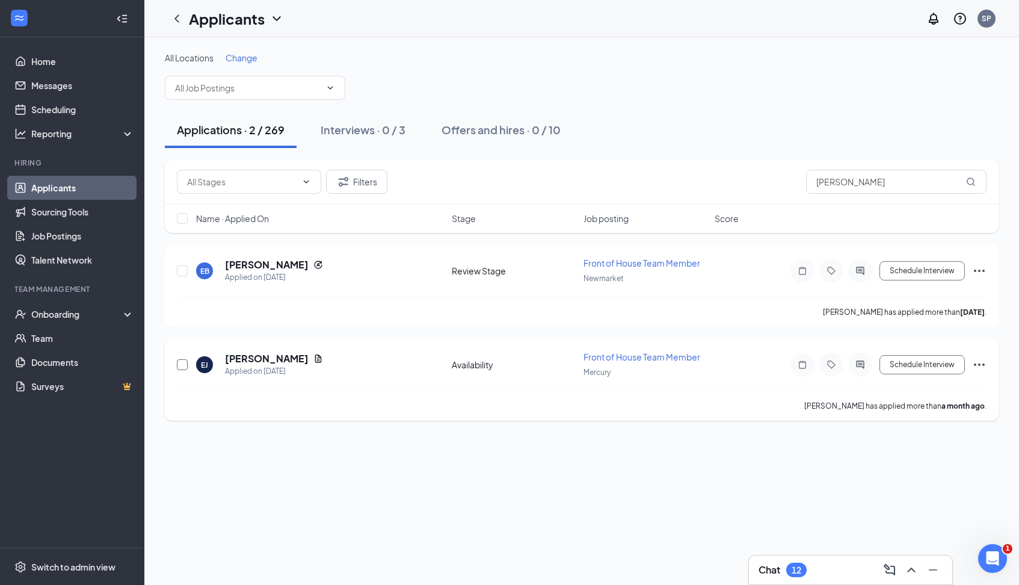
click at [185, 362] on input "checkbox" at bounding box center [182, 364] width 11 height 11
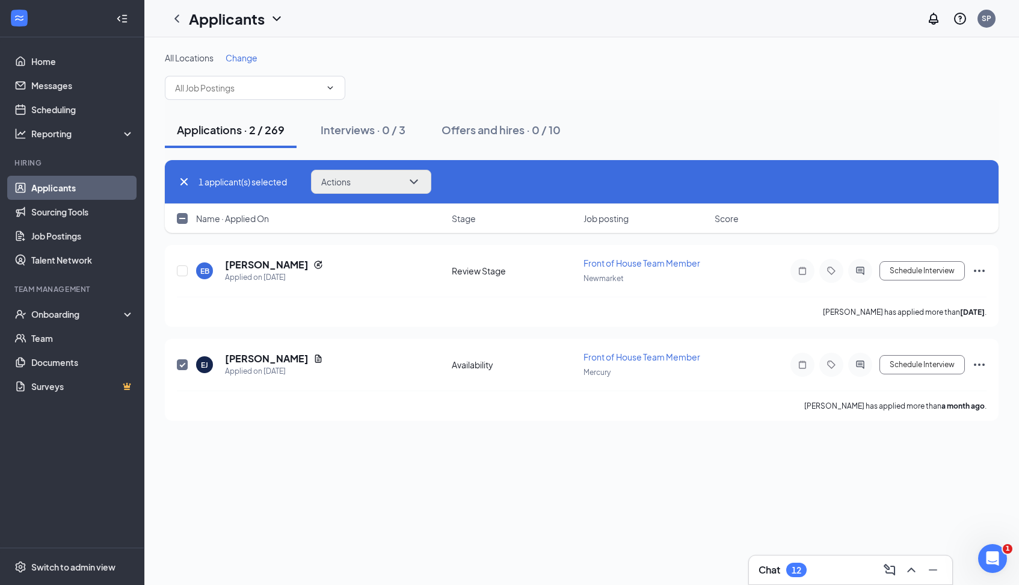
click at [417, 175] on icon "ChevronDown" at bounding box center [414, 182] width 14 height 14
click at [241, 365] on div "Applied on [DATE]" at bounding box center [274, 371] width 98 height 12
click at [241, 363] on h5 "[PERSON_NAME]" at bounding box center [267, 358] width 84 height 13
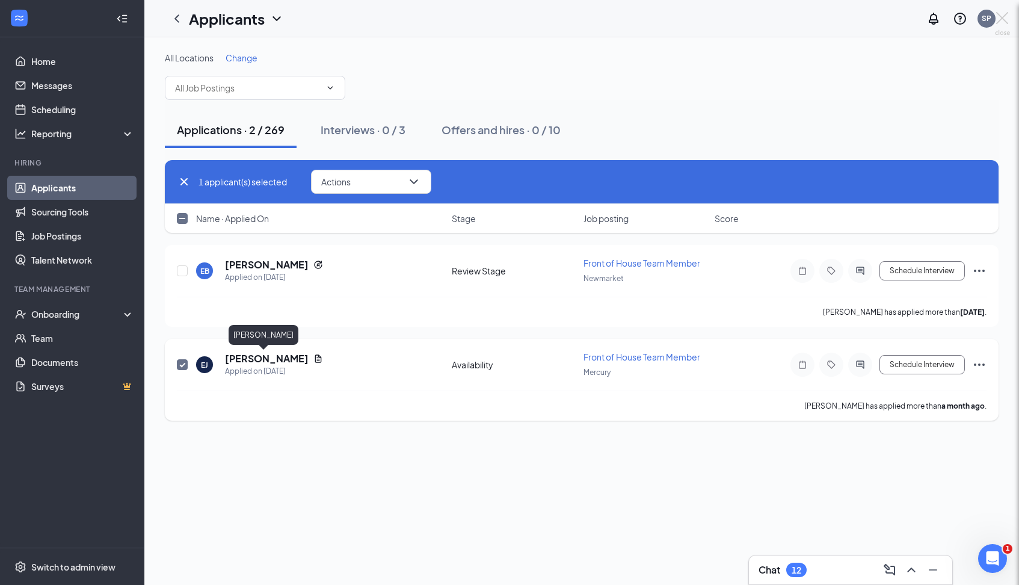
checkbox input "false"
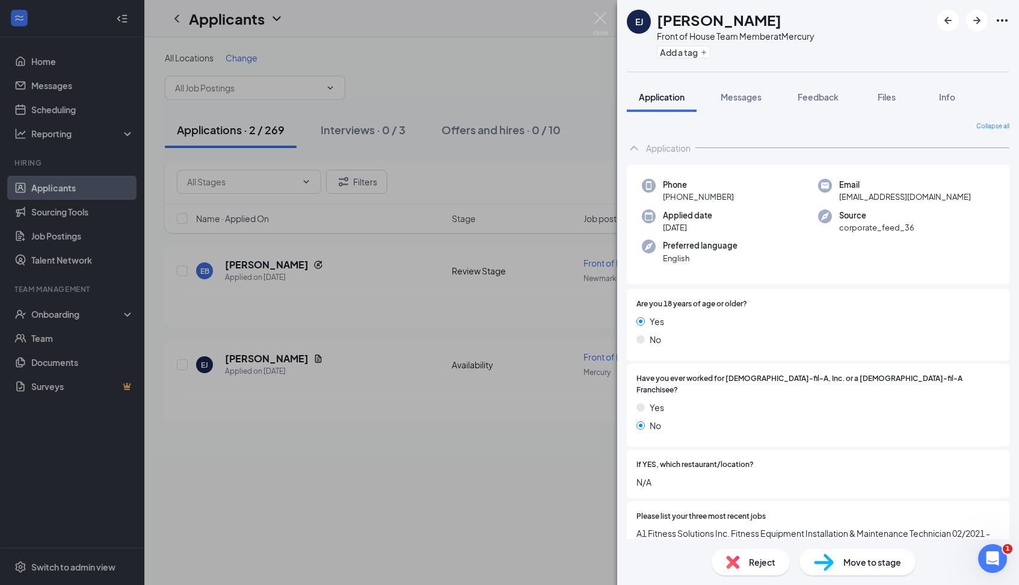
click at [851, 563] on span "Move to stage" at bounding box center [873, 561] width 58 height 13
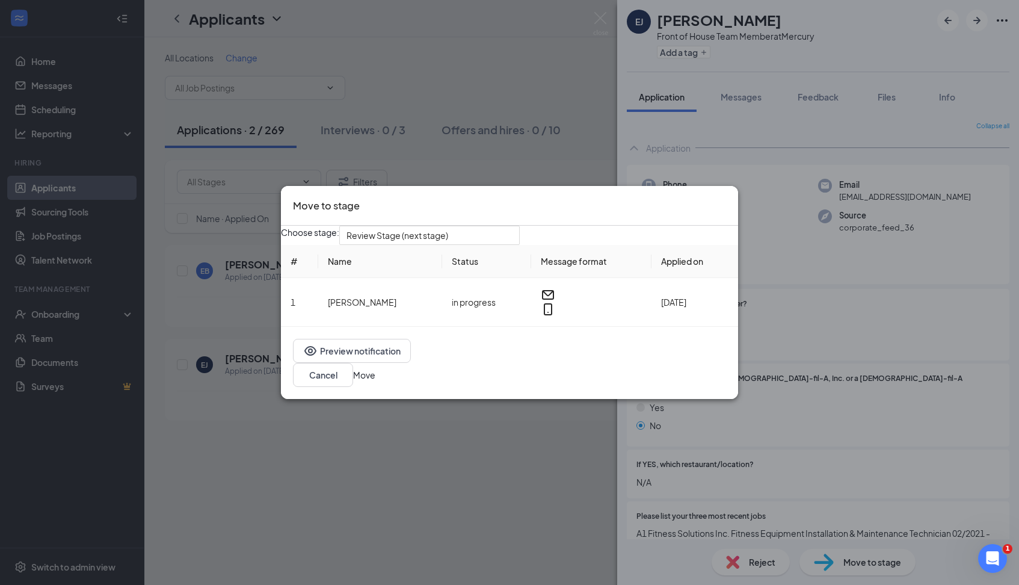
click at [375, 379] on button "Move" at bounding box center [364, 374] width 22 height 13
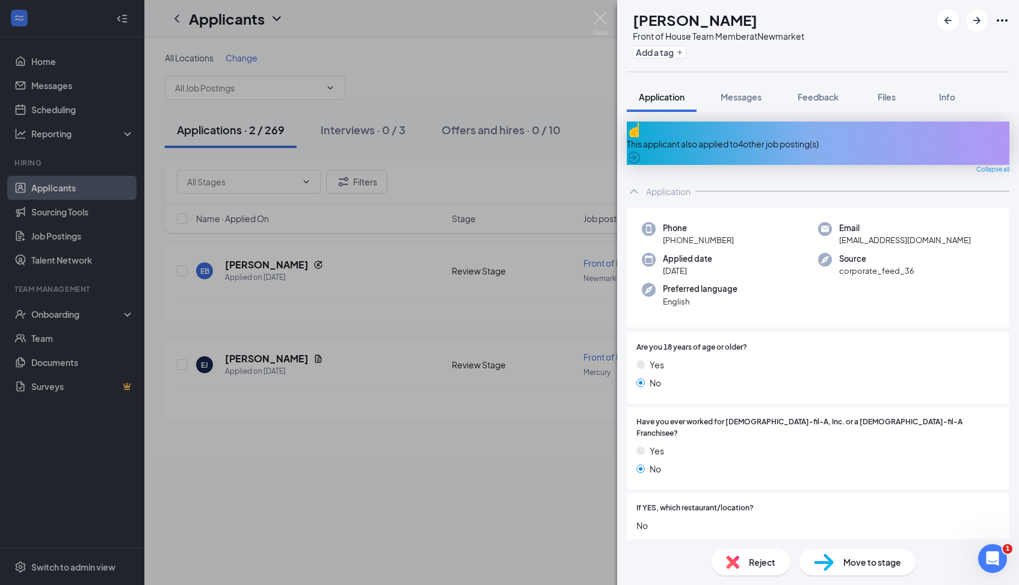
click at [327, 446] on div "EB [PERSON_NAME] Front of House Team Member at Newmarket Add a tag Application …" at bounding box center [509, 292] width 1019 height 585
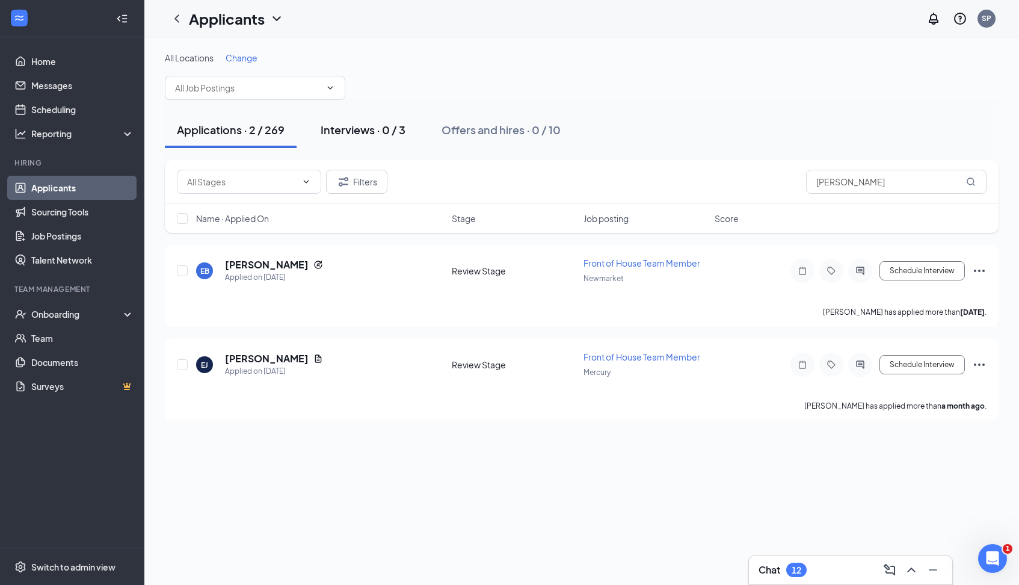
click at [392, 126] on div "Interviews · 0 / 3" at bounding box center [363, 129] width 85 height 15
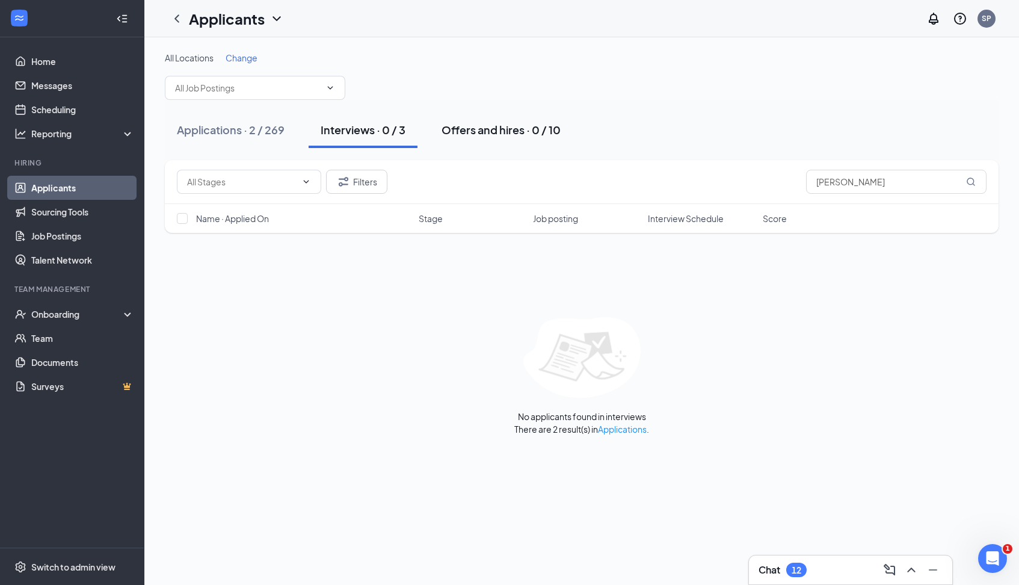
click at [501, 128] on div "Offers and hires · 0 / 10" at bounding box center [501, 129] width 119 height 15
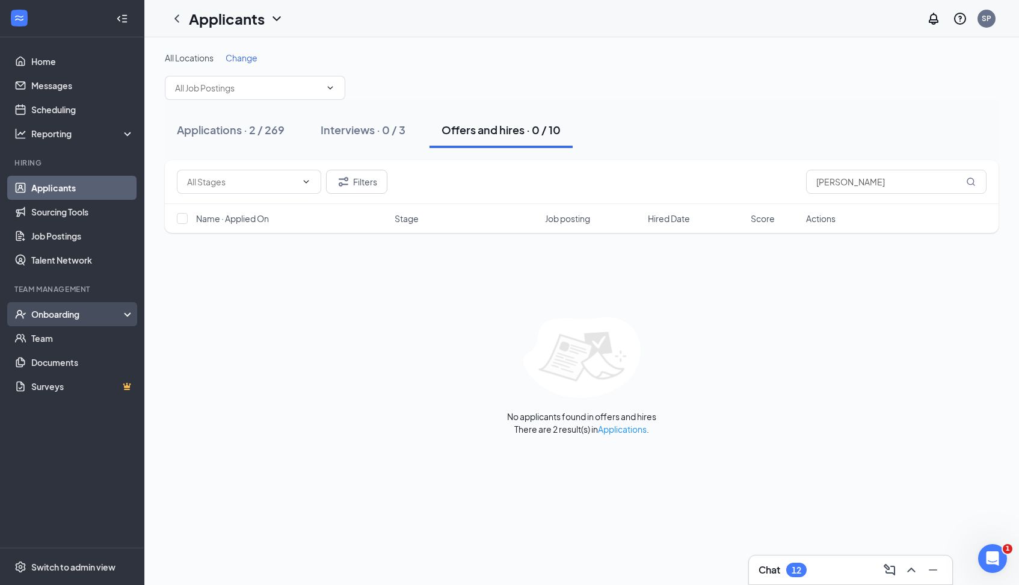
click at [76, 313] on div "Onboarding" at bounding box center [77, 314] width 93 height 12
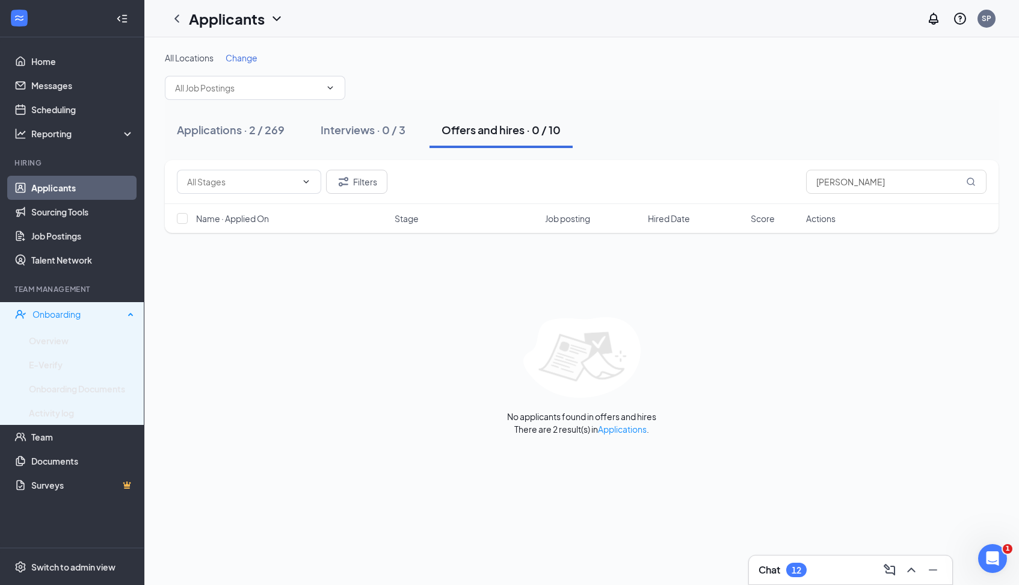
click at [77, 322] on div "Onboarding" at bounding box center [72, 314] width 144 height 24
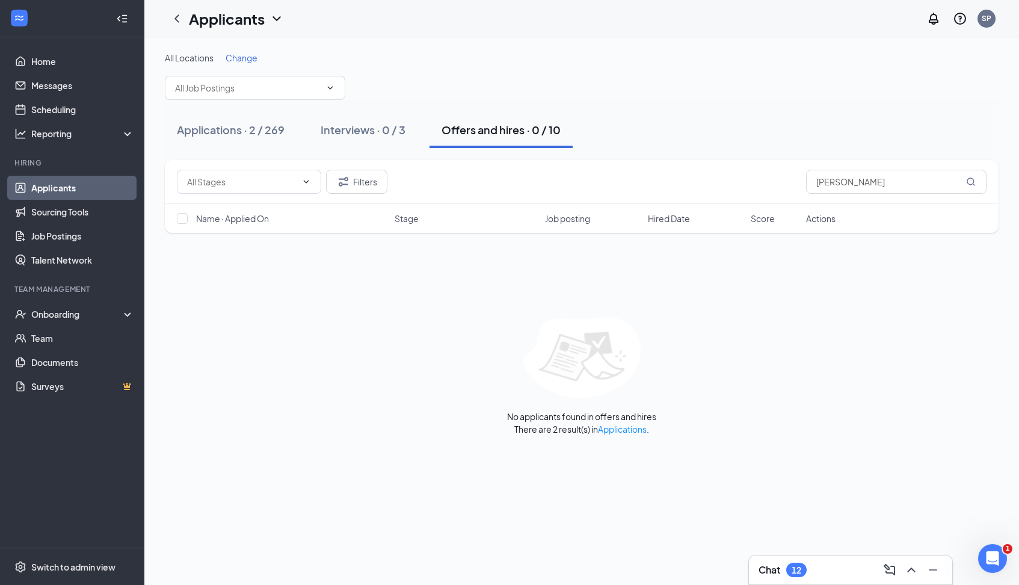
click at [487, 131] on div "Offers and hires · 0 / 10" at bounding box center [501, 129] width 119 height 15
click at [73, 187] on link "Applicants" at bounding box center [82, 188] width 103 height 24
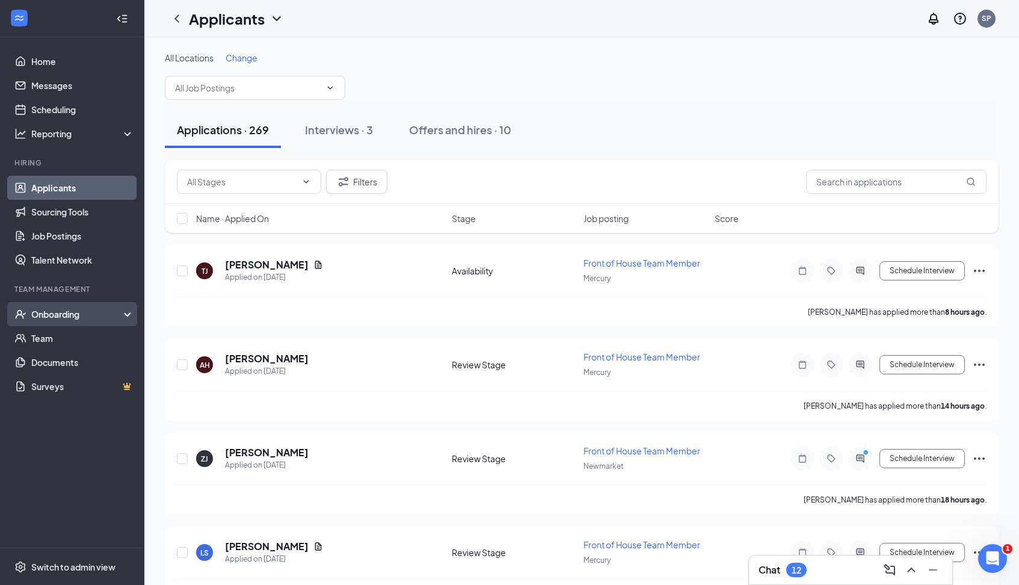
click at [69, 318] on div "Onboarding" at bounding box center [77, 314] width 93 height 12
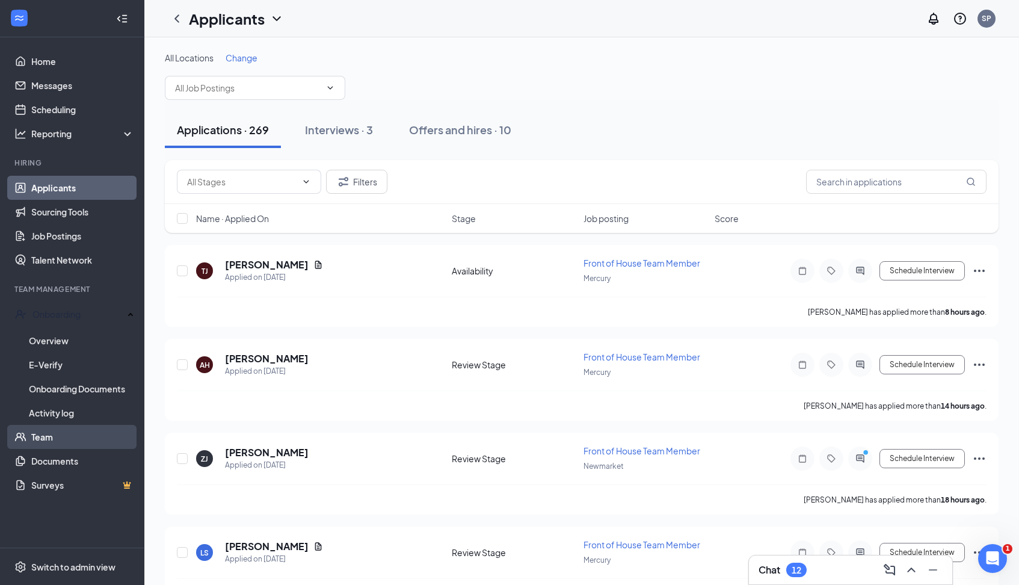
click at [57, 430] on link "Team" at bounding box center [82, 437] width 103 height 24
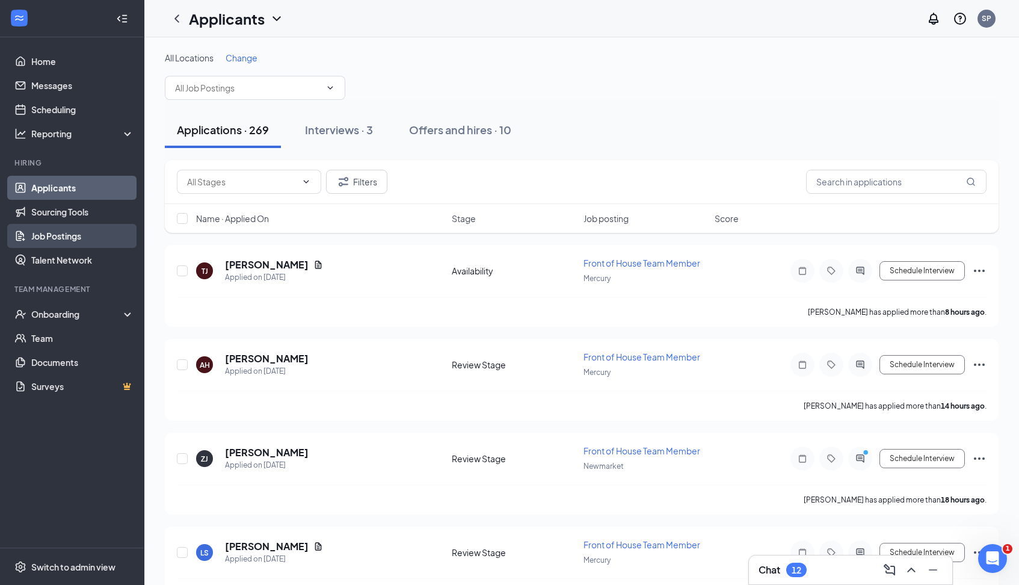
click at [82, 235] on link "Job Postings" at bounding box center [82, 236] width 103 height 24
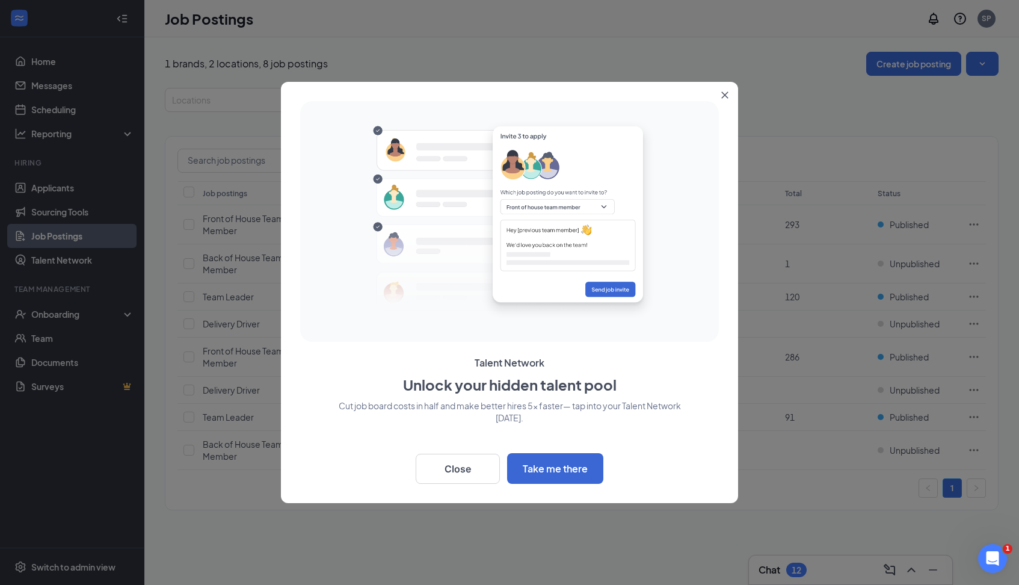
click at [72, 190] on div at bounding box center [509, 292] width 1019 height 585
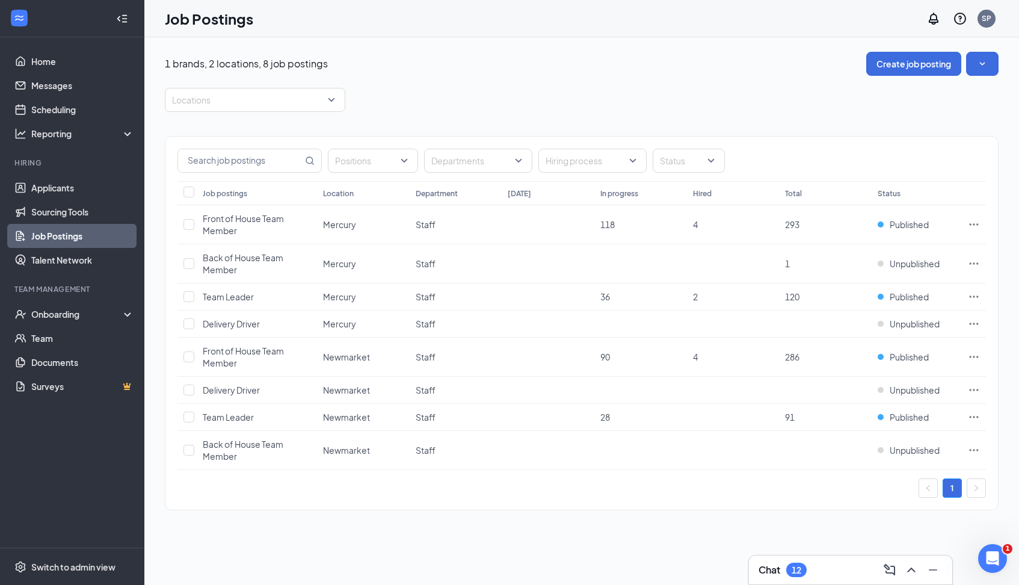
click at [72, 190] on link "Applicants" at bounding box center [82, 188] width 103 height 24
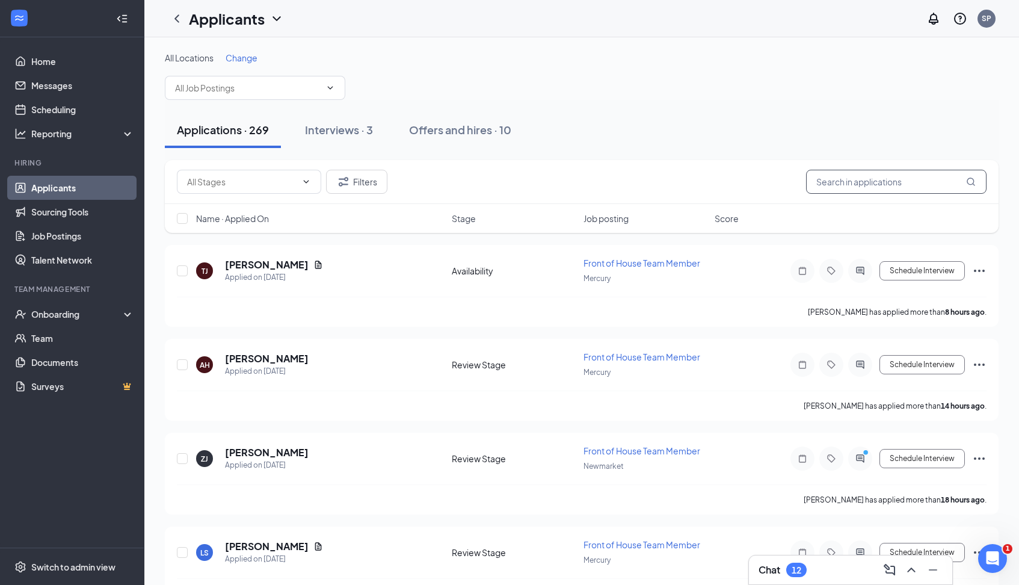
click at [846, 185] on input "text" at bounding box center [896, 182] width 181 height 24
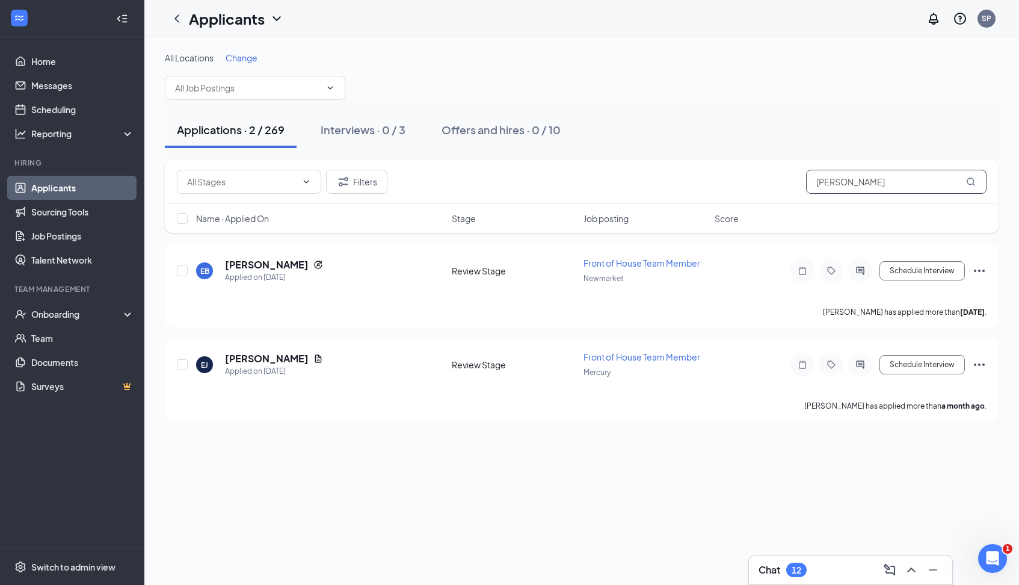
type input "[PERSON_NAME]"
drag, startPoint x: 832, startPoint y: 205, endPoint x: 667, endPoint y: 355, distance: 223.2
click at [667, 355] on span "Front of House Team Member" at bounding box center [642, 356] width 117 height 11
click at [937, 408] on p "Elijah Jackson has applied more than a month ago ." at bounding box center [896, 406] width 182 height 10
click at [978, 366] on icon "Ellipses" at bounding box center [979, 364] width 14 height 14
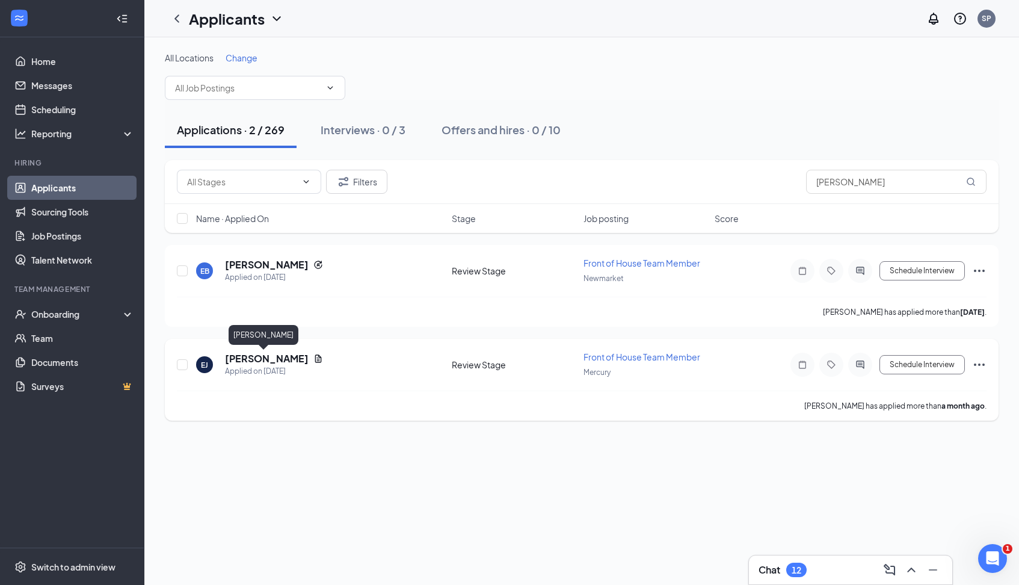
click at [250, 357] on h5 "[PERSON_NAME]" at bounding box center [267, 358] width 84 height 13
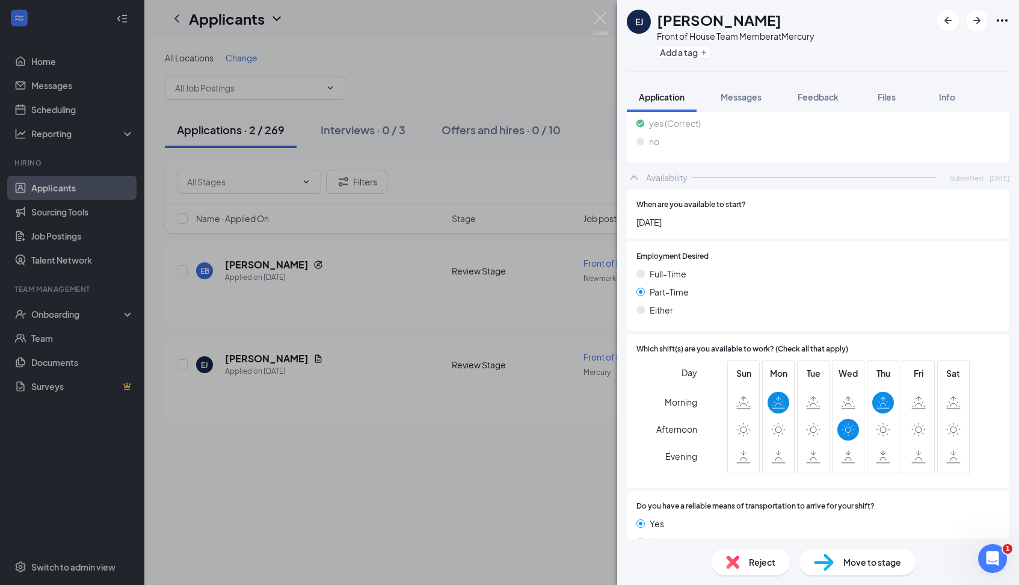
scroll to position [567, 0]
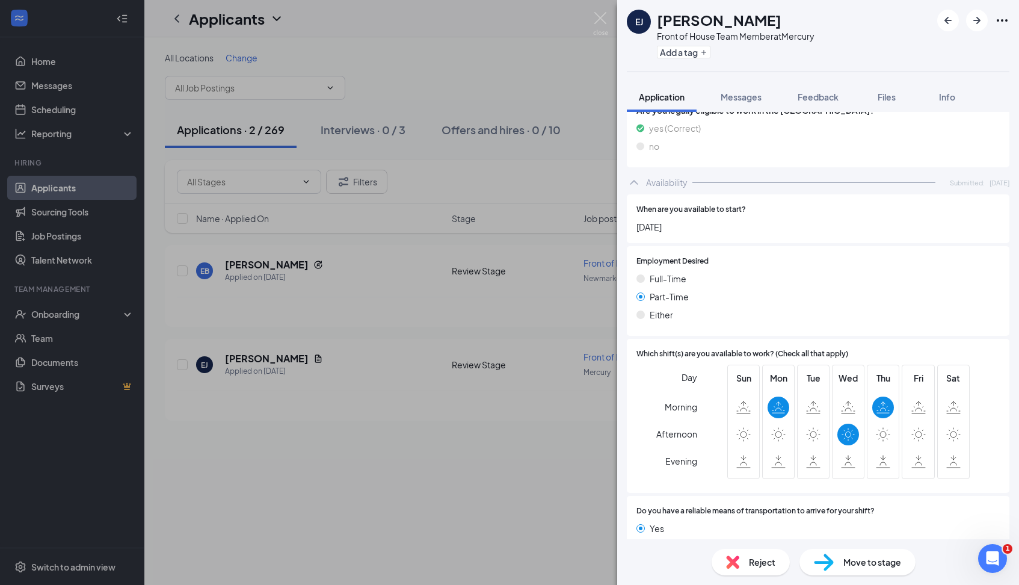
click at [865, 555] on span "Move to stage" at bounding box center [873, 561] width 58 height 13
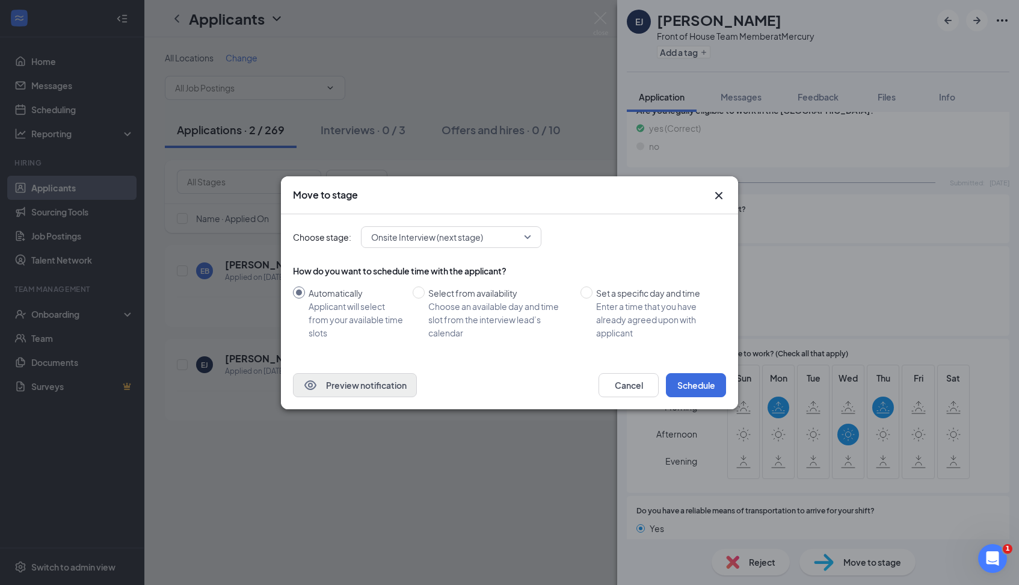
click at [346, 385] on button "Preview notification" at bounding box center [355, 385] width 124 height 24
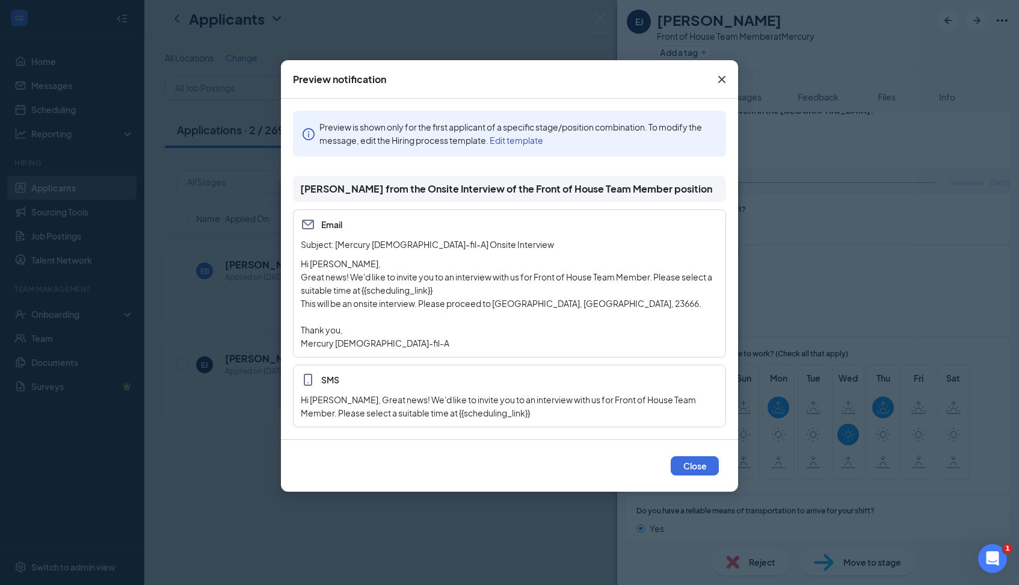
click at [524, 141] on link "Edit template" at bounding box center [517, 140] width 54 height 11
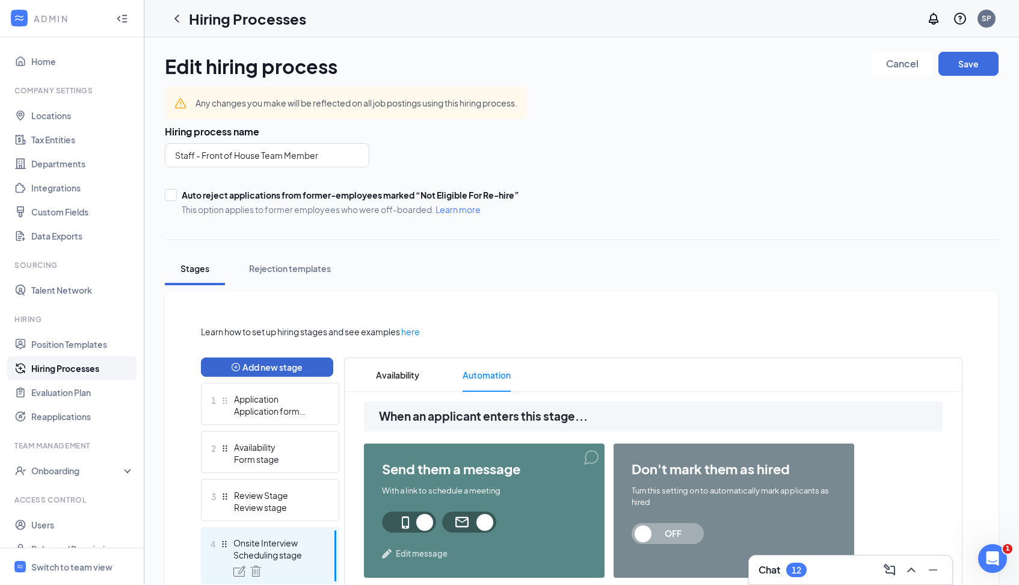
click at [273, 367] on button "Add new stage" at bounding box center [267, 366] width 132 height 19
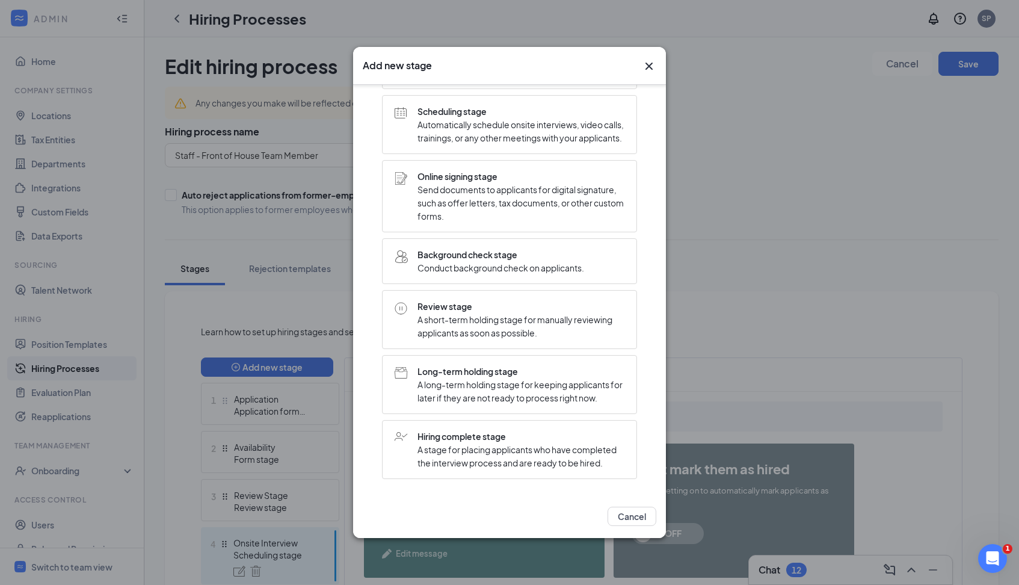
scroll to position [180, 0]
click at [474, 450] on span "A stage for placing applicants who have completed the interview process and are…" at bounding box center [521, 456] width 207 height 26
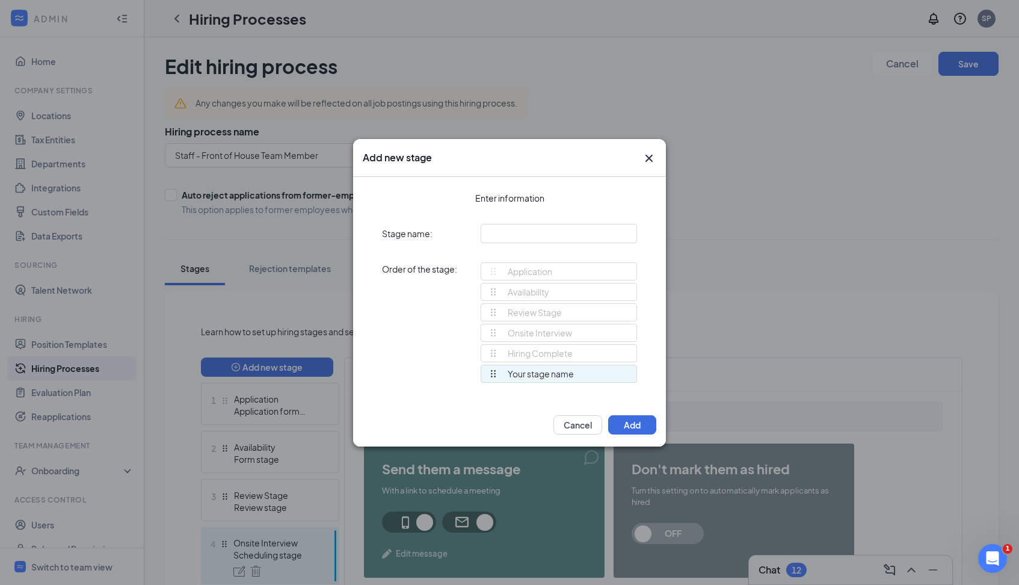
click at [543, 365] on div "Your stage name" at bounding box center [531, 373] width 85 height 17
click at [540, 365] on div "Your stage name" at bounding box center [531, 373] width 85 height 17
click at [627, 428] on button "Add" at bounding box center [632, 424] width 48 height 19
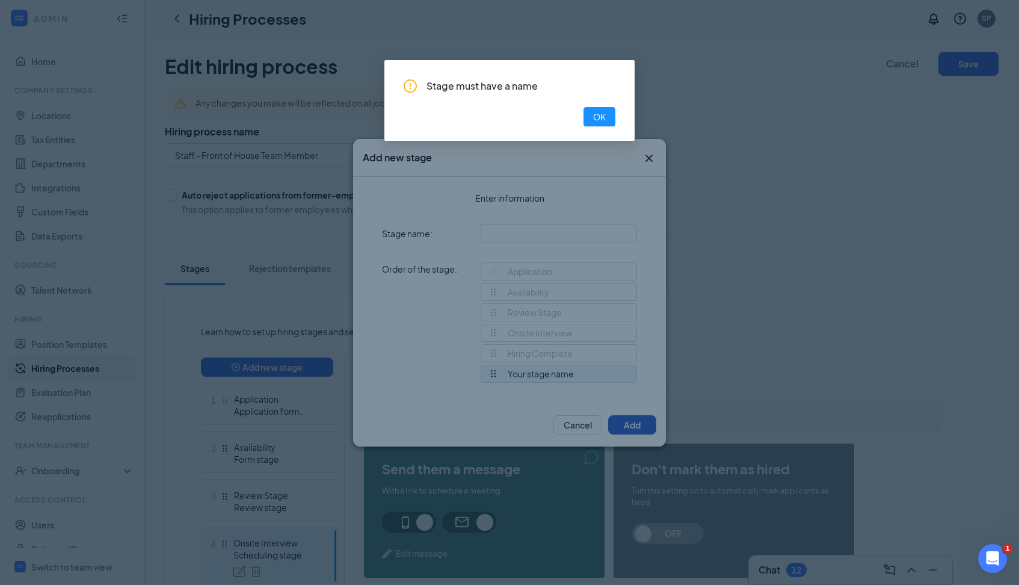
scroll to position [0, 0]
click at [596, 116] on span "OK" at bounding box center [599, 116] width 13 height 13
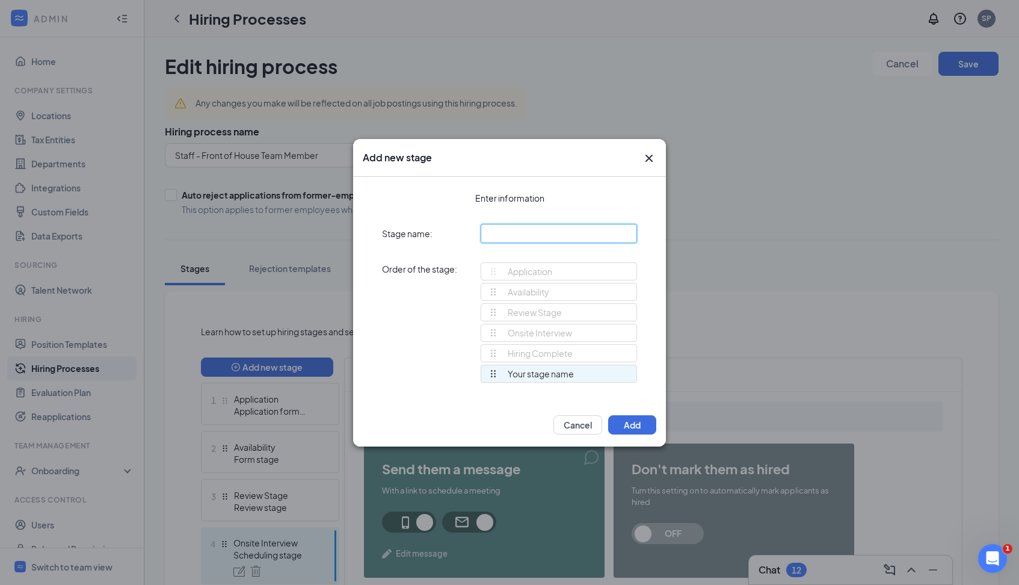
click at [523, 232] on input "text" at bounding box center [559, 233] width 156 height 19
type input "Hiring Complete"
click at [631, 424] on button "Add" at bounding box center [632, 424] width 48 height 19
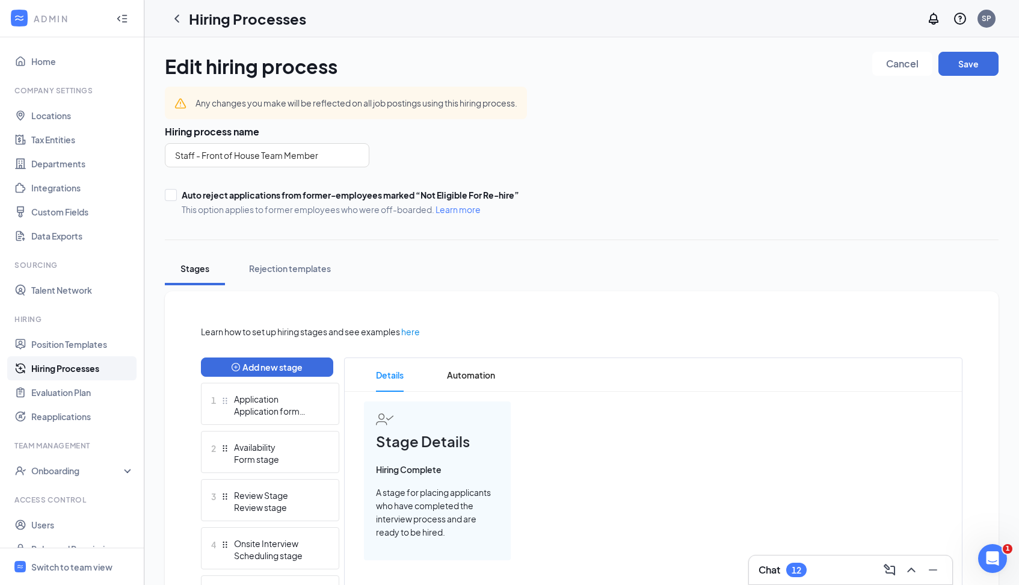
click at [420, 439] on span "Stage Details" at bounding box center [437, 441] width 123 height 23
click at [407, 430] on span "Stage Details" at bounding box center [437, 441] width 123 height 23
click at [435, 446] on span "Stage Details" at bounding box center [437, 441] width 123 height 23
click at [389, 374] on span "Details" at bounding box center [390, 375] width 28 height 34
click at [393, 376] on span "Details" at bounding box center [390, 375] width 28 height 34
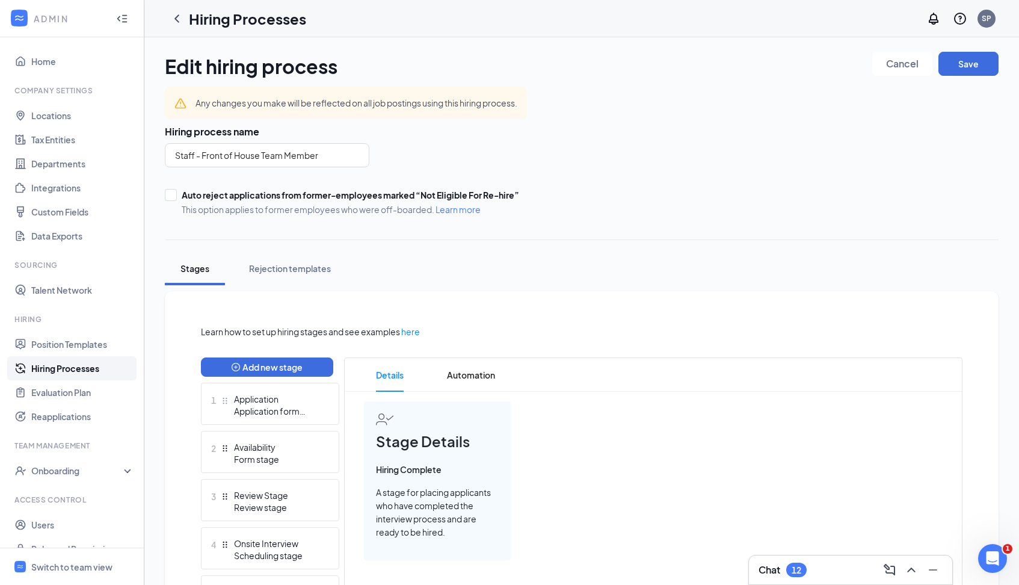
click at [412, 484] on div "Stage Details Hiring Complete A stage for placing applicants who have completed…" at bounding box center [437, 480] width 147 height 159
click at [469, 375] on span "Automation" at bounding box center [471, 375] width 48 height 34
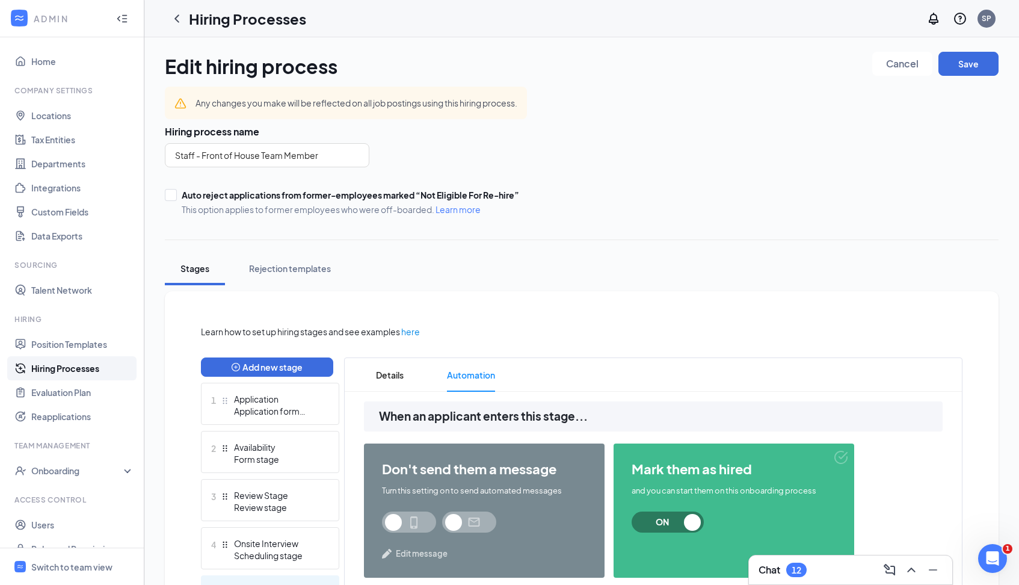
click at [272, 581] on div "5 Hiring Complete Hiring complete stage" at bounding box center [270, 596] width 138 height 42
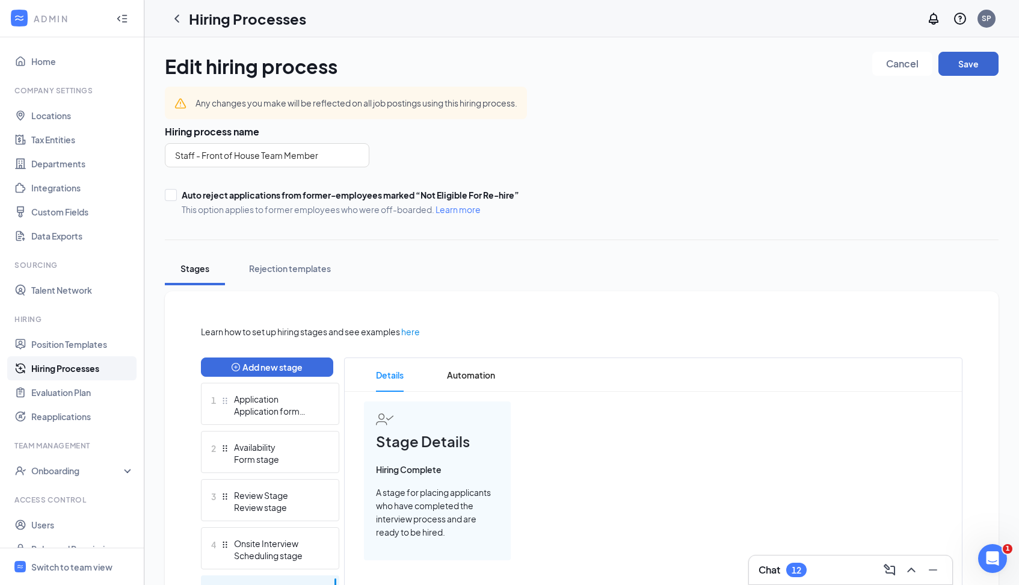
click at [972, 61] on button "Save" at bounding box center [969, 64] width 60 height 24
click at [549, 450] on div "Stage Details Hiring Complete A stage for placing applicants who have completed…" at bounding box center [653, 480] width 579 height 159
click at [282, 405] on div "Application form stage" at bounding box center [278, 411] width 88 height 12
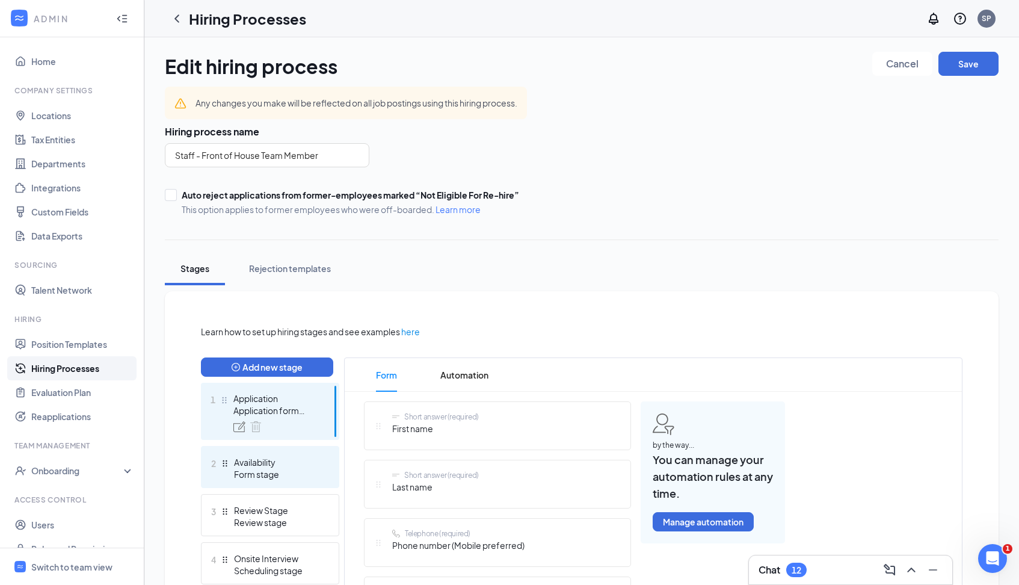
click at [250, 468] on div "Form stage" at bounding box center [278, 474] width 88 height 12
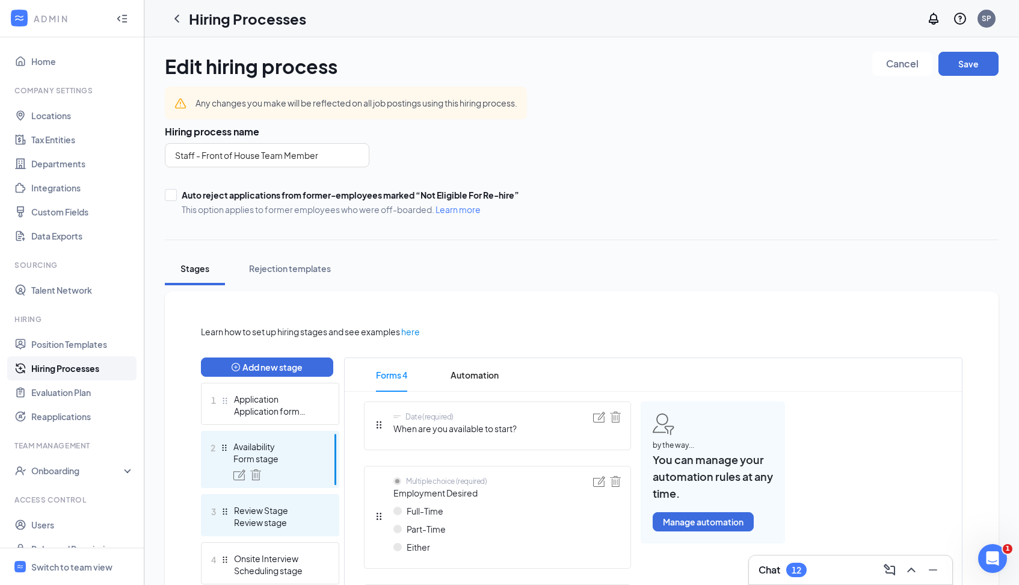
click at [249, 516] on div "Review Stage" at bounding box center [278, 510] width 88 height 12
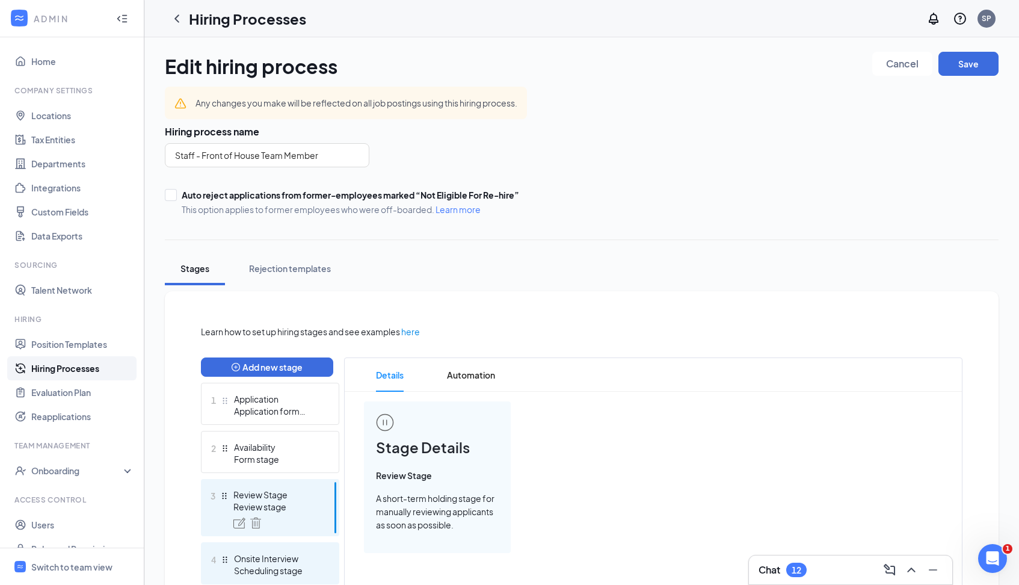
click at [253, 563] on div "Onsite Interview" at bounding box center [278, 558] width 88 height 12
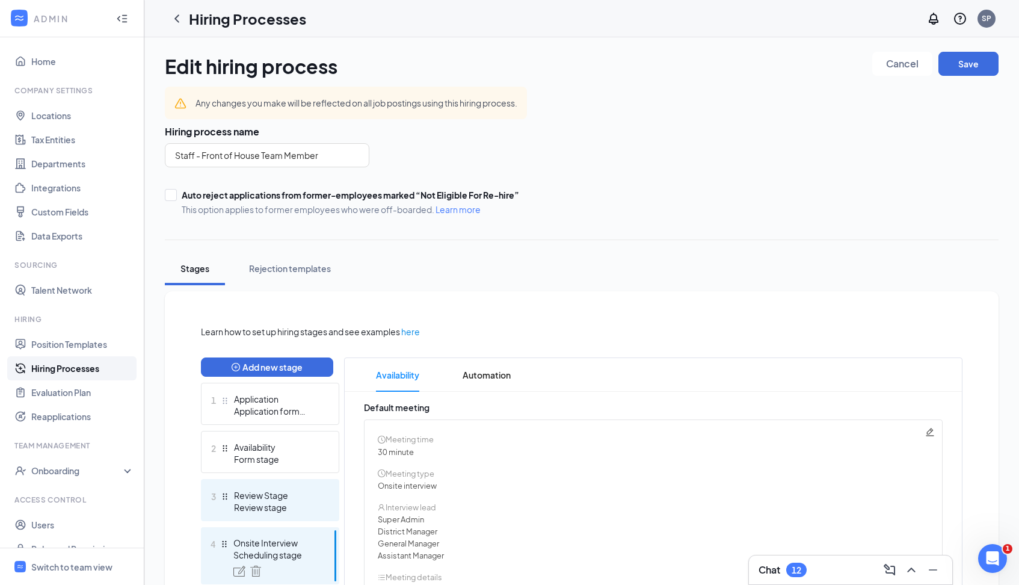
click at [259, 502] on div "Review stage" at bounding box center [278, 507] width 88 height 12
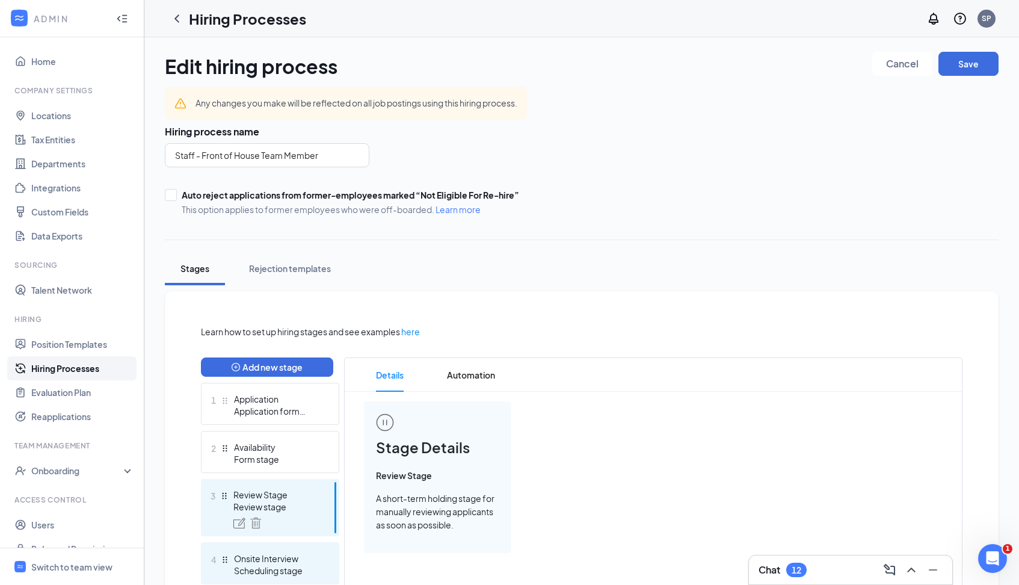
click at [260, 564] on div "Scheduling stage" at bounding box center [278, 570] width 88 height 12
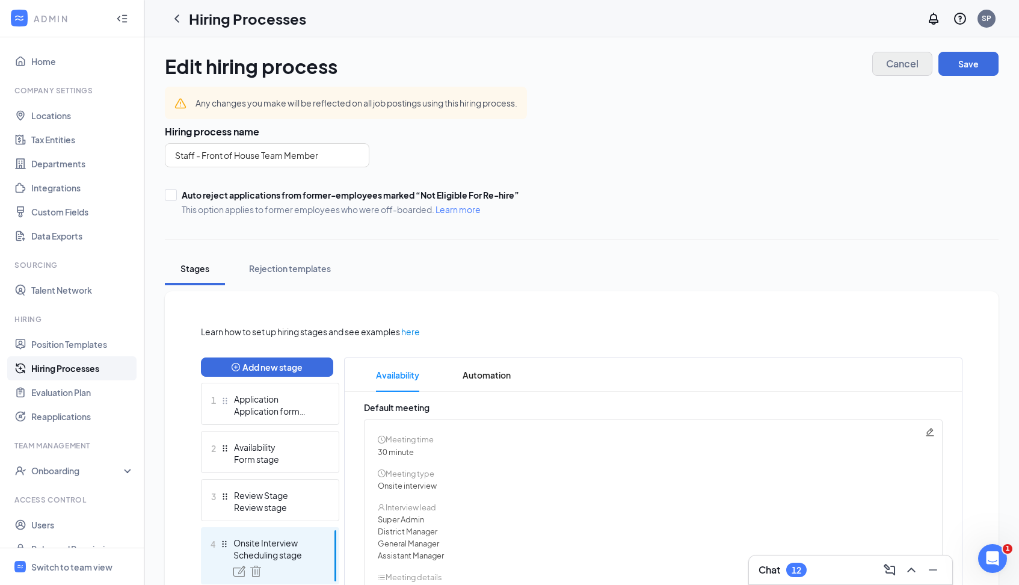
click at [909, 67] on span "Cancel" at bounding box center [902, 64] width 32 height 8
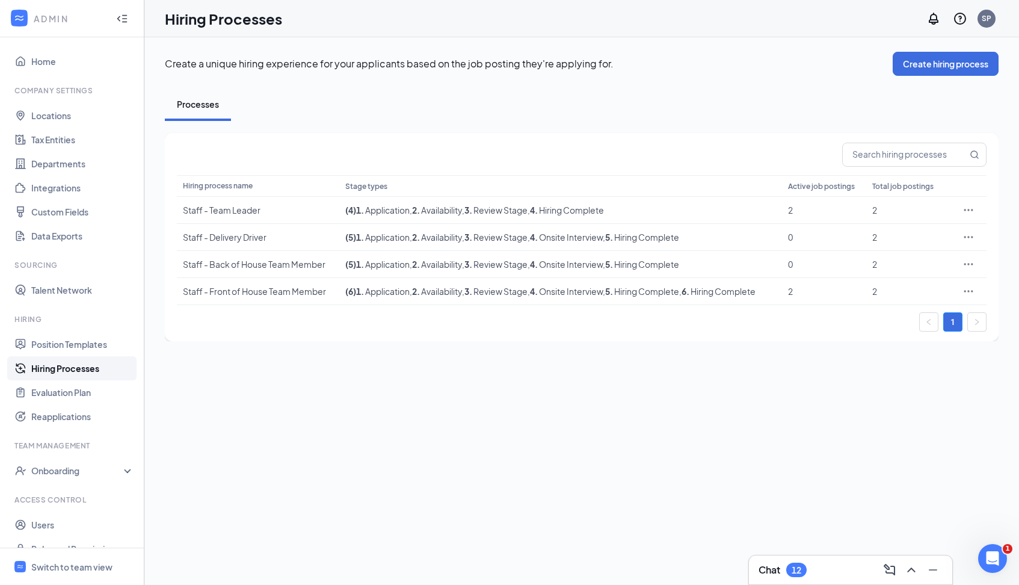
click at [58, 371] on link "Hiring Processes" at bounding box center [82, 368] width 103 height 24
click at [88, 570] on div "Switch to team view" at bounding box center [71, 567] width 81 height 12
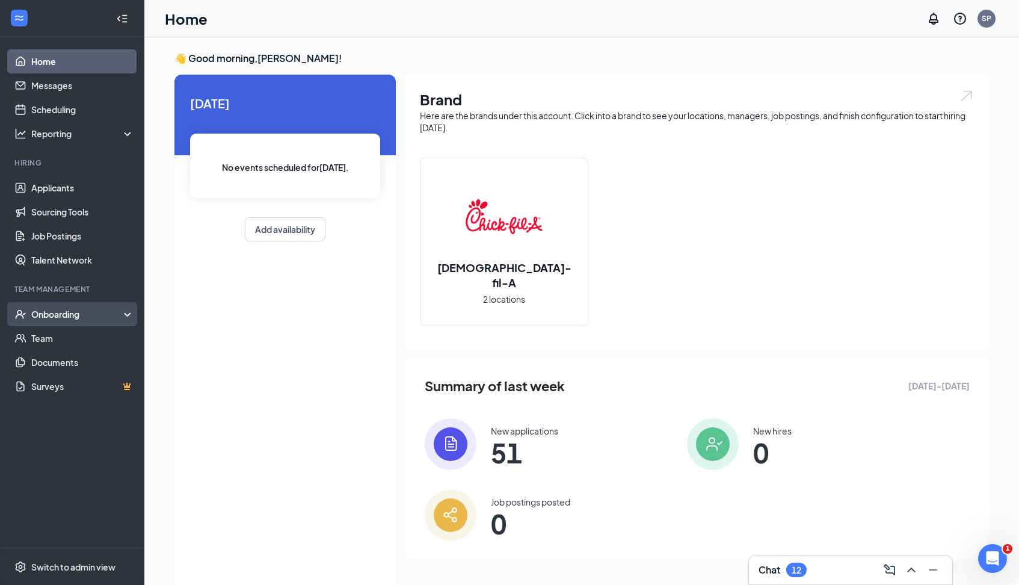
click at [63, 312] on div "Onboarding" at bounding box center [77, 314] width 93 height 12
click at [67, 318] on div "Onboarding" at bounding box center [77, 314] width 93 height 12
click at [64, 320] on div "Onboarding" at bounding box center [77, 314] width 93 height 12
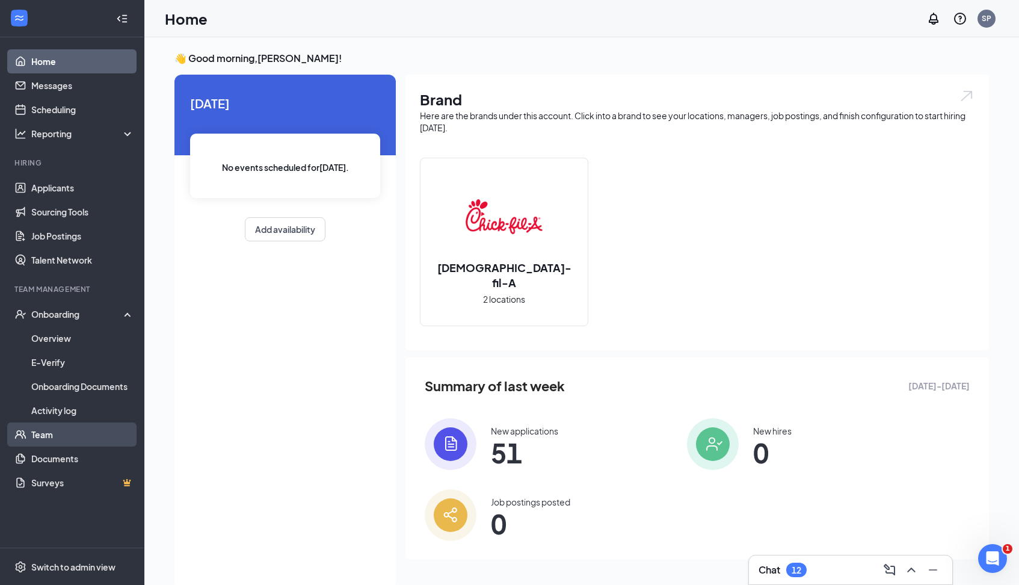
click at [53, 432] on link "Team" at bounding box center [82, 434] width 103 height 24
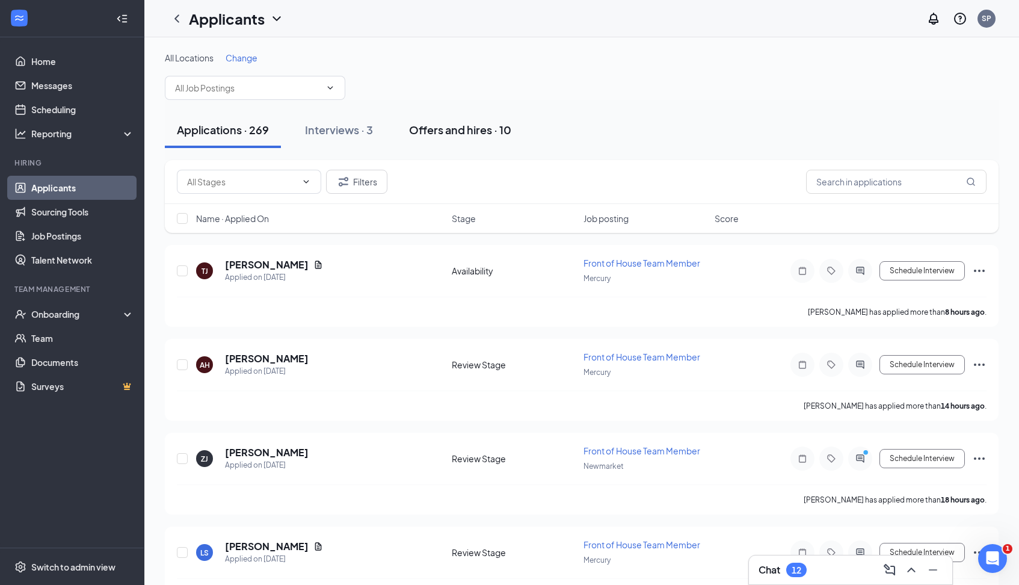
click at [446, 132] on div "Offers and hires · 10" at bounding box center [460, 129] width 102 height 15
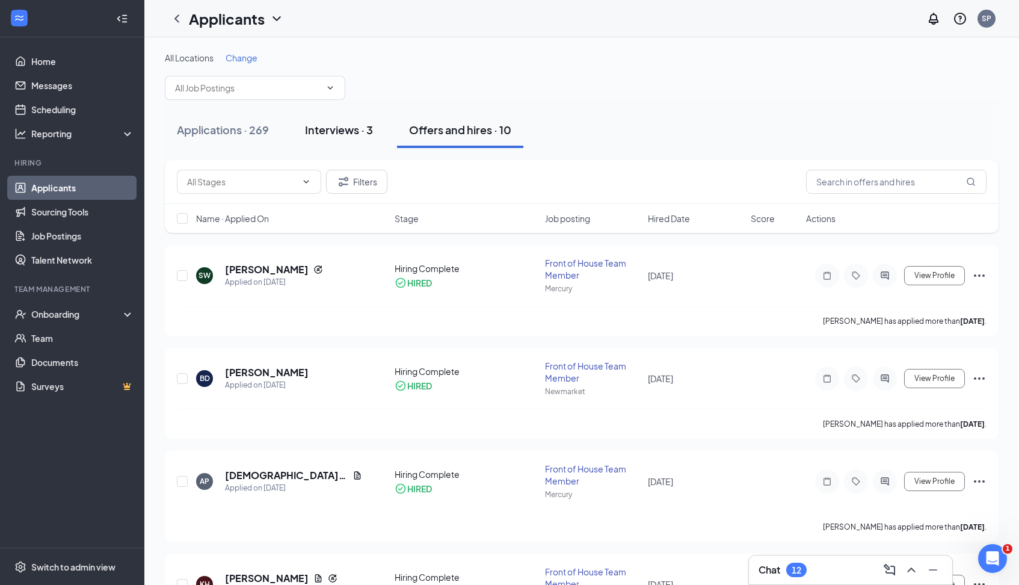
click at [336, 129] on div "Interviews · 3" at bounding box center [339, 129] width 68 height 15
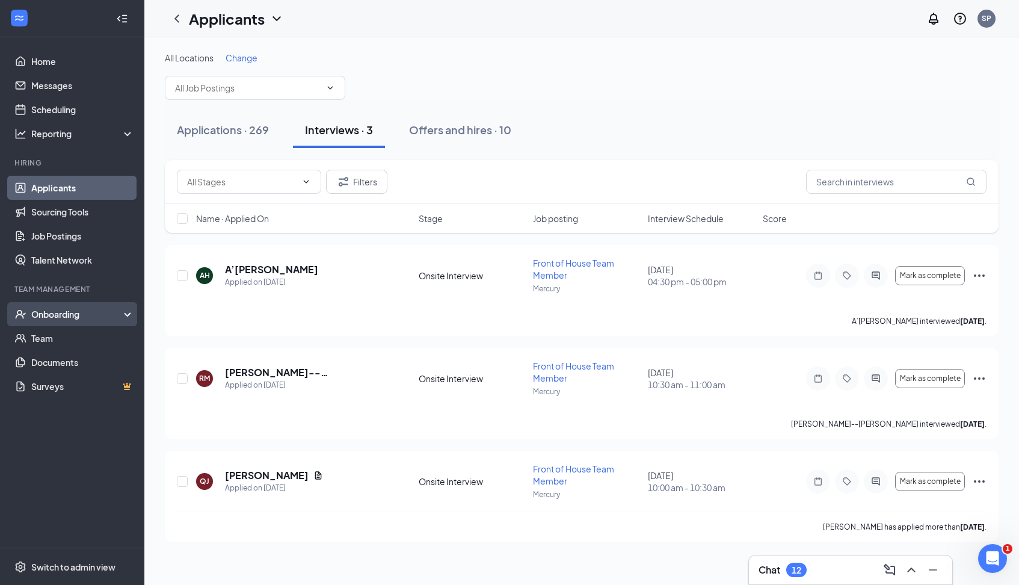
click at [80, 314] on div "Onboarding" at bounding box center [77, 314] width 93 height 12
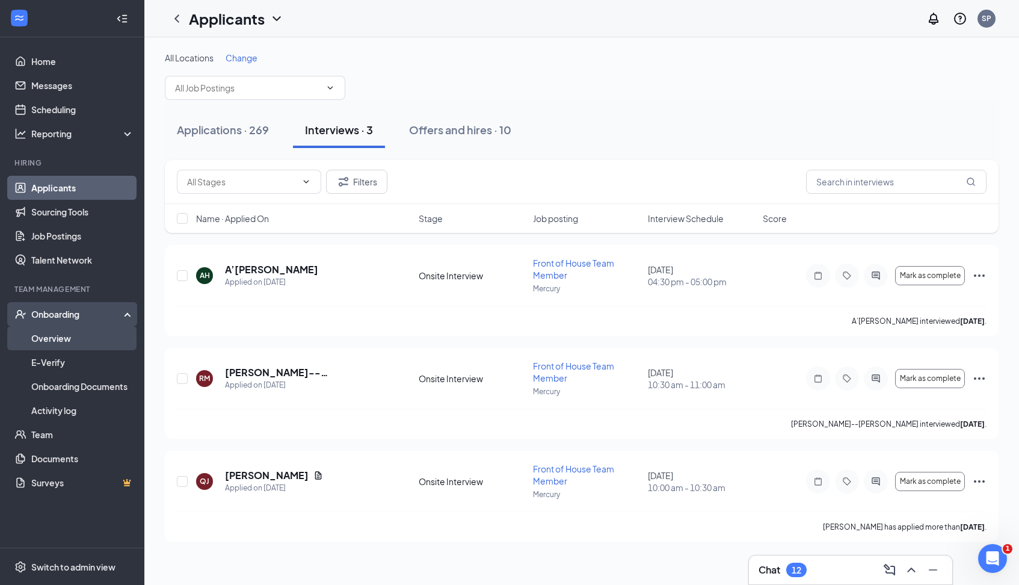
click at [71, 341] on link "Overview" at bounding box center [82, 338] width 103 height 24
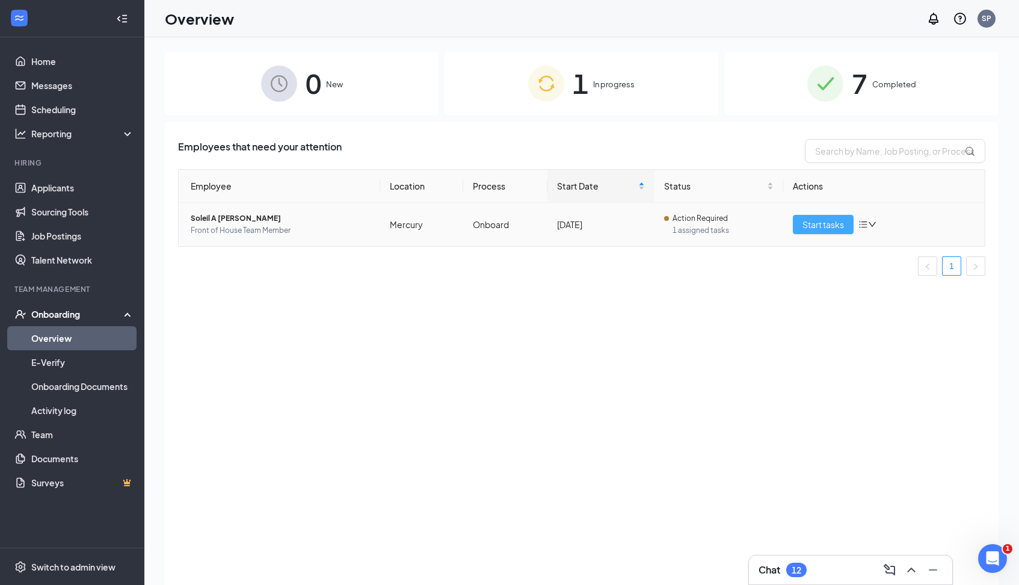
click at [833, 222] on span "Start tasks" at bounding box center [824, 224] width 42 height 13
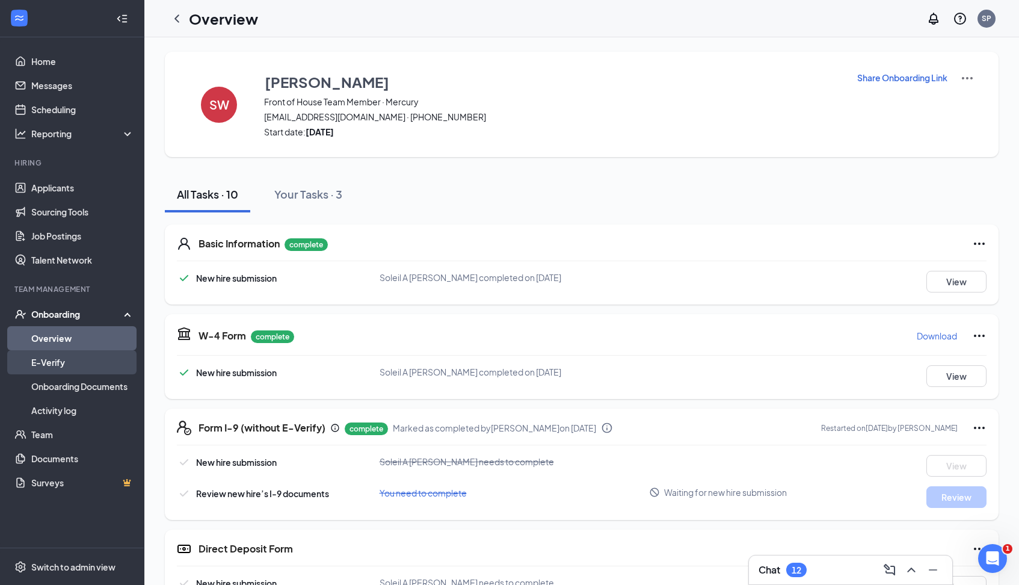
click at [50, 365] on link "E-Verify" at bounding box center [82, 362] width 103 height 24
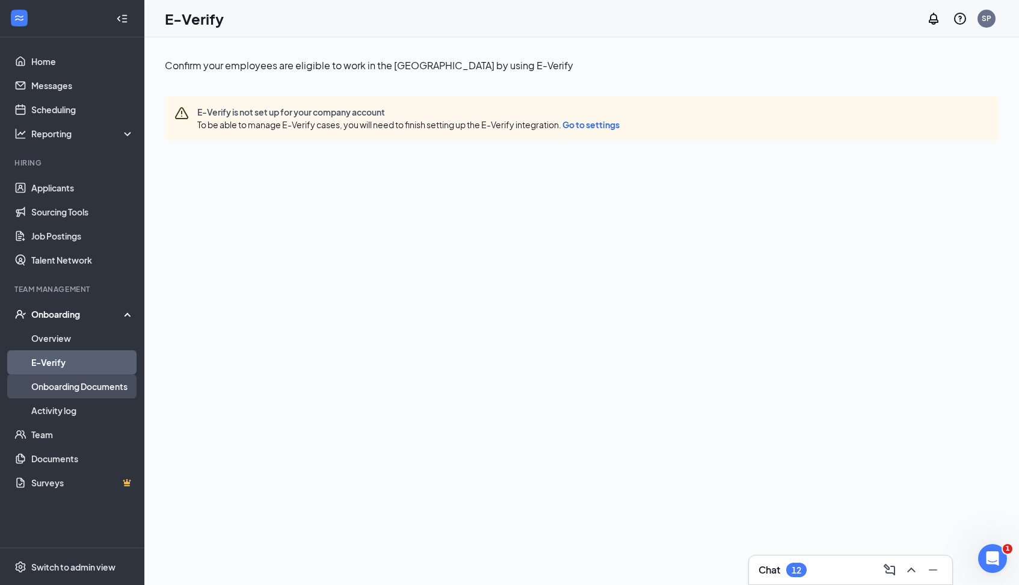
click at [69, 383] on link "Onboarding Documents" at bounding box center [82, 386] width 103 height 24
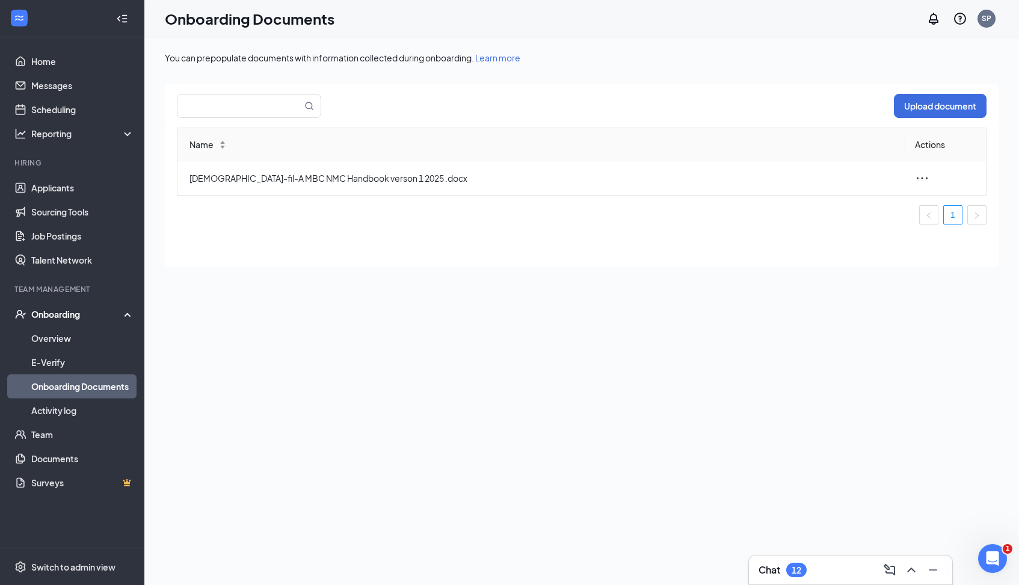
click at [55, 311] on div "Onboarding" at bounding box center [77, 314] width 93 height 12
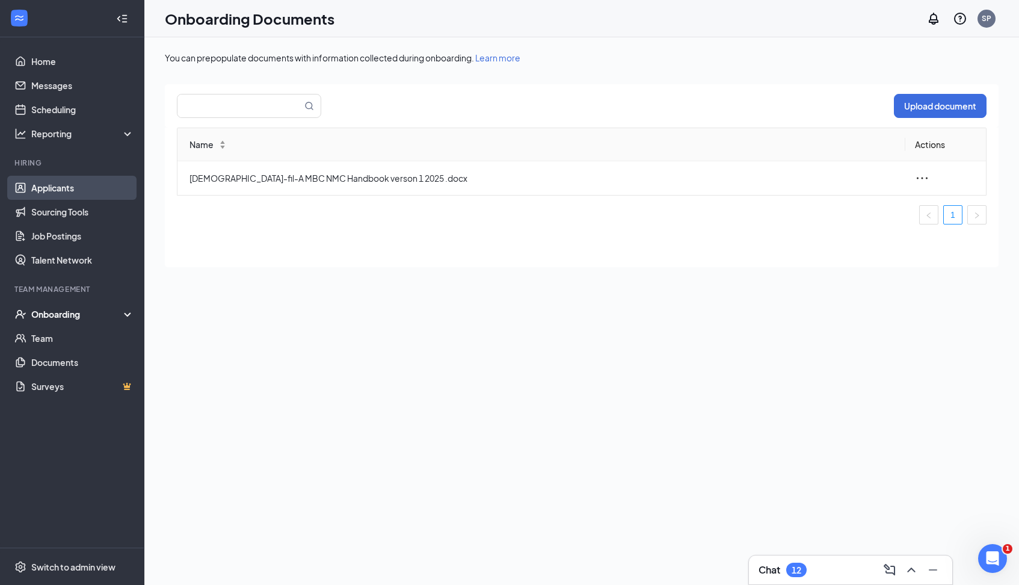
click at [69, 187] on link "Applicants" at bounding box center [82, 188] width 103 height 24
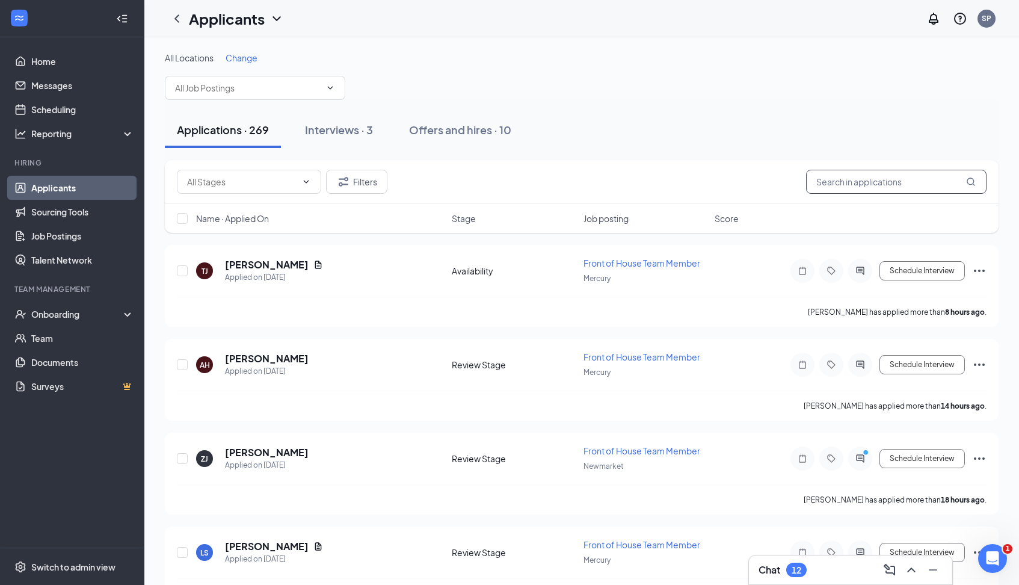
click at [853, 180] on input "text" at bounding box center [896, 182] width 181 height 24
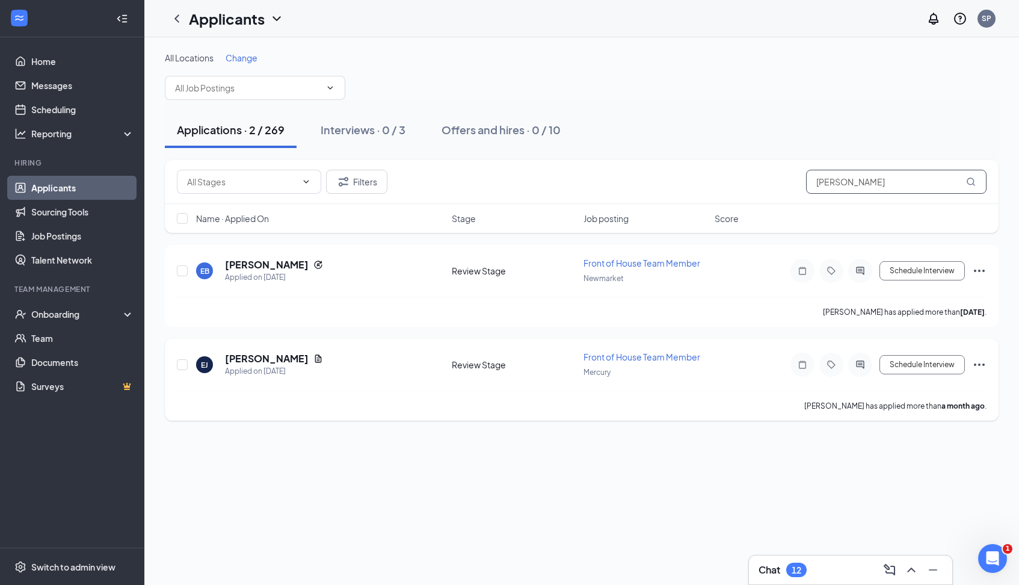
type input "[PERSON_NAME]"
click at [978, 365] on icon "Ellipses" at bounding box center [979, 364] width 11 height 2
click at [247, 360] on h5 "[PERSON_NAME]" at bounding box center [267, 358] width 84 height 13
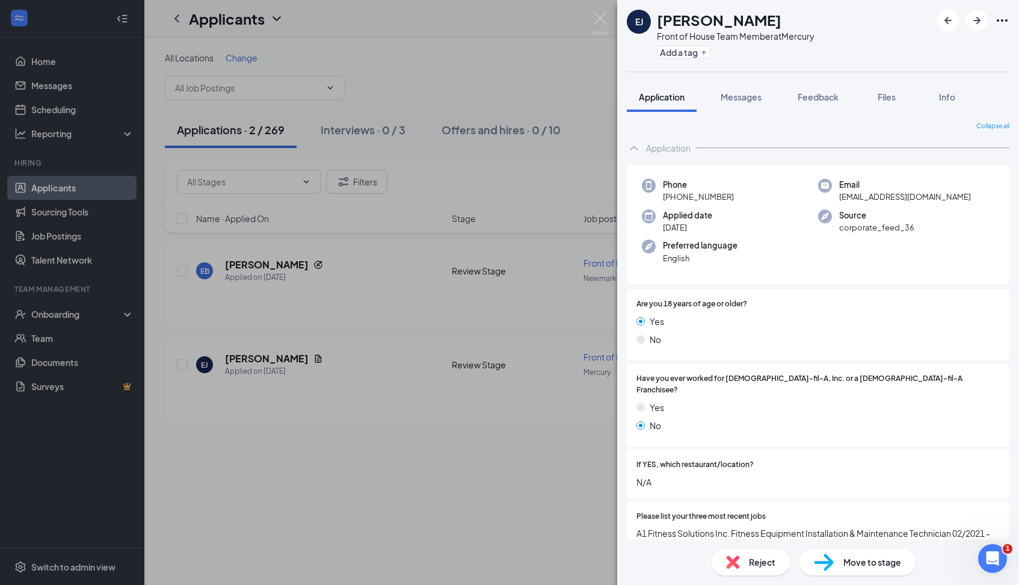
click at [847, 563] on span "Move to stage" at bounding box center [873, 561] width 58 height 13
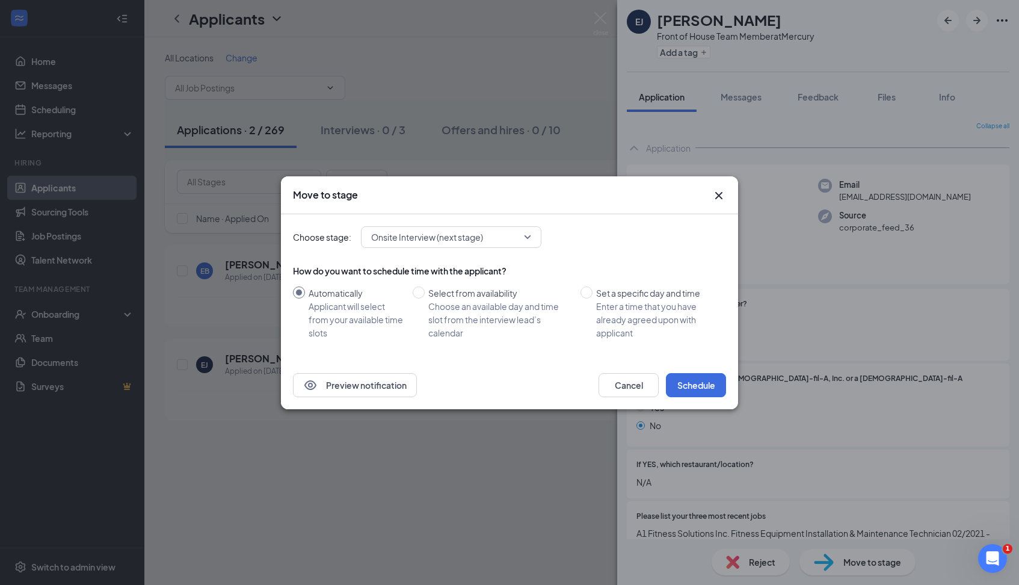
click at [525, 237] on span "Onsite Interview (next stage)" at bounding box center [451, 237] width 160 height 18
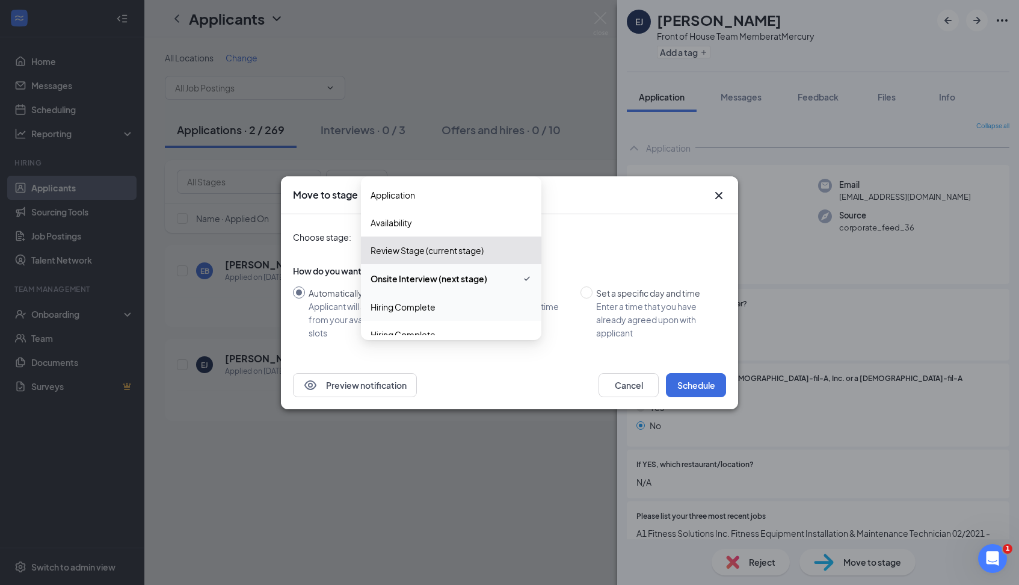
click at [438, 304] on span "Hiring Complete" at bounding box center [451, 306] width 161 height 13
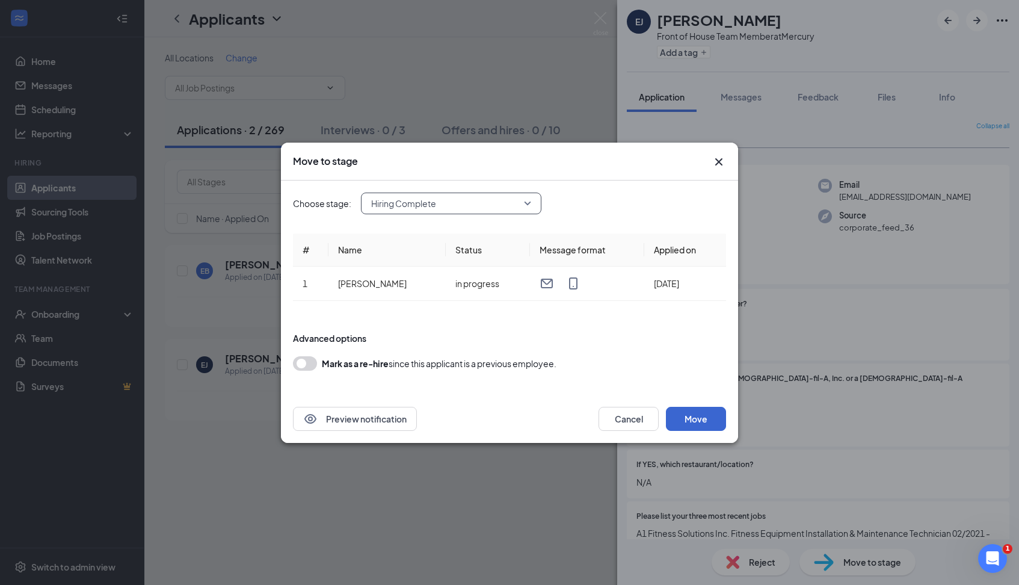
click at [702, 419] on button "Move" at bounding box center [696, 419] width 60 height 24
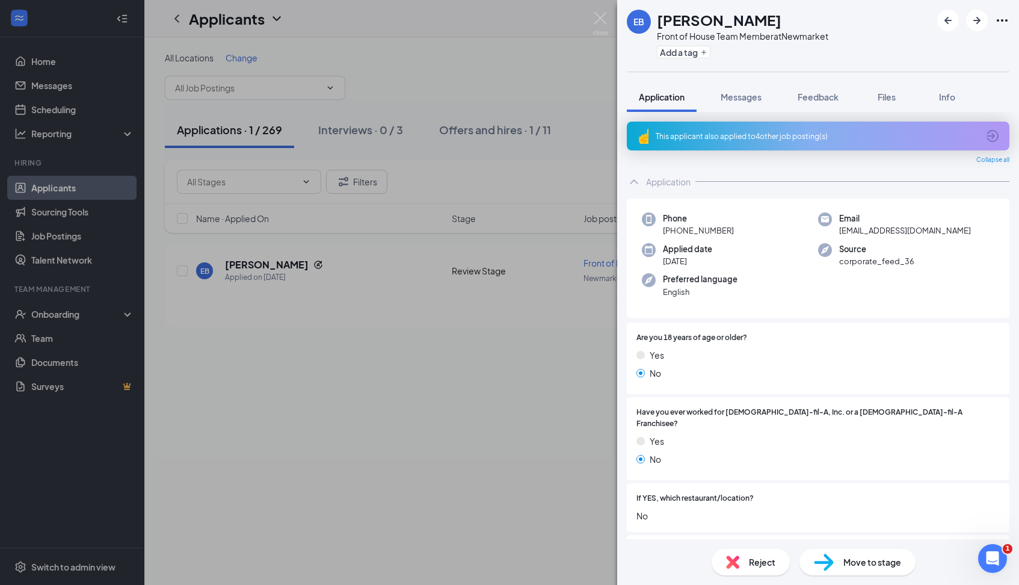
click at [868, 561] on span "Move to stage" at bounding box center [873, 561] width 58 height 13
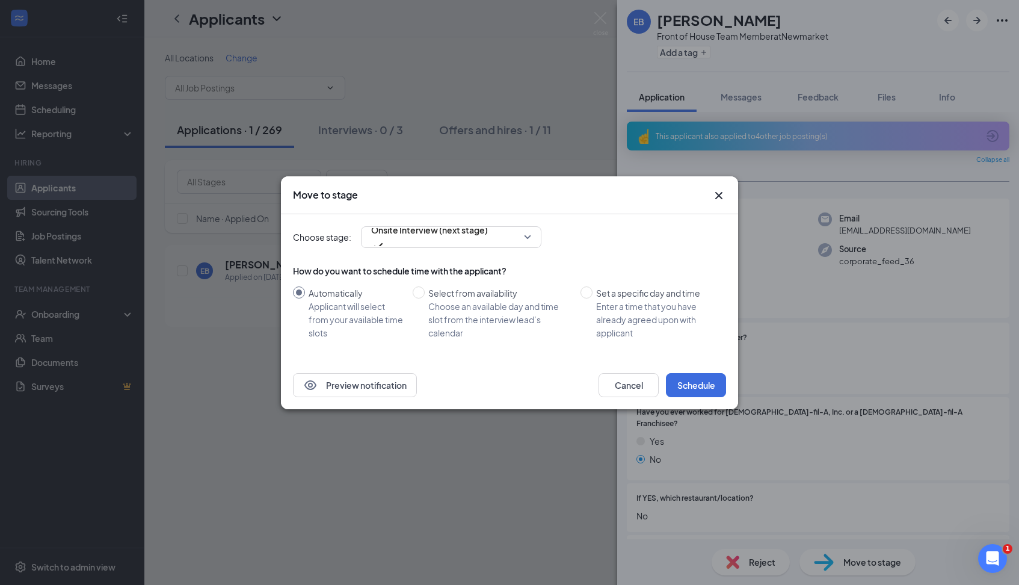
click at [509, 487] on div "Move to stage Choose stage: Onsite Interview (next stage) How do you want to sc…" at bounding box center [509, 292] width 1019 height 585
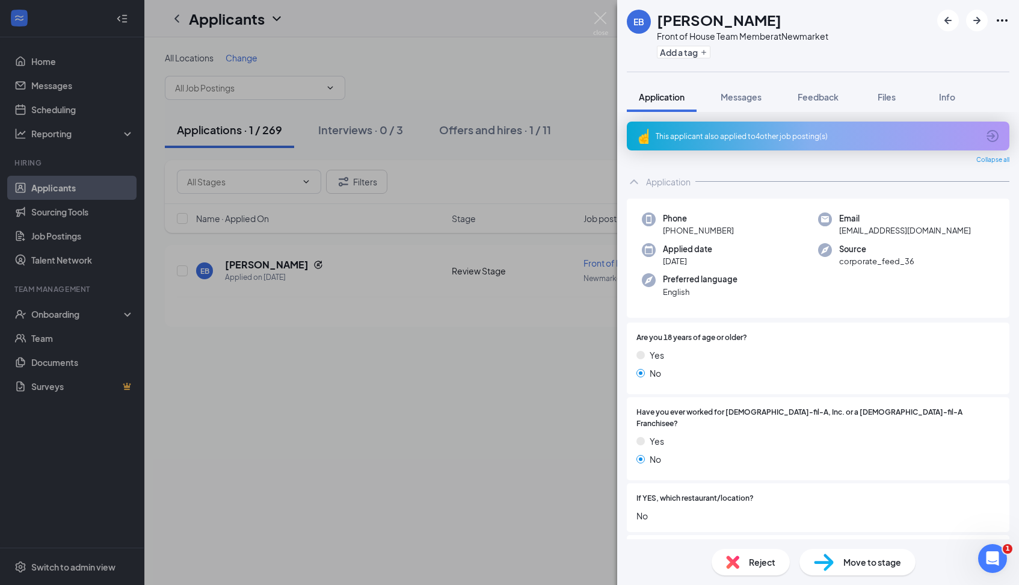
click at [528, 468] on div "EB [PERSON_NAME] Front of House Team Member at Newmarket Add a tag Application …" at bounding box center [509, 292] width 1019 height 585
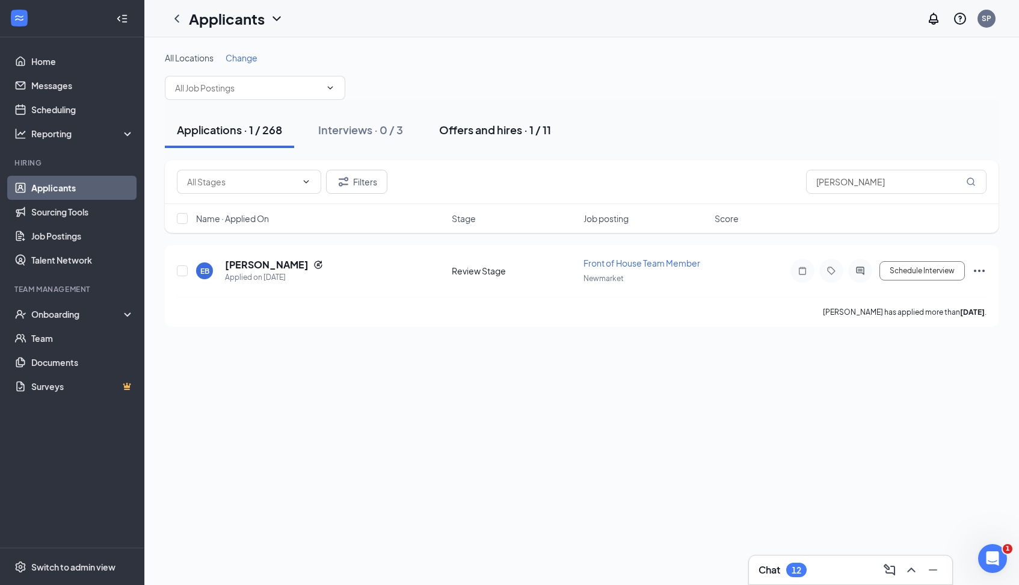
click at [509, 134] on div "Offers and hires · 1 / 11" at bounding box center [495, 129] width 112 height 15
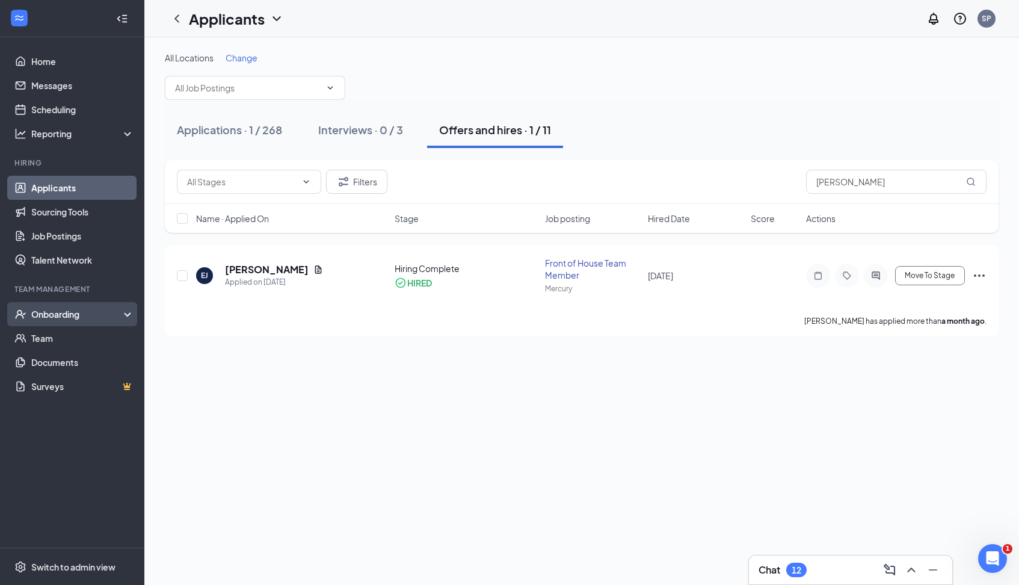
click at [99, 312] on div "Onboarding" at bounding box center [77, 314] width 93 height 12
click at [114, 317] on div "Onboarding" at bounding box center [77, 314] width 93 height 12
click at [917, 280] on button "Move To Stage" at bounding box center [930, 275] width 70 height 19
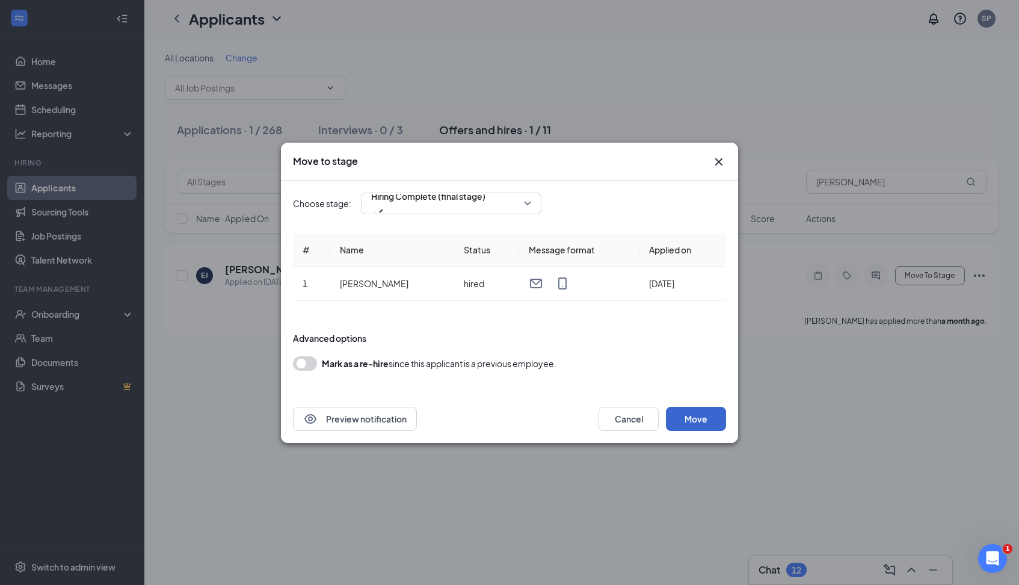
click at [689, 421] on button "Move" at bounding box center [696, 419] width 60 height 24
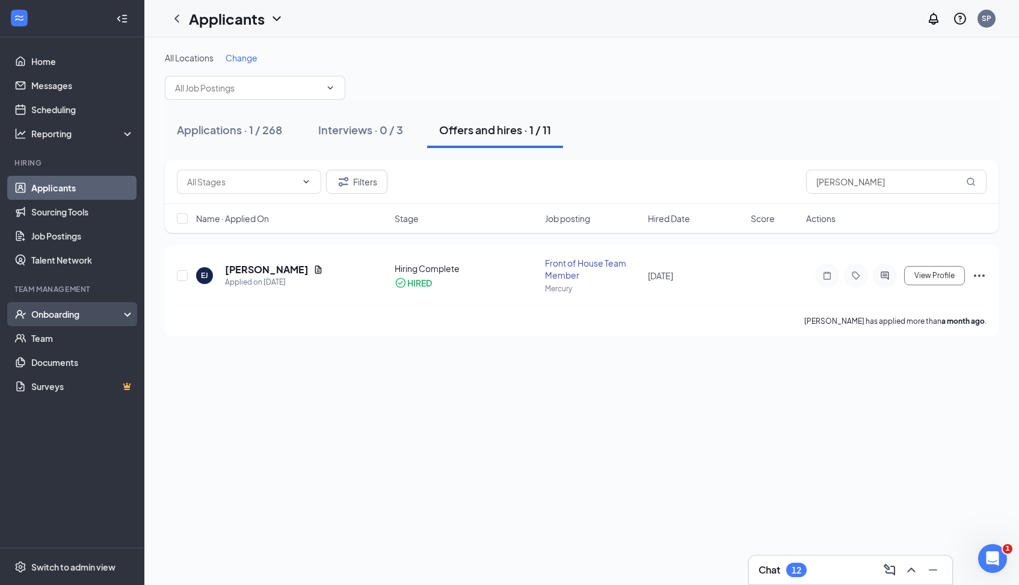
click at [76, 314] on div "Onboarding" at bounding box center [77, 314] width 93 height 12
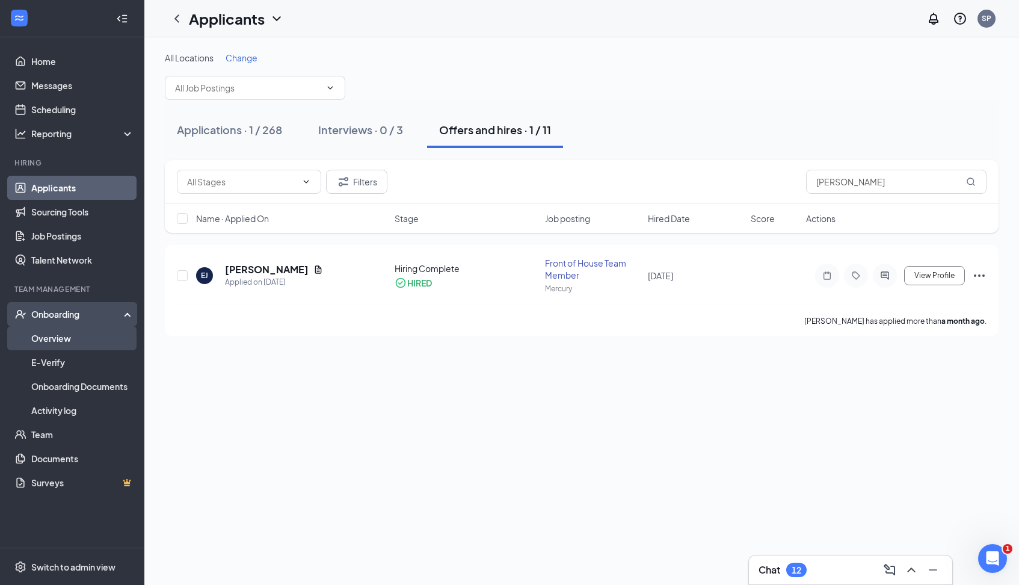
click at [71, 334] on link "Overview" at bounding box center [82, 338] width 103 height 24
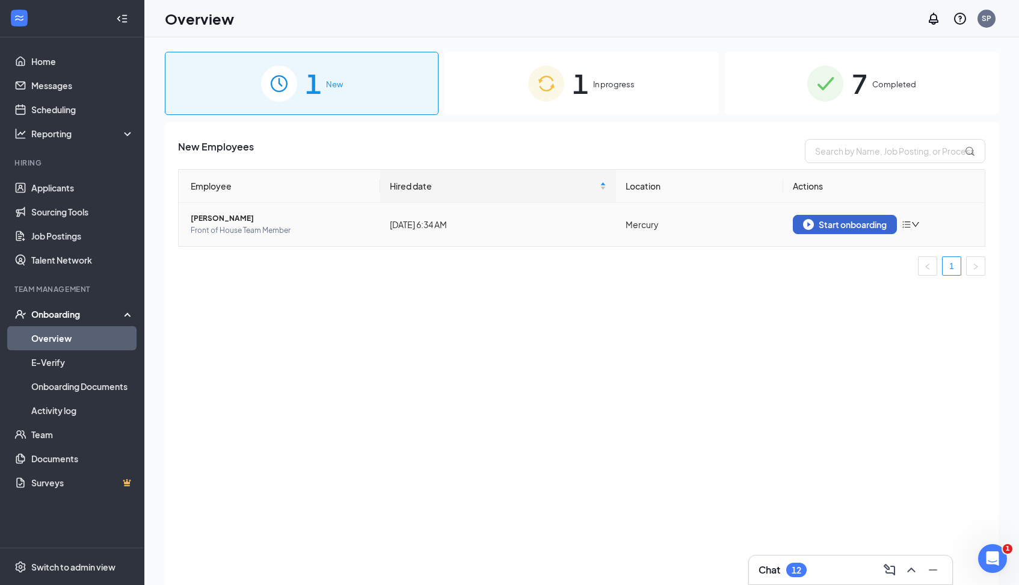
click at [853, 221] on div "Start onboarding" at bounding box center [845, 224] width 84 height 11
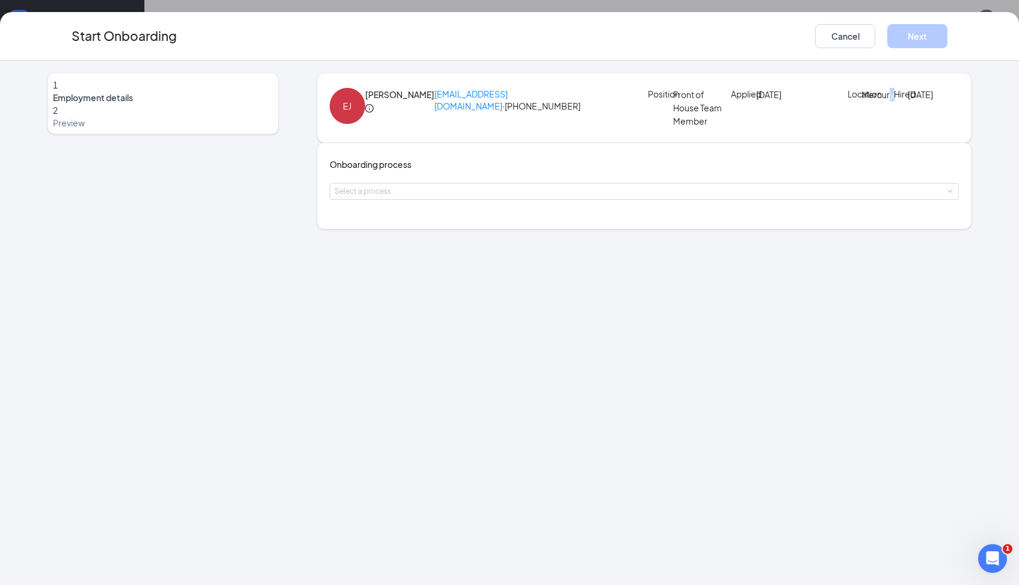
click at [862, 101] on p "Mercury" at bounding box center [876, 94] width 28 height 13
click at [847, 42] on button "Cancel" at bounding box center [845, 36] width 60 height 24
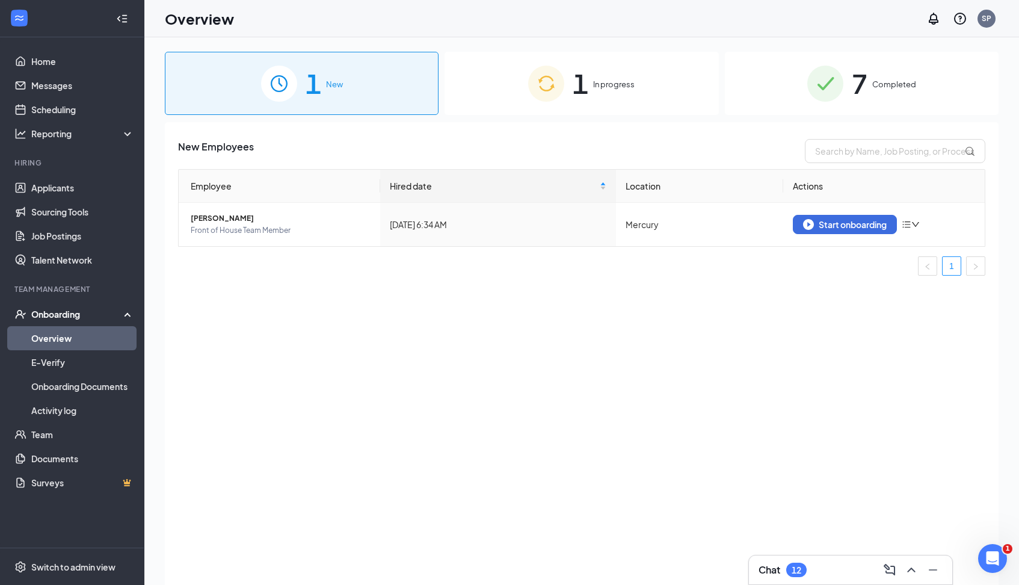
click at [638, 188] on th "Location" at bounding box center [699, 186] width 167 height 33
click at [915, 225] on icon "down" at bounding box center [916, 224] width 8 height 8
click at [915, 226] on icon "down" at bounding box center [916, 224] width 8 height 8
click at [907, 225] on icon "bars" at bounding box center [907, 225] width 10 height 10
click at [640, 226] on td "Mercury" at bounding box center [699, 224] width 167 height 43
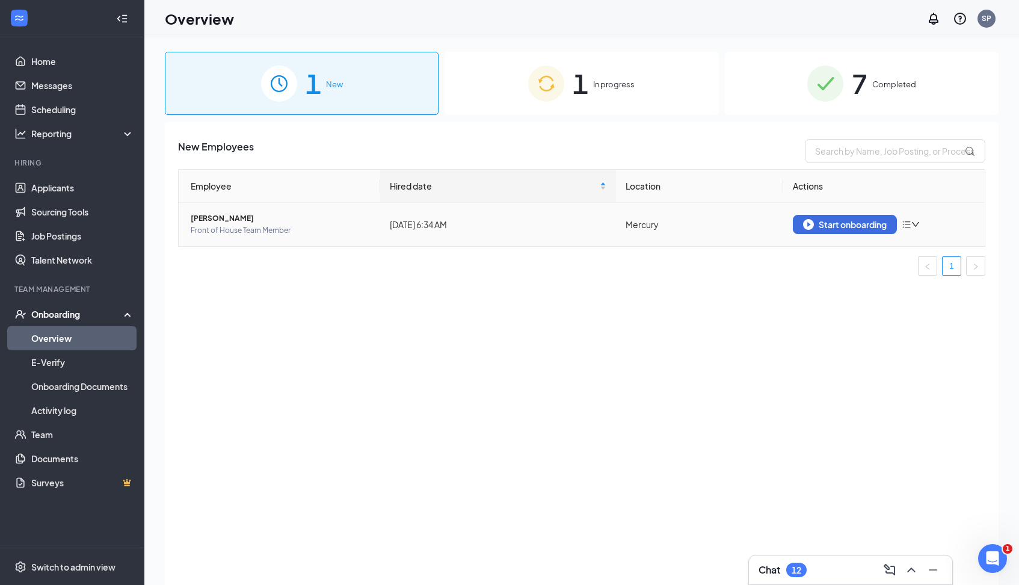
click at [271, 229] on span "Front of House Team Member" at bounding box center [281, 230] width 180 height 12
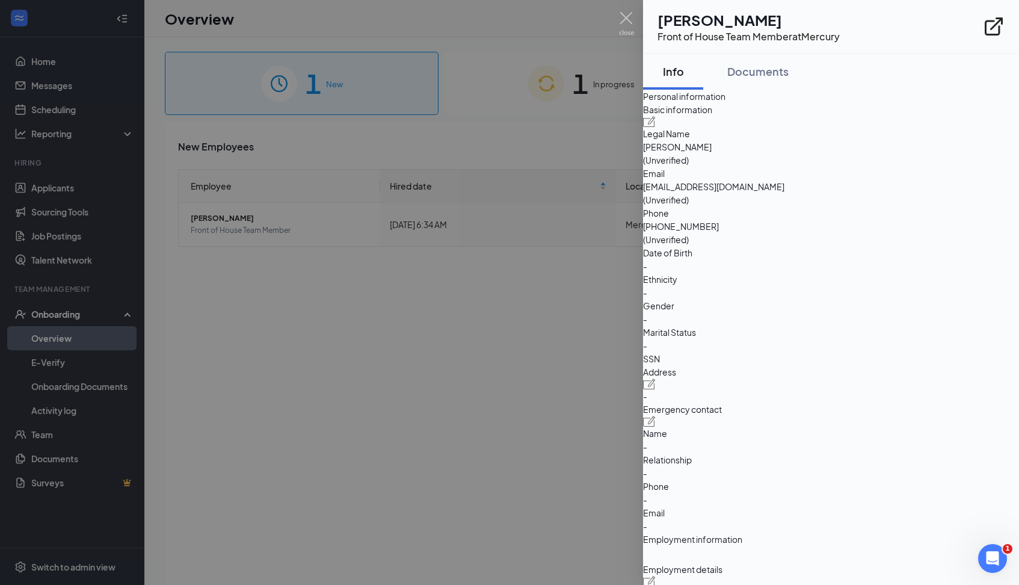
click at [501, 288] on div at bounding box center [509, 292] width 1019 height 585
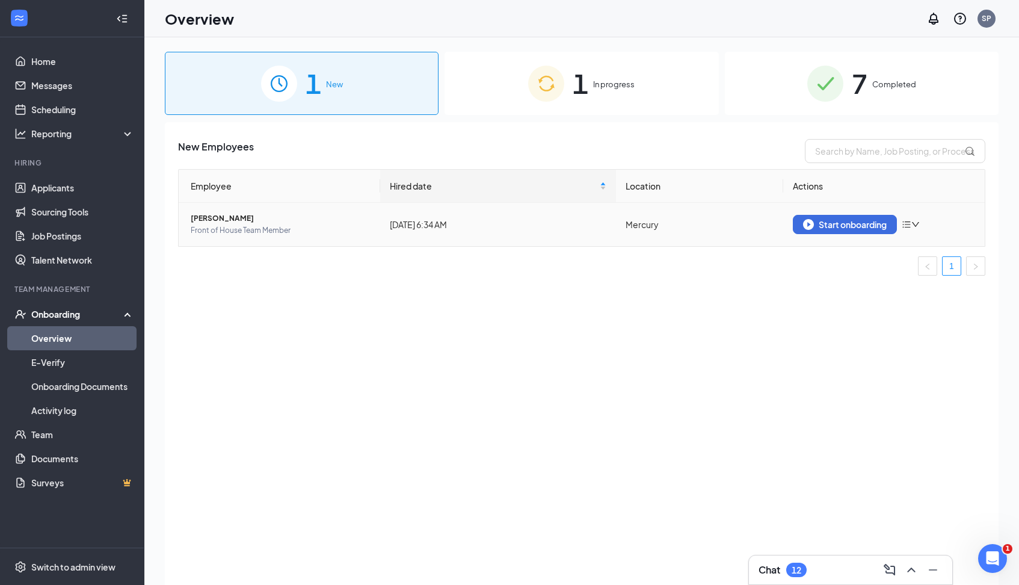
click at [917, 223] on icon "down" at bounding box center [916, 224] width 8 height 8
click at [662, 318] on div "New Employees Employee Hired date Location Actions [PERSON_NAME] Front of House…" at bounding box center [582, 368] width 834 height 493
click at [616, 289] on div "New Employees Employee Hired date Location Actions [PERSON_NAME] Front of House…" at bounding box center [582, 368] width 834 height 493
click at [610, 81] on span "In progress" at bounding box center [614, 84] width 42 height 12
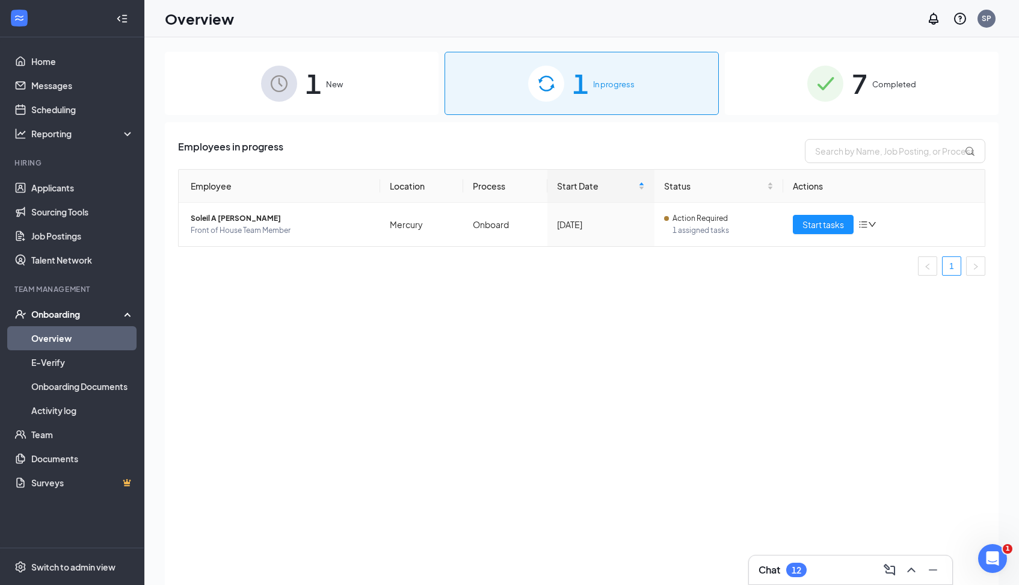
click at [870, 82] on div "7 Completed" at bounding box center [862, 83] width 274 height 63
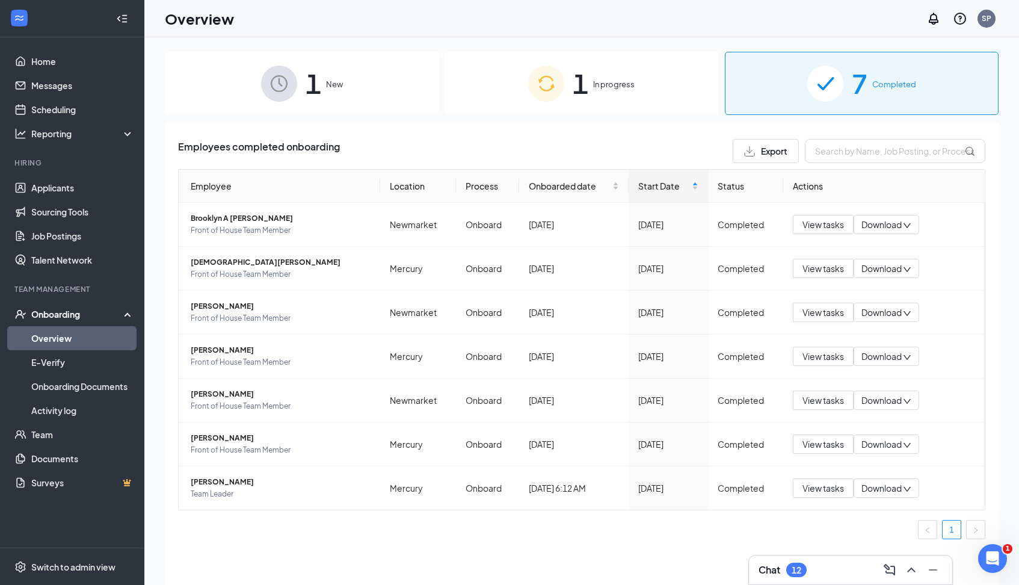
click at [86, 314] on div "Onboarding" at bounding box center [77, 314] width 93 height 12
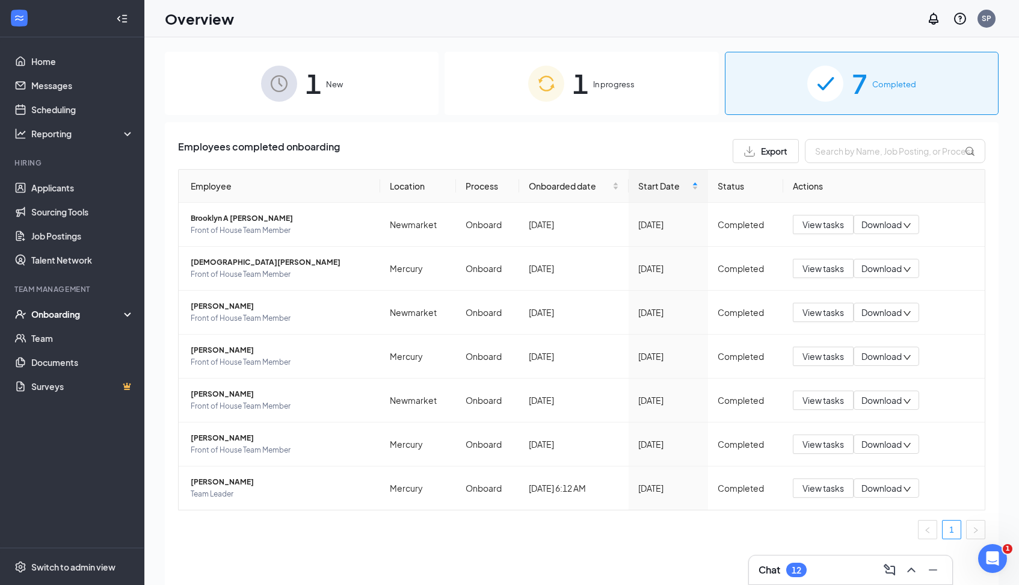
click at [75, 317] on div "Onboarding" at bounding box center [77, 314] width 93 height 12
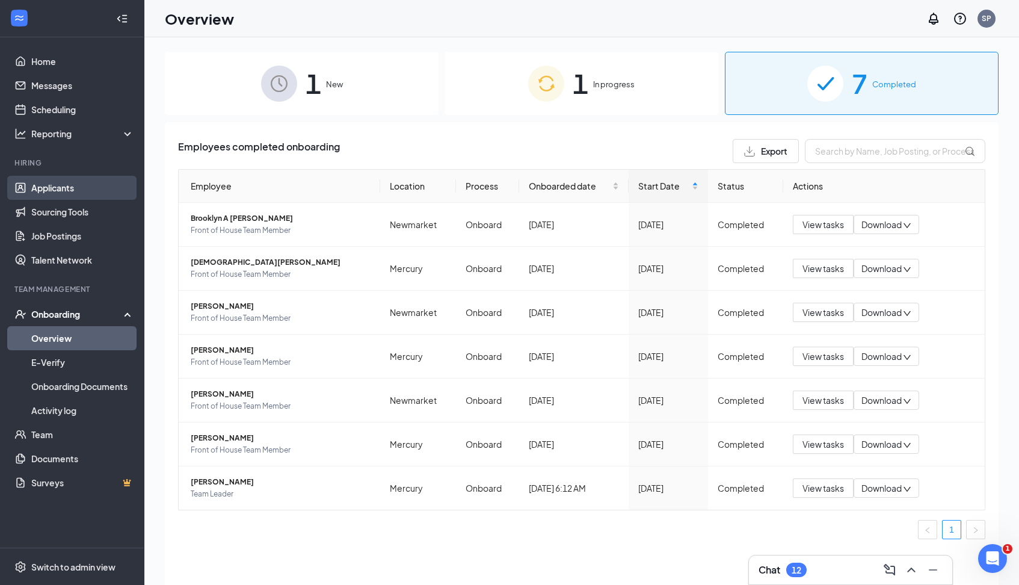
click at [71, 181] on link "Applicants" at bounding box center [82, 188] width 103 height 24
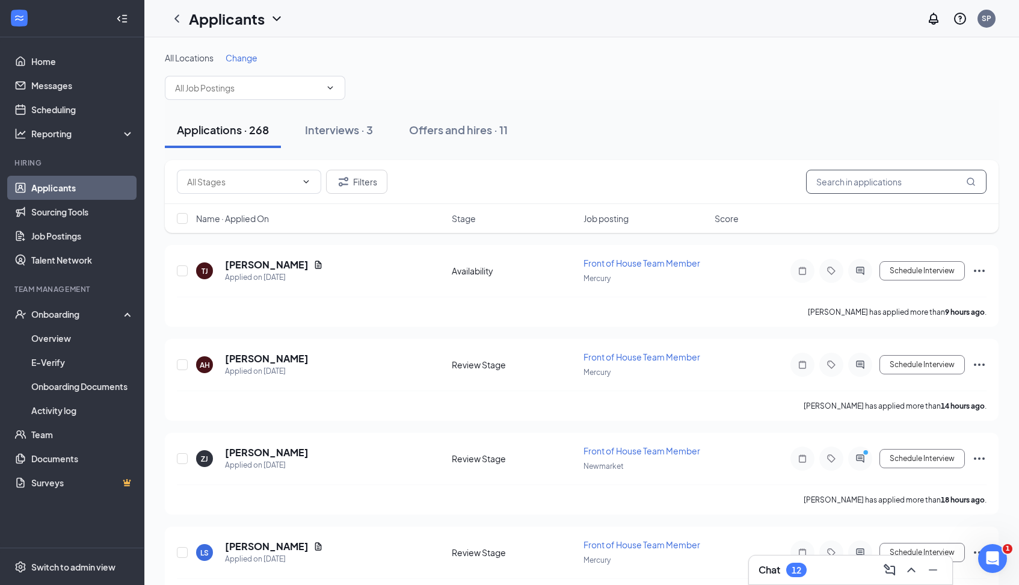
click at [839, 180] on input "text" at bounding box center [896, 182] width 181 height 24
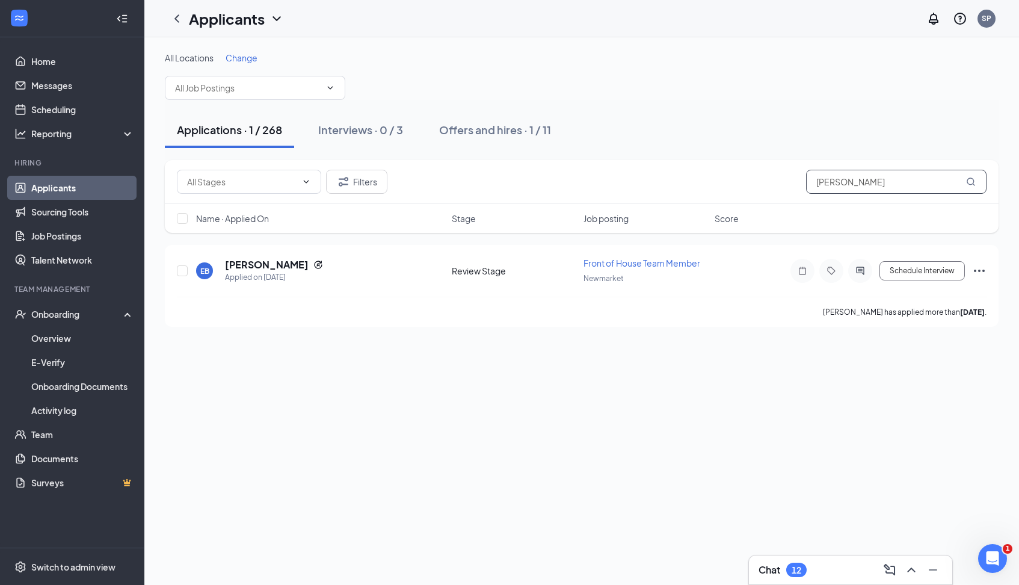
type input "[PERSON_NAME]"
drag, startPoint x: 847, startPoint y: 203, endPoint x: 540, endPoint y: 132, distance: 315.0
click at [540, 132] on div "Offers and hires · 1 / 11" at bounding box center [495, 129] width 112 height 15
click at [251, 266] on h5 "[PERSON_NAME]" at bounding box center [267, 264] width 84 height 13
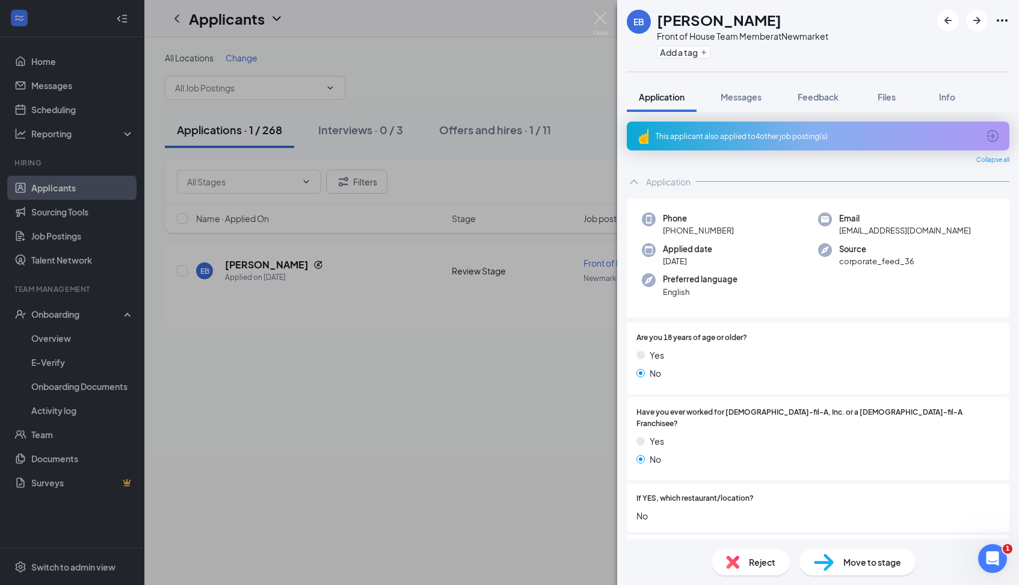
click at [854, 563] on span "Move to stage" at bounding box center [873, 561] width 58 height 13
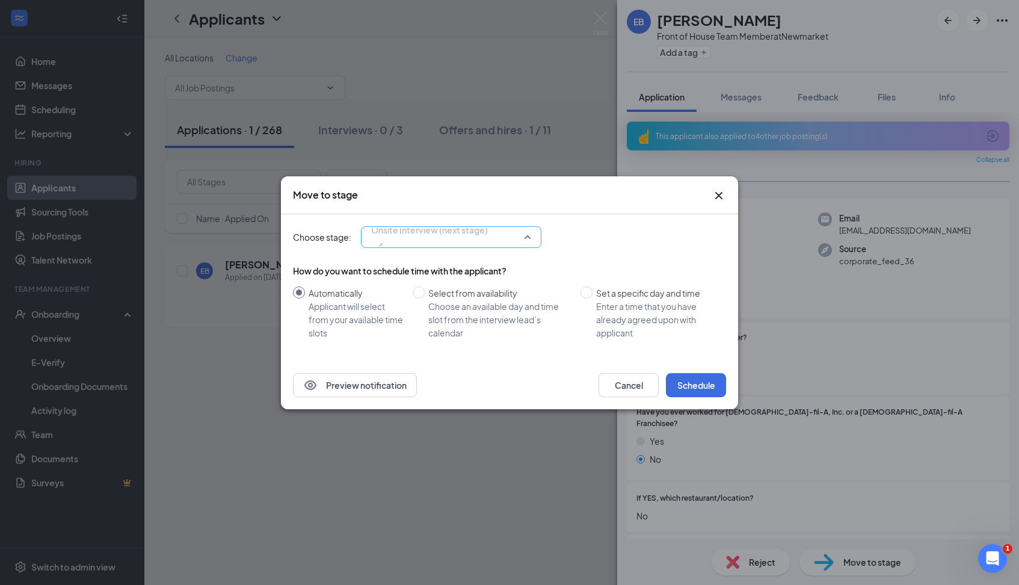
click at [528, 236] on span "Onsite Interview (next stage)" at bounding box center [451, 237] width 160 height 18
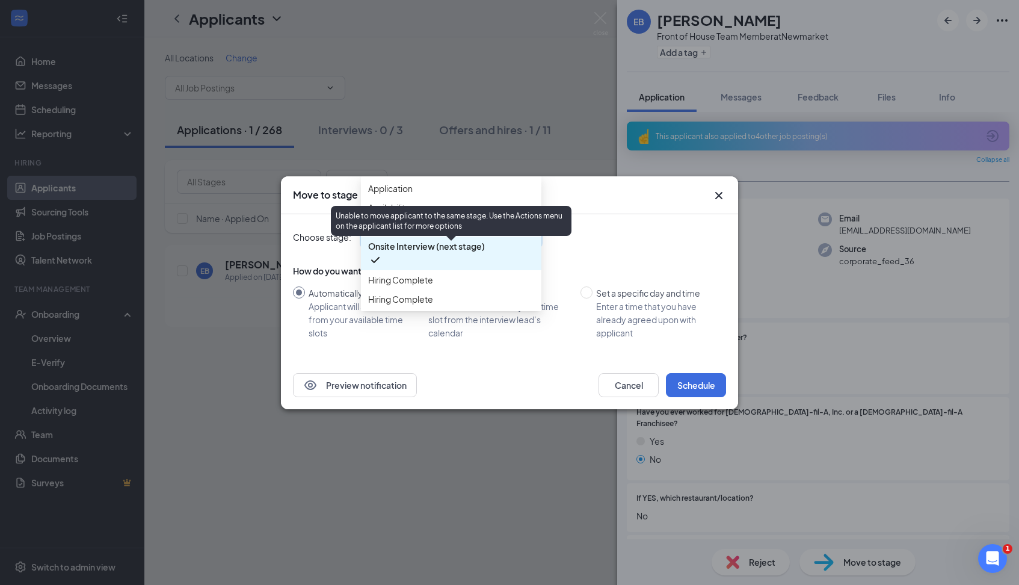
click at [459, 218] on div "Unable to move applicant to the same stage. Use the Actions menu on the applica…" at bounding box center [451, 221] width 241 height 30
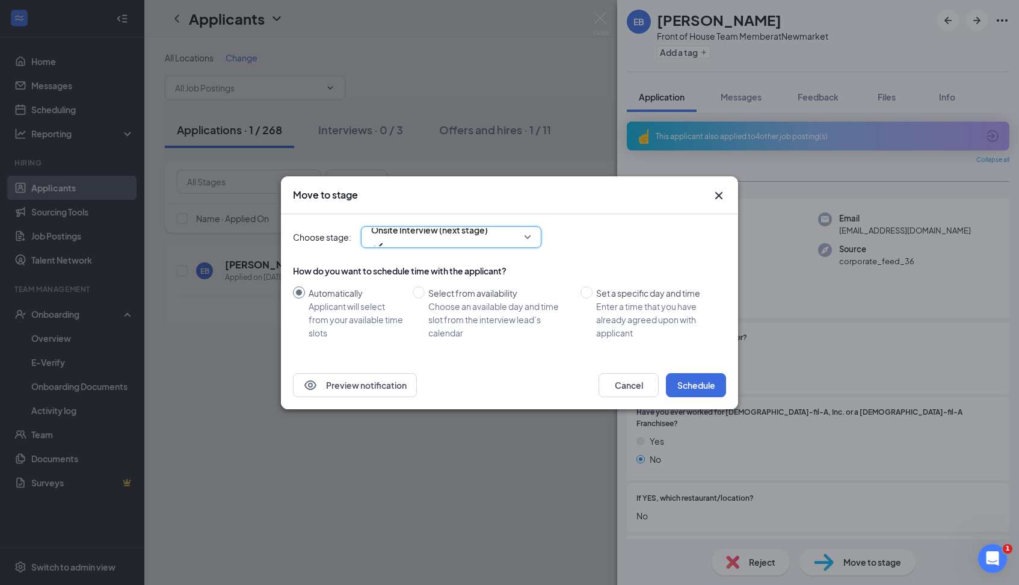
click at [498, 232] on div "4049306 Onsite Interview (next stage) 4049305 4049306 4049307 Application Avail…" at bounding box center [451, 237] width 181 height 22
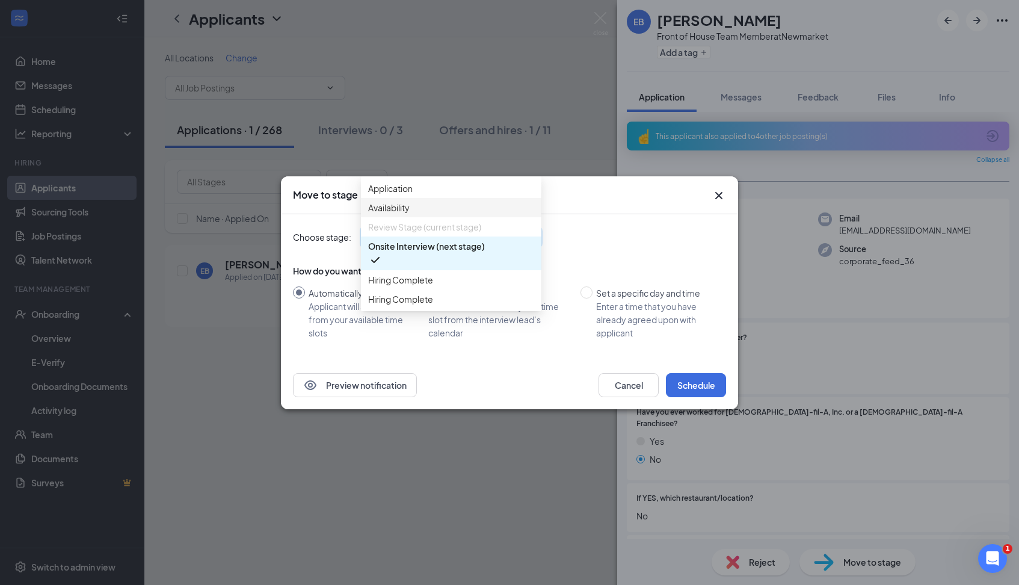
click at [446, 214] on span "Availability" at bounding box center [451, 207] width 166 height 13
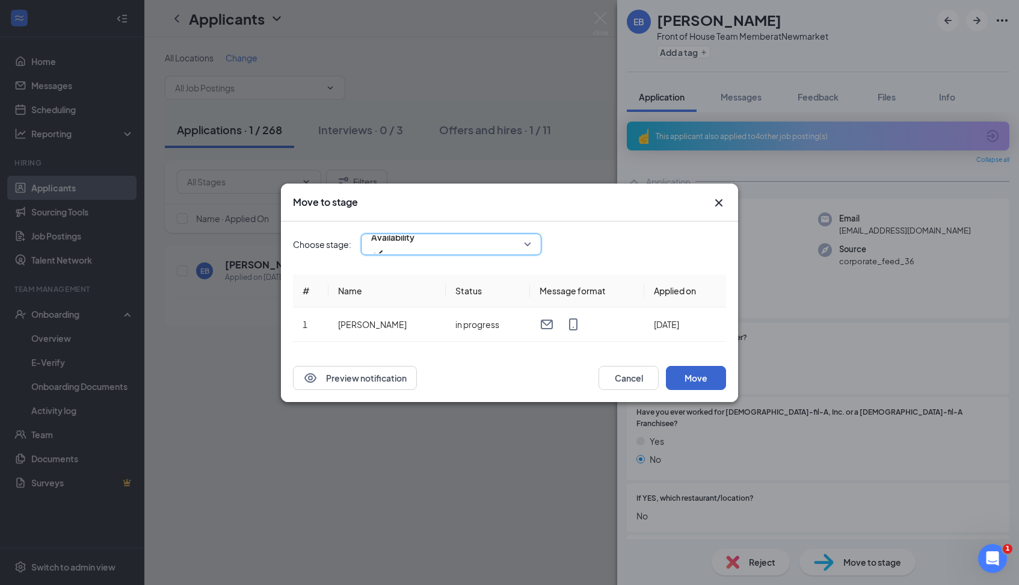
click at [688, 375] on button "Move" at bounding box center [696, 378] width 60 height 24
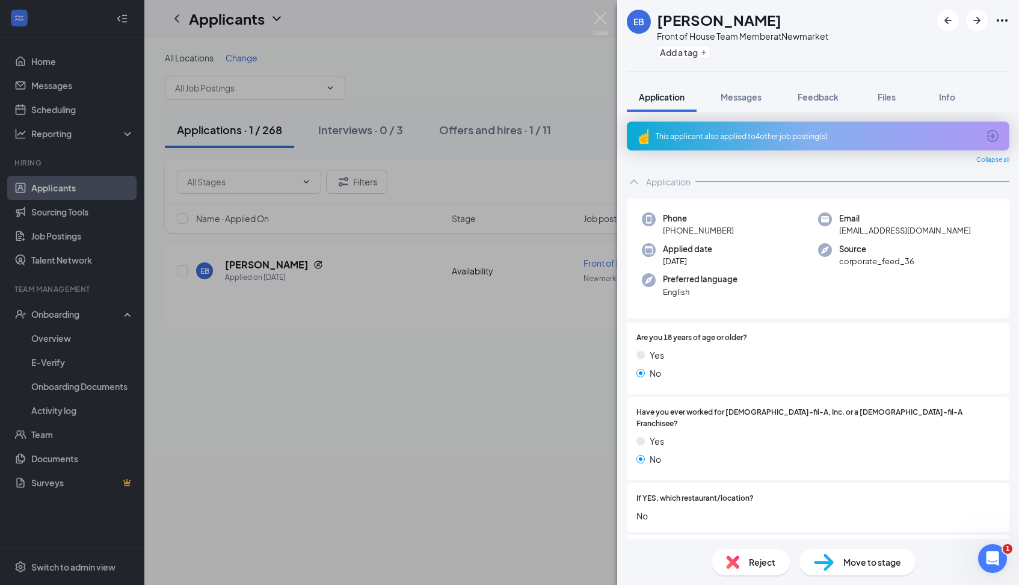
click at [489, 389] on div "EB [PERSON_NAME] Front of House Team Member at Newmarket Add a tag Application …" at bounding box center [509, 292] width 1019 height 585
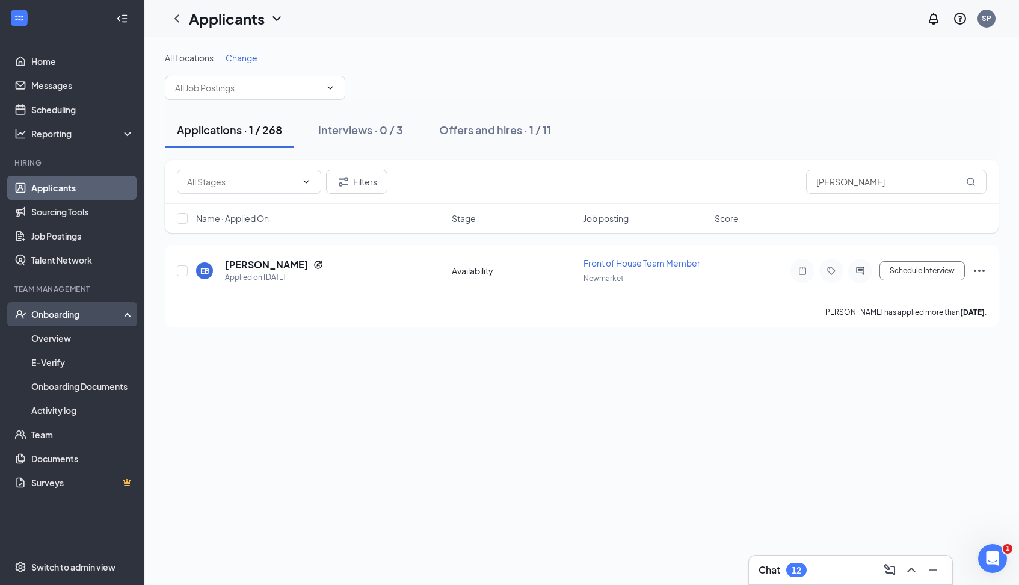
click at [81, 313] on div "Onboarding" at bounding box center [77, 314] width 93 height 12
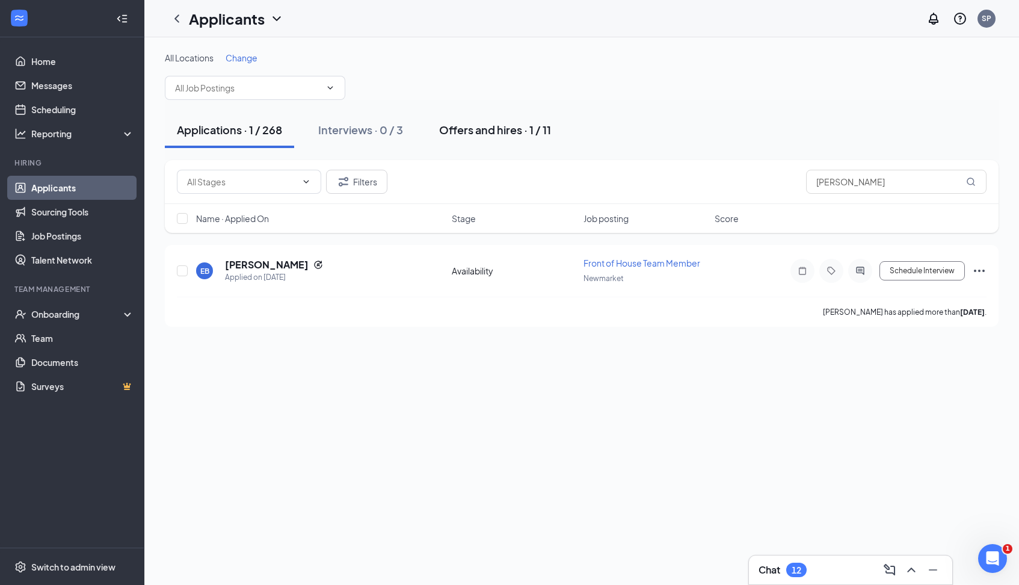
click at [528, 131] on div "Offers and hires · 1 / 11" at bounding box center [495, 129] width 112 height 15
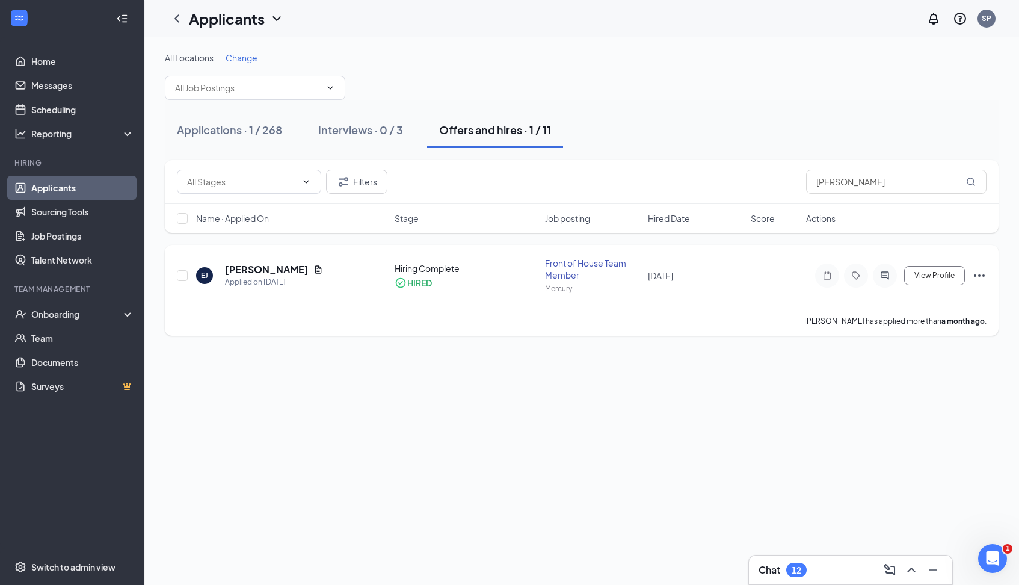
click at [980, 276] on icon "Ellipses" at bounding box center [979, 275] width 11 height 2
click at [724, 445] on div "All Locations Change Applications · 1 / 268 Interviews · 0 / 3 Offers and hires…" at bounding box center [581, 311] width 875 height 548
click at [792, 573] on div "12" at bounding box center [796, 570] width 20 height 14
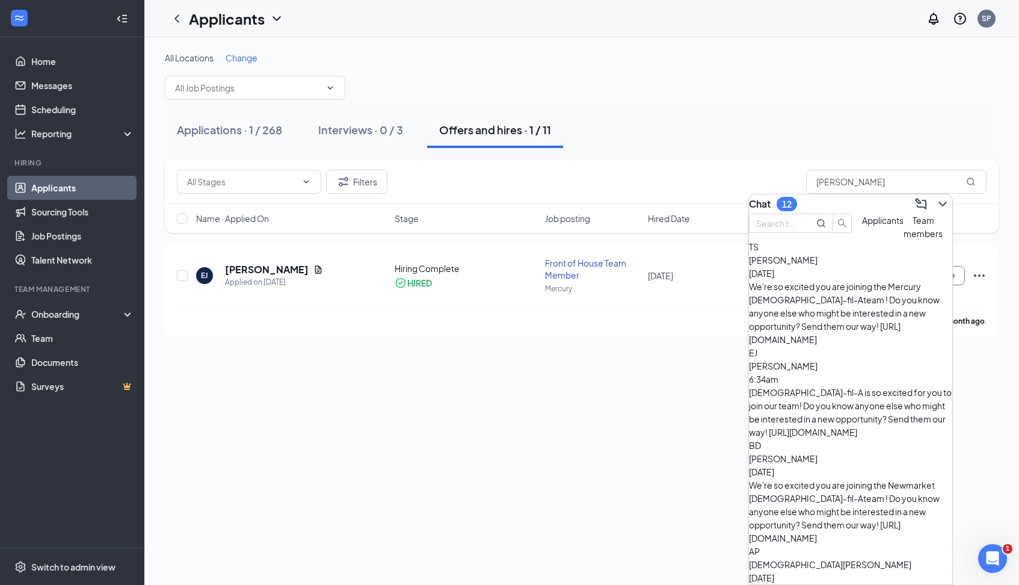
click at [818, 386] on div "[DEMOGRAPHIC_DATA]-fil-A is so excited for you to join our team! Do you know an…" at bounding box center [850, 412] width 203 height 53
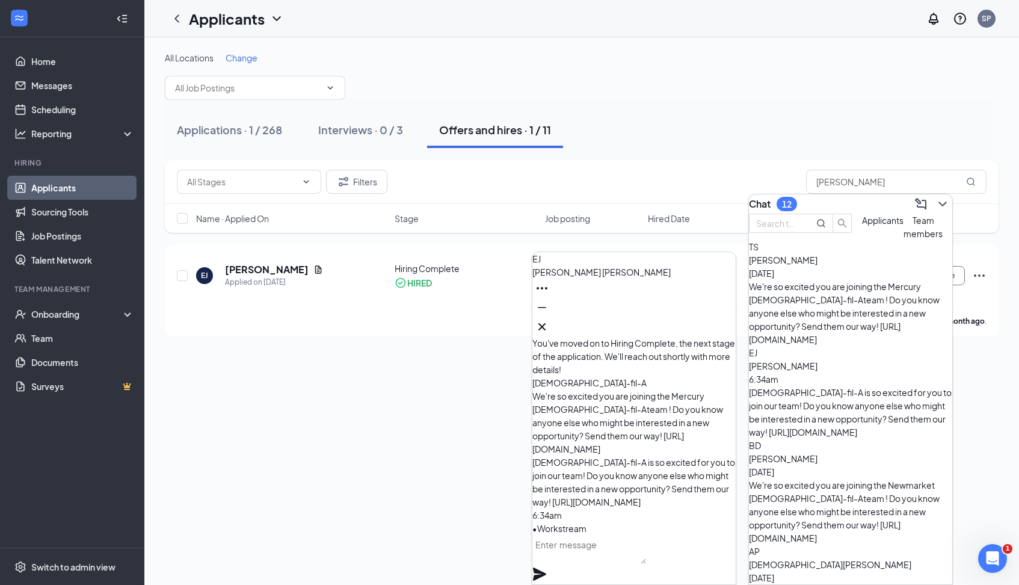
click at [616, 563] on textarea at bounding box center [590, 549] width 114 height 29
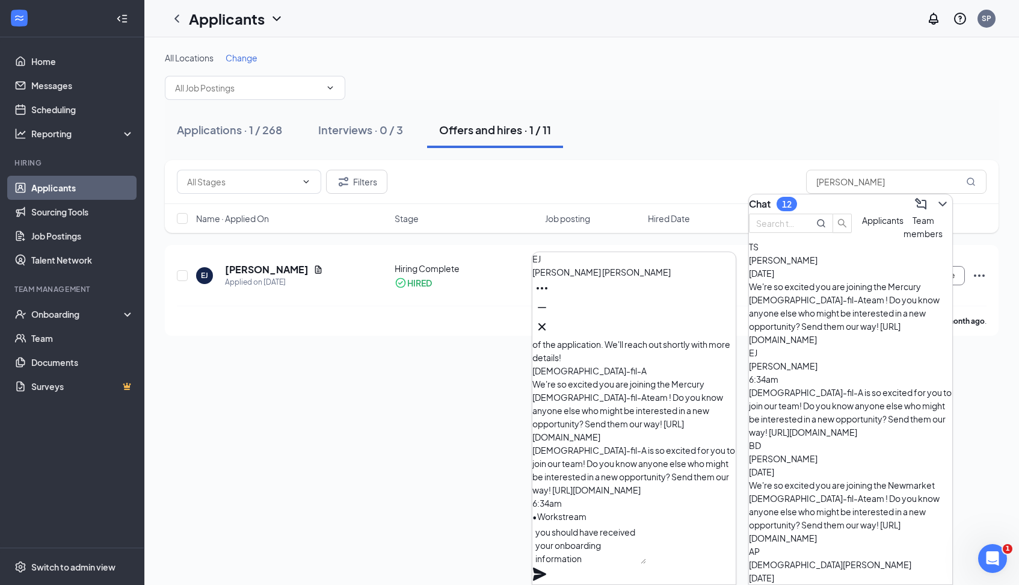
type textarea "you should have received your onboarding information"
click at [547, 567] on icon "Plane" at bounding box center [540, 574] width 14 height 14
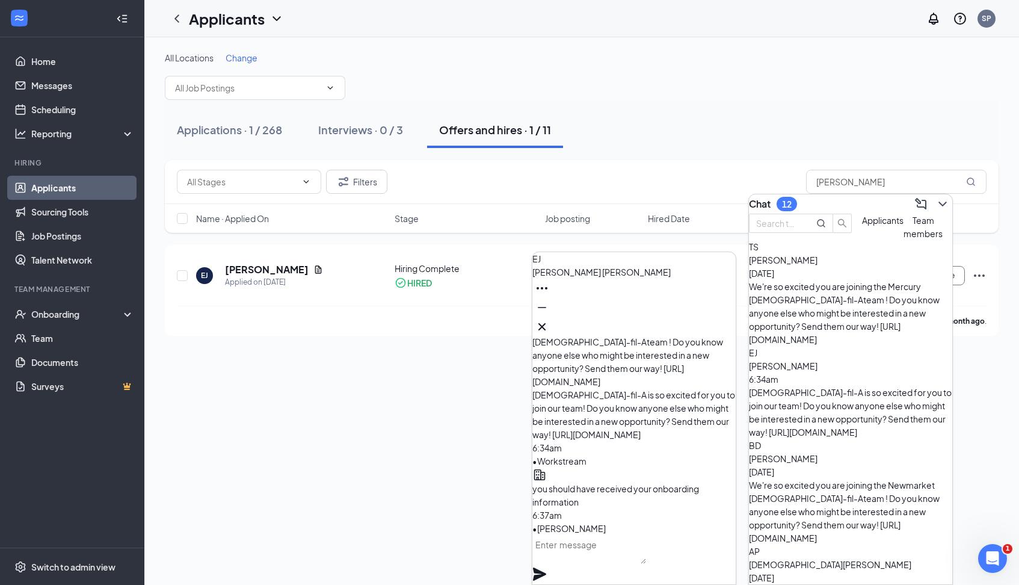
scroll to position [0, 0]
click at [810, 306] on div "We're so excited you are joining the Mercury [DEMOGRAPHIC_DATA]-fil-Ateam ! Do …" at bounding box center [850, 313] width 203 height 66
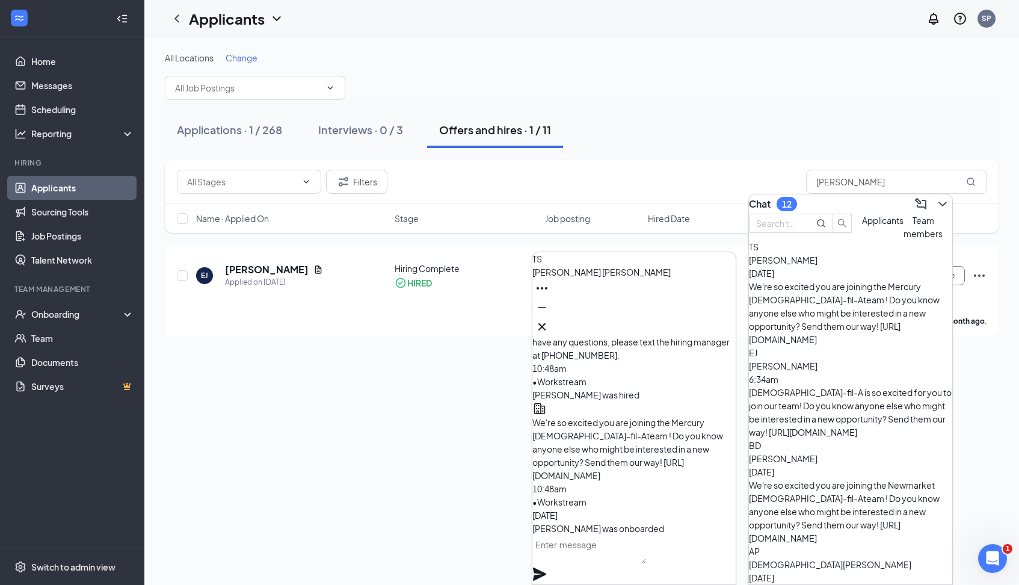
click at [818, 360] on span "[PERSON_NAME]" at bounding box center [783, 365] width 69 height 11
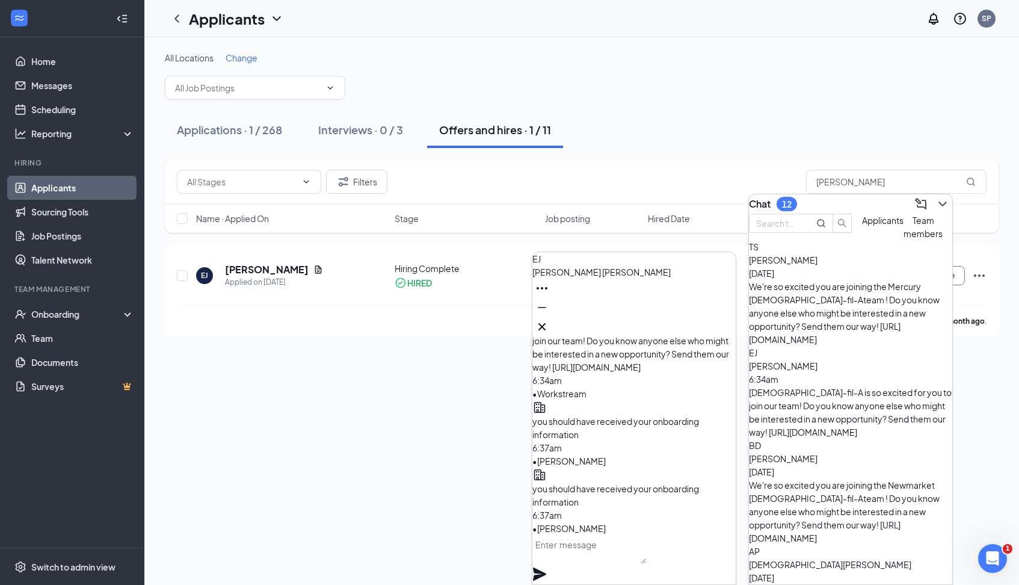
click at [811, 453] on span "[PERSON_NAME]" at bounding box center [783, 458] width 69 height 11
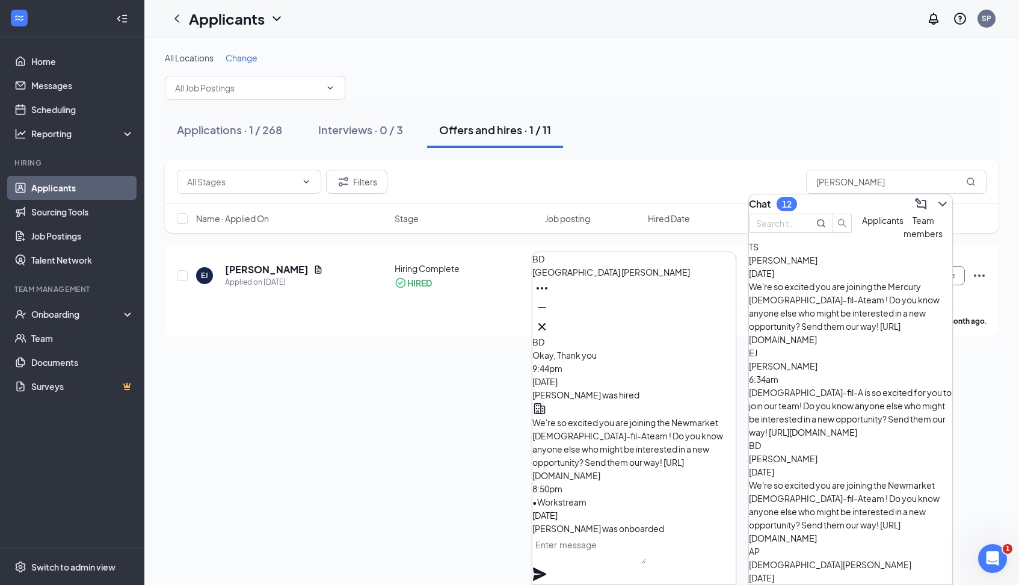
click at [813, 559] on span "[DEMOGRAPHIC_DATA][PERSON_NAME]" at bounding box center [830, 564] width 162 height 11
